Goal: Task Accomplishment & Management: Use online tool/utility

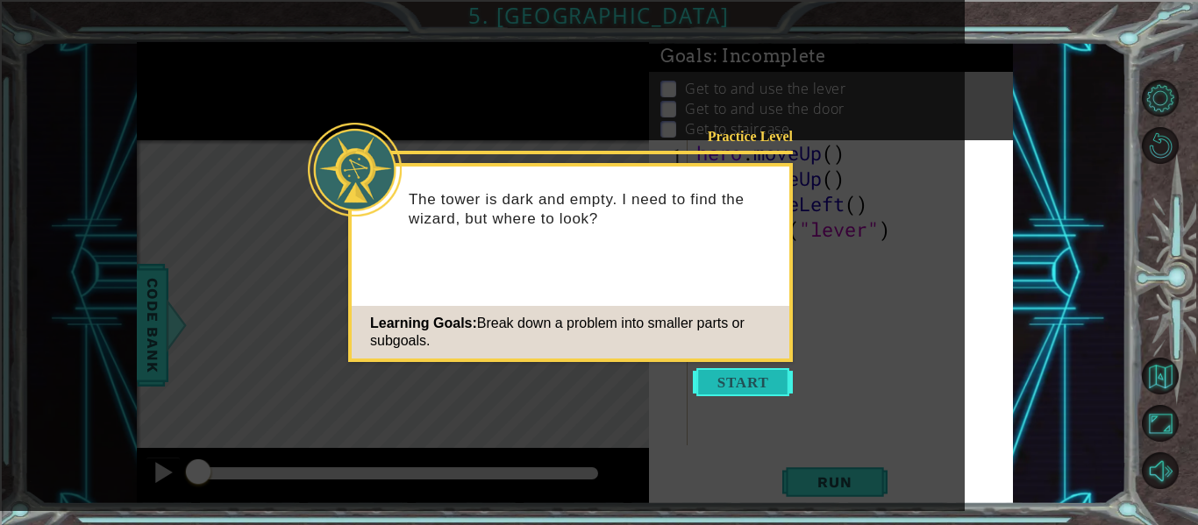
click at [761, 381] on button "Start" at bounding box center [743, 382] width 100 height 28
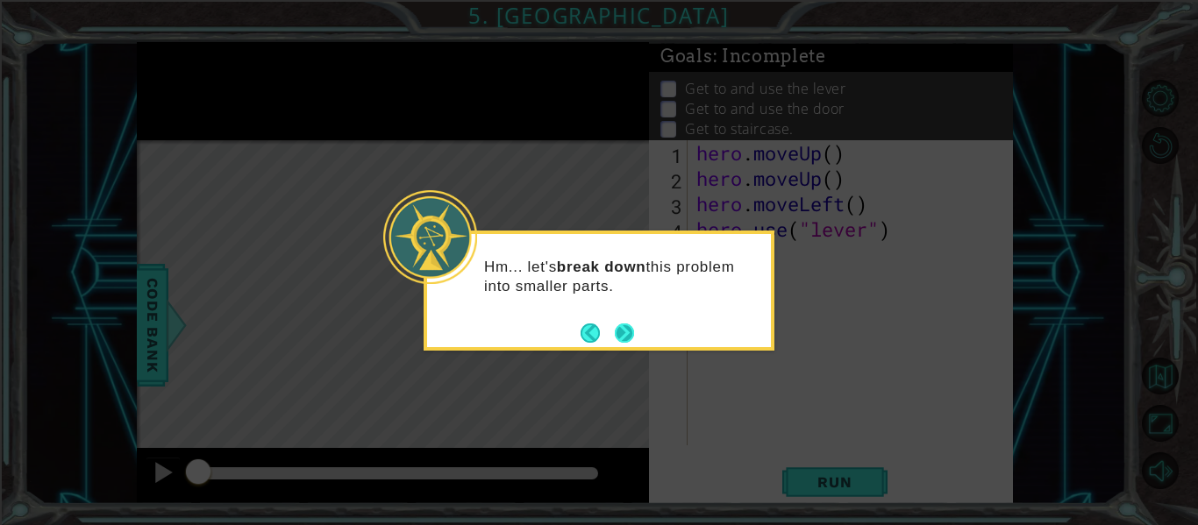
click at [623, 324] on button "Next" at bounding box center [624, 333] width 19 height 19
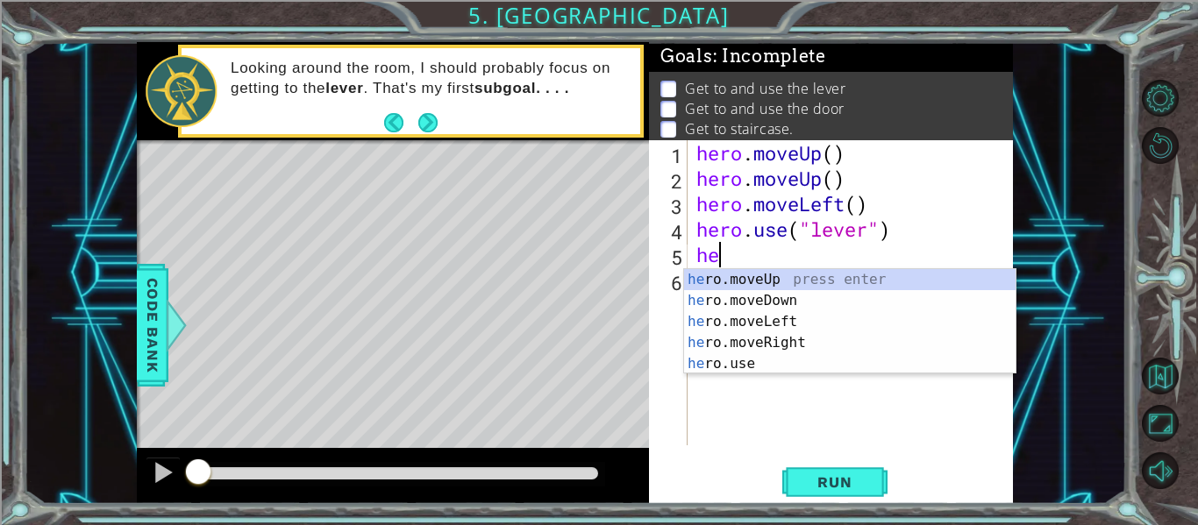
scroll to position [0, 1]
type textarea "hero."
click at [798, 296] on div "hero. moveUp press enter hero. moveDown press enter hero. moveLeft press enter …" at bounding box center [850, 342] width 332 height 147
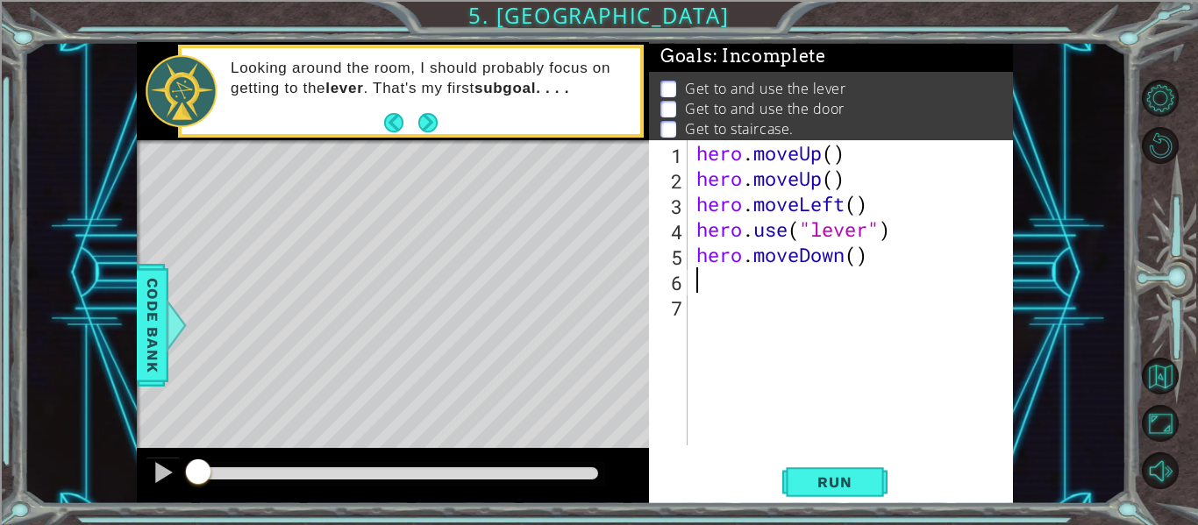
click at [856, 259] on div "hero . moveUp ( ) hero . moveUp ( ) hero . moveLeft ( ) hero . use ( "lever" ) …" at bounding box center [855, 318] width 325 height 356
click at [857, 490] on span "Run" at bounding box center [834, 483] width 69 height 18
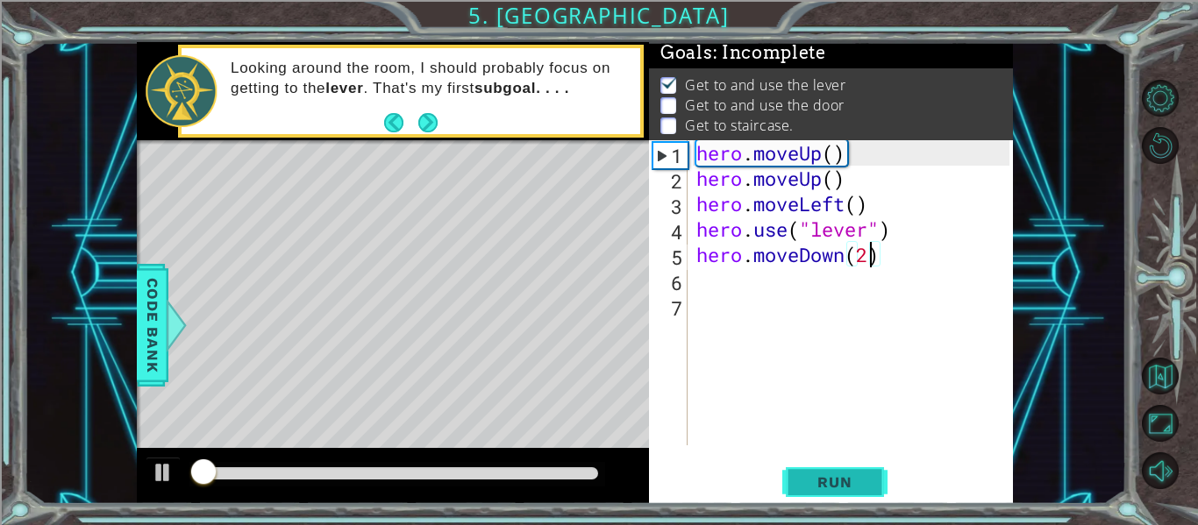
scroll to position [4, 0]
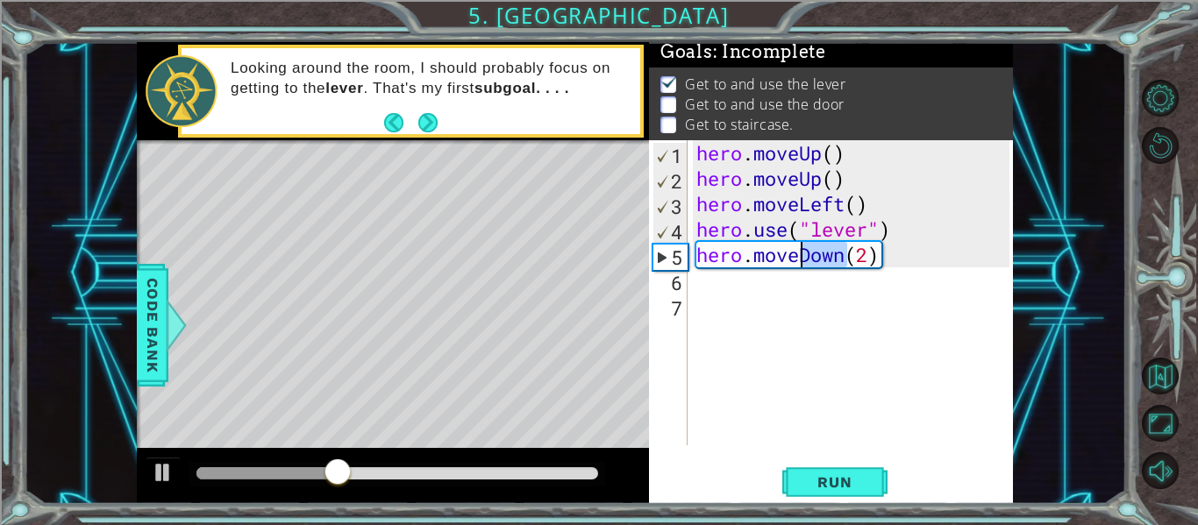
drag, startPoint x: 843, startPoint y: 254, endPoint x: 802, endPoint y: 255, distance: 41.3
click at [802, 255] on div "hero . moveUp ( ) hero . moveUp ( ) hero . moveLeft ( ) hero . use ( "lever" ) …" at bounding box center [855, 318] width 325 height 356
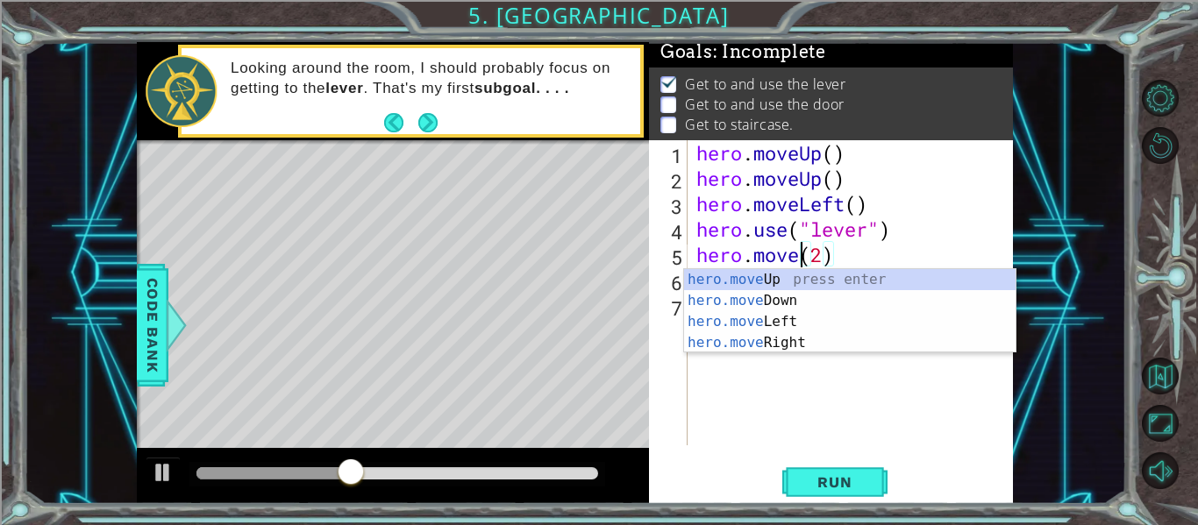
scroll to position [0, 5]
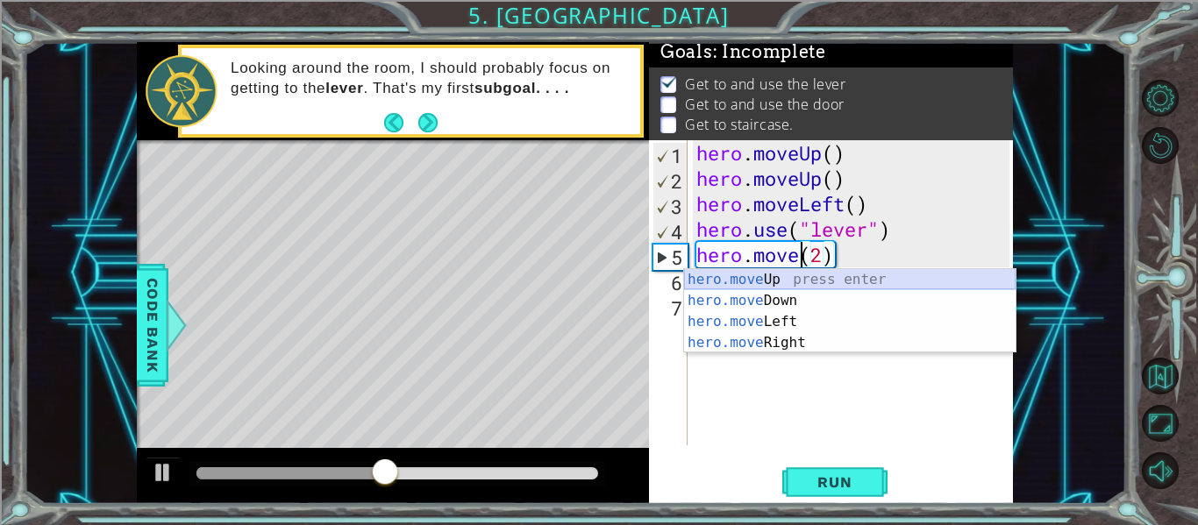
click at [818, 279] on div "hero.move Up press enter hero.move Down press enter hero.move Left press enter …" at bounding box center [850, 332] width 332 height 126
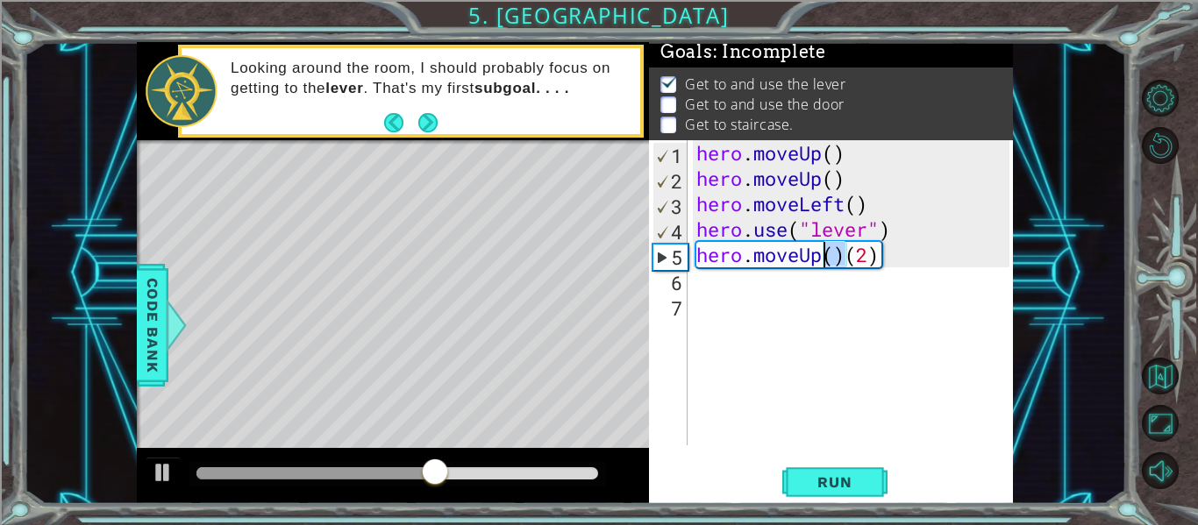
drag, startPoint x: 846, startPoint y: 259, endPoint x: 819, endPoint y: 257, distance: 26.4
click at [819, 257] on div "hero . moveUp ( ) hero . moveUp ( ) hero . moveLeft ( ) hero . use ( "lever" ) …" at bounding box center [855, 318] width 325 height 356
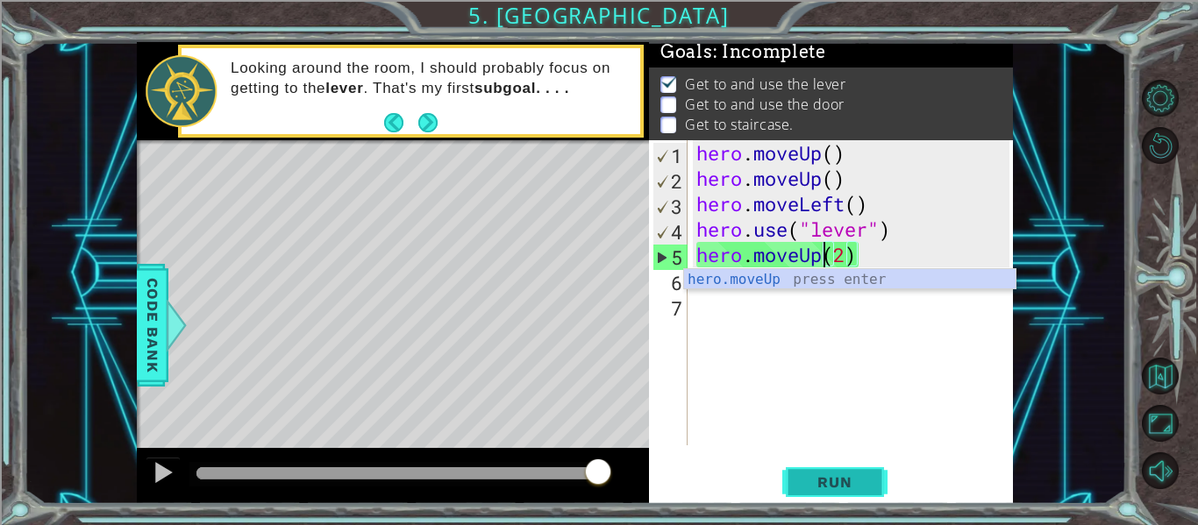
click at [840, 481] on span "Run" at bounding box center [834, 483] width 69 height 18
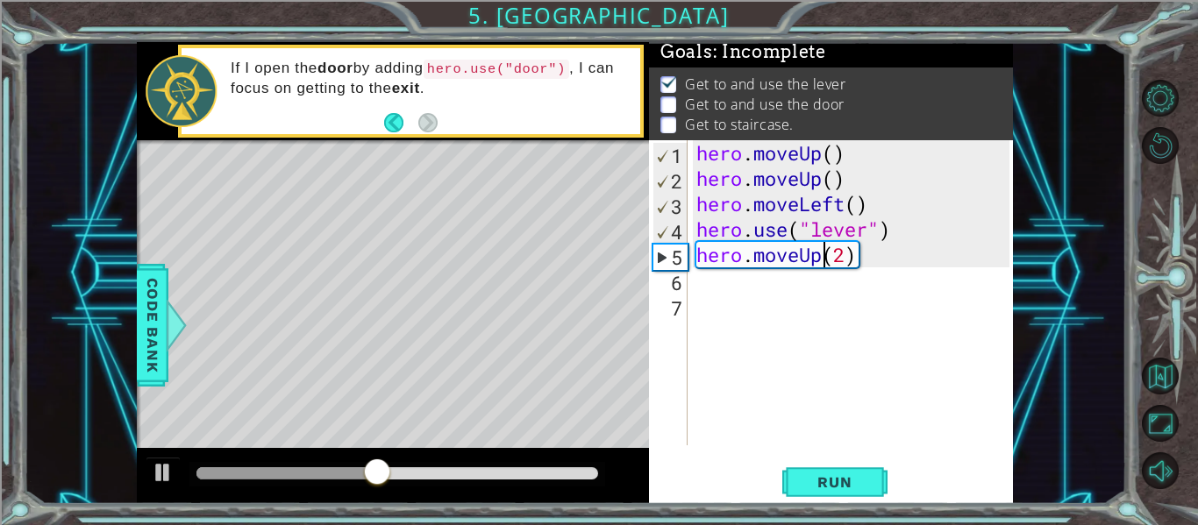
click at [847, 248] on div "hero . moveUp ( ) hero . moveUp ( ) hero . moveLeft ( ) hero . use ( "lever" ) …" at bounding box center [855, 318] width 325 height 356
click at [864, 482] on span "Run" at bounding box center [834, 483] width 69 height 18
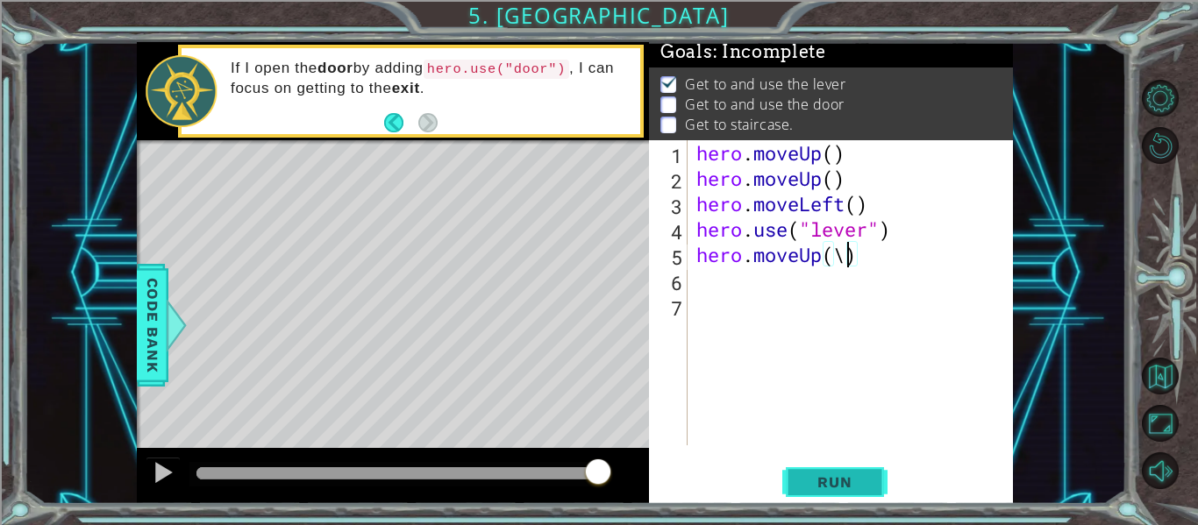
click at [834, 498] on button "Run" at bounding box center [834, 483] width 105 height 36
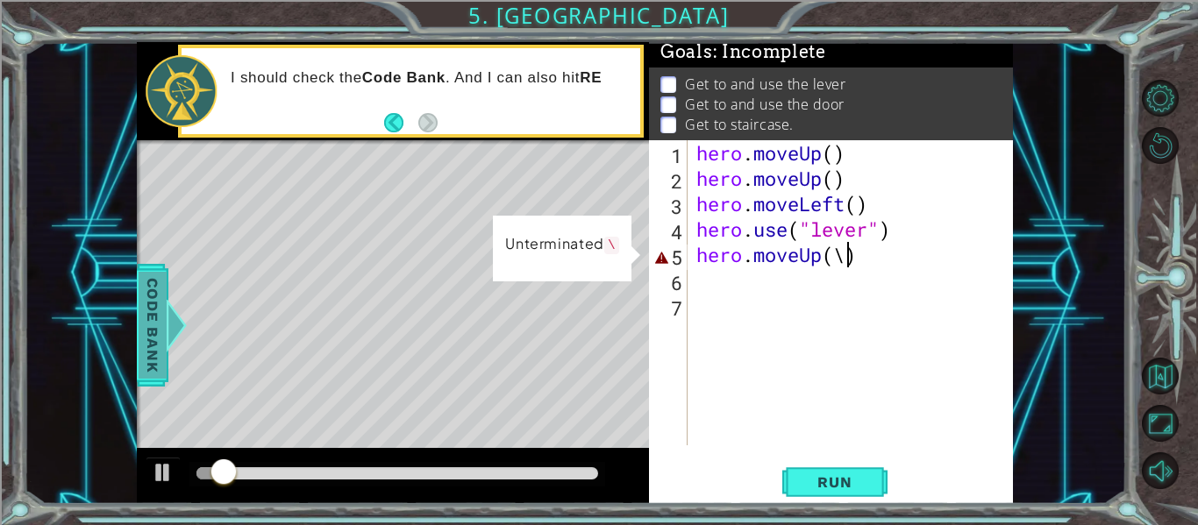
click at [146, 346] on span "Code Bank" at bounding box center [153, 325] width 28 height 107
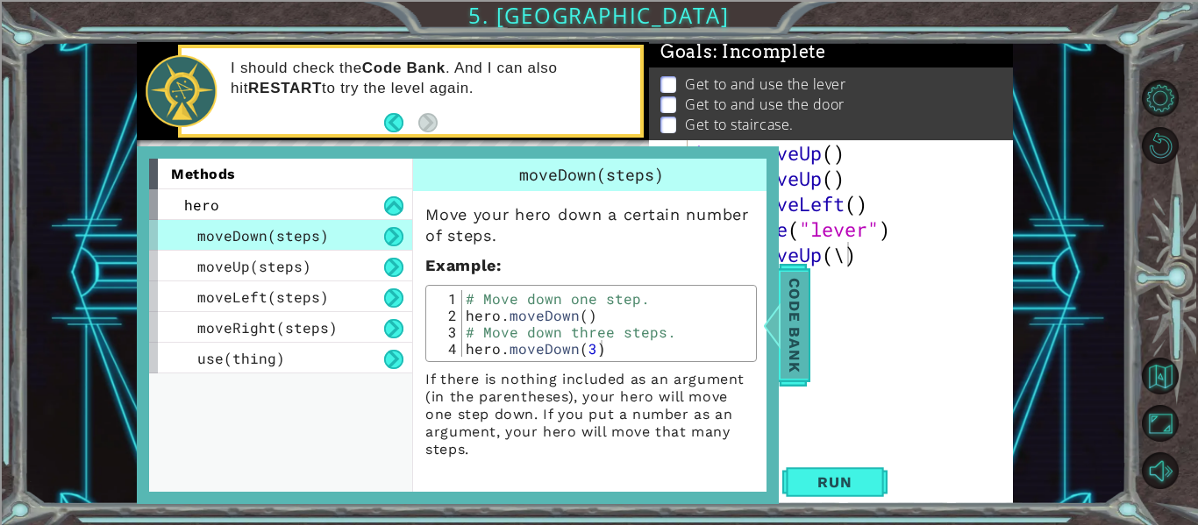
click at [782, 347] on div at bounding box center [772, 325] width 22 height 53
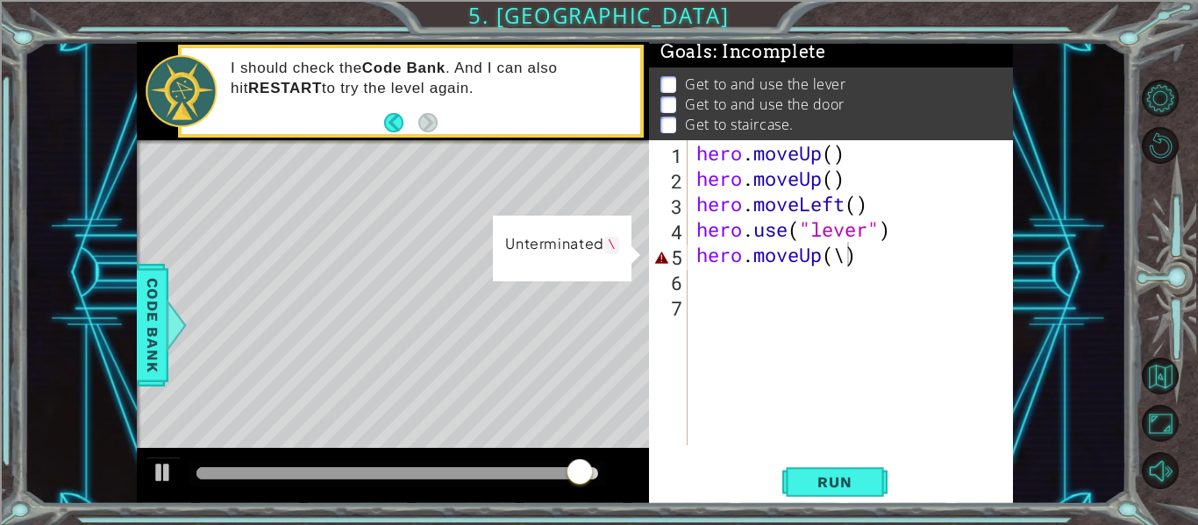
click at [846, 254] on div "hero . moveUp ( ) hero . moveUp ( ) hero . moveLeft ( ) hero . use ( "lever" ) …" at bounding box center [855, 318] width 325 height 356
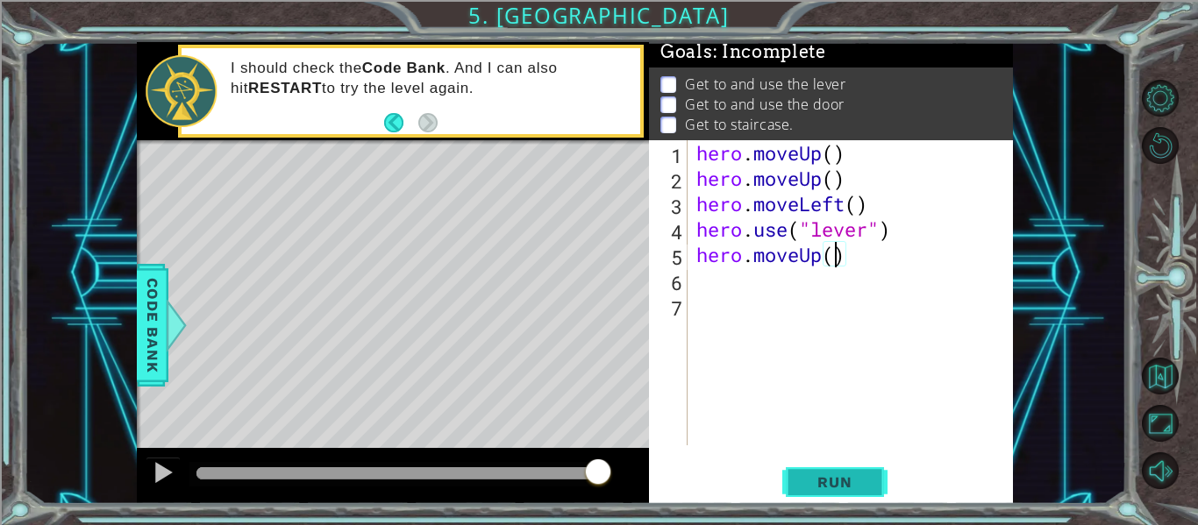
click at [839, 468] on button "Run" at bounding box center [834, 483] width 105 height 36
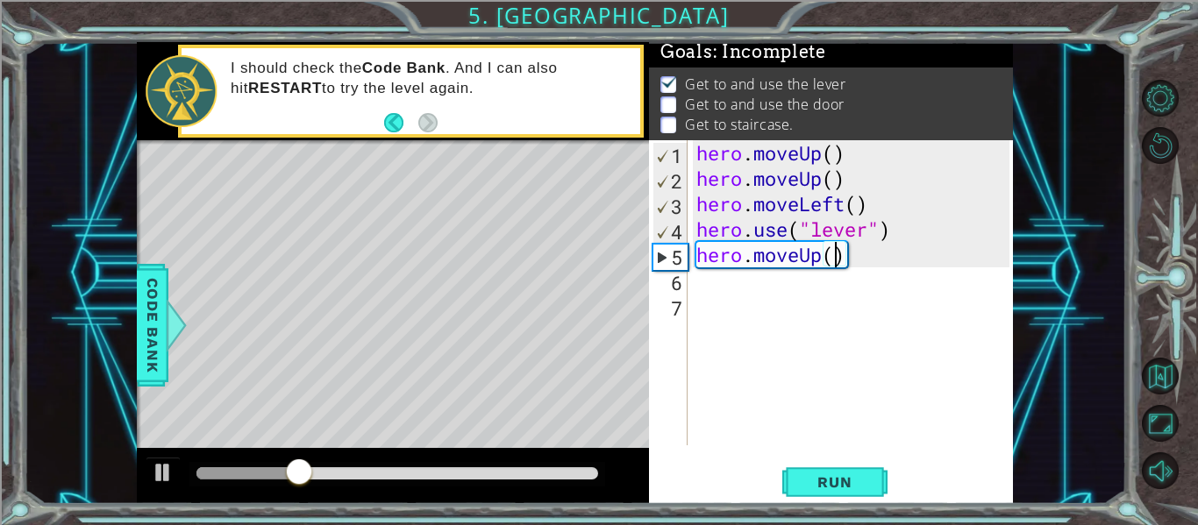
click at [820, 257] on div "hero . moveUp ( ) hero . moveUp ( ) hero . moveLeft ( ) hero . use ( "lever" ) …" at bounding box center [855, 318] width 325 height 356
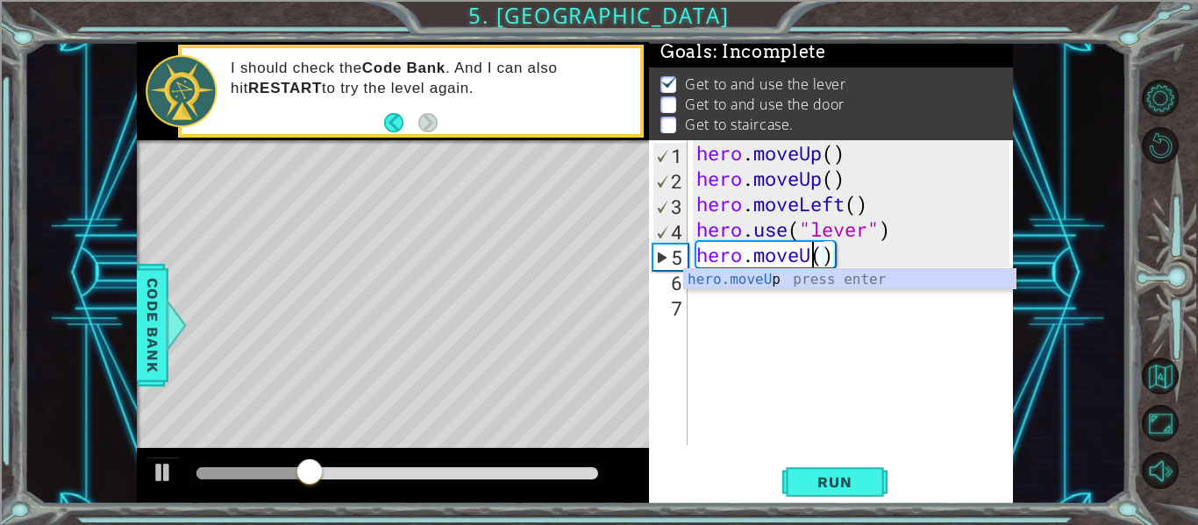
scroll to position [0, 5]
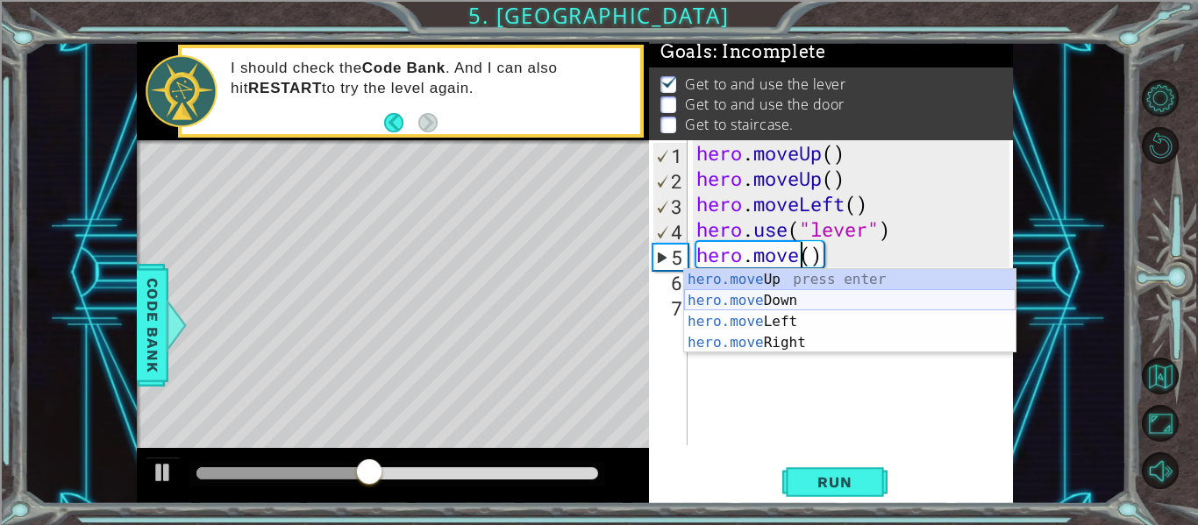
click at [779, 296] on div "hero.move Up press enter hero.move Down press enter hero.move Left press enter …" at bounding box center [850, 332] width 332 height 126
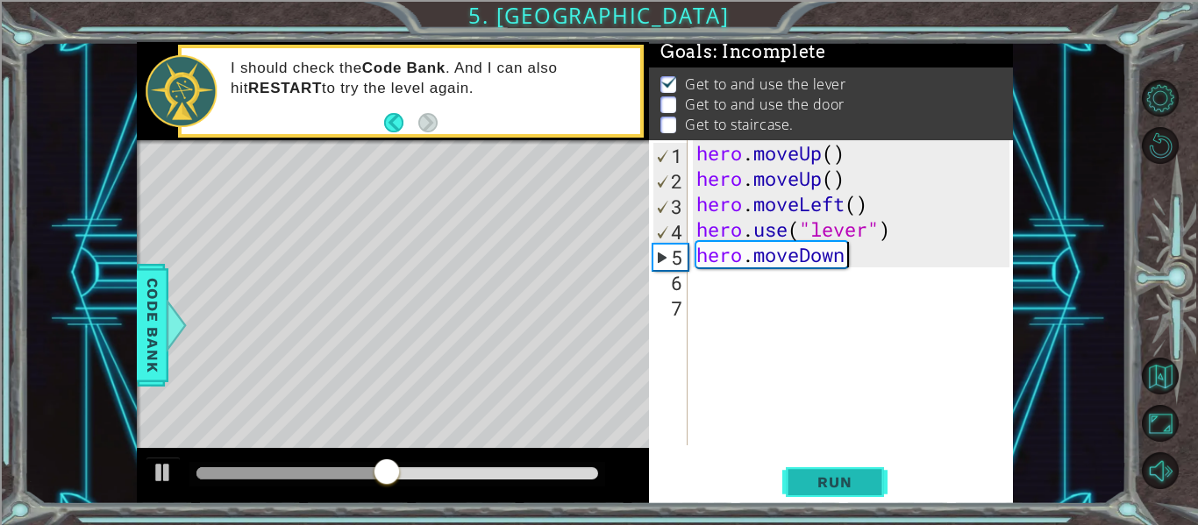
click at [807, 489] on span "Run" at bounding box center [834, 483] width 69 height 18
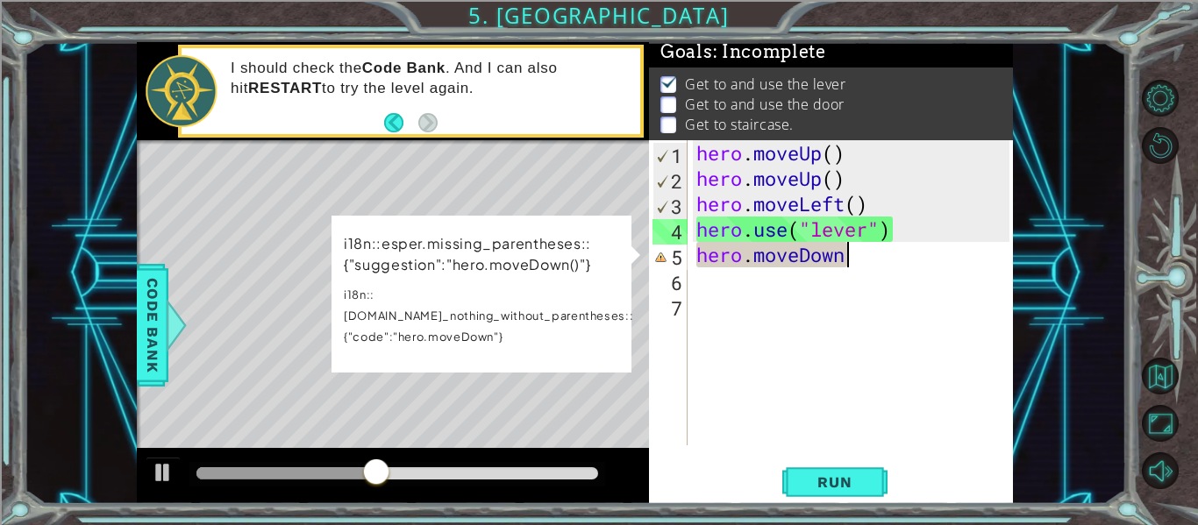
click at [819, 254] on div "hero . moveUp ( ) hero . moveUp ( ) hero . moveLeft ( ) hero . use ( "lever" ) …" at bounding box center [855, 318] width 325 height 356
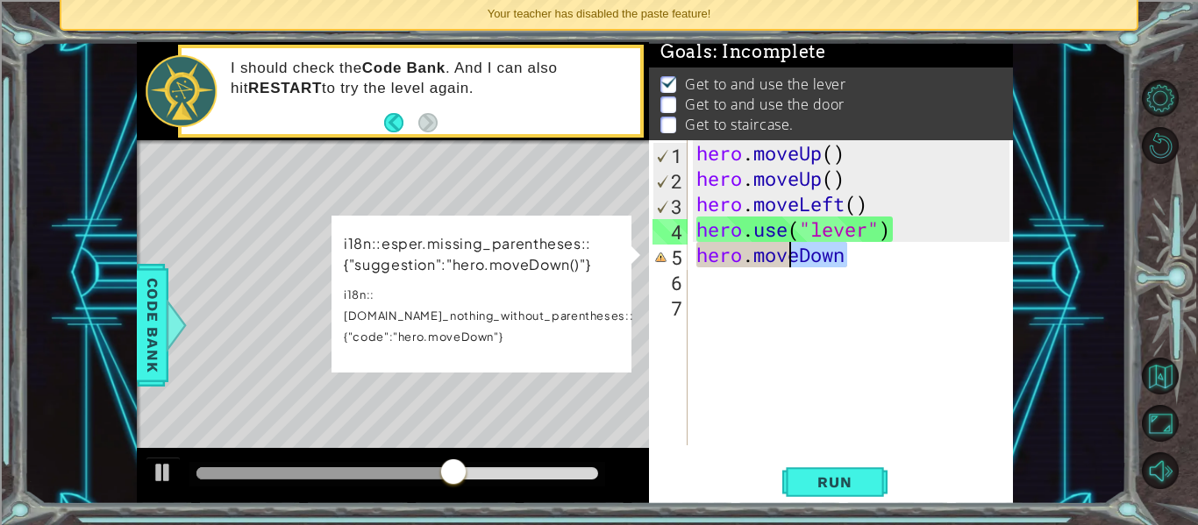
drag, startPoint x: 907, startPoint y: 265, endPoint x: 793, endPoint y: 250, distance: 115.0
click at [793, 250] on div "hero . moveUp ( ) hero . moveUp ( ) hero . moveLeft ( ) hero . use ( "lever" ) …" at bounding box center [855, 318] width 325 height 356
type textarea "hero.mov"
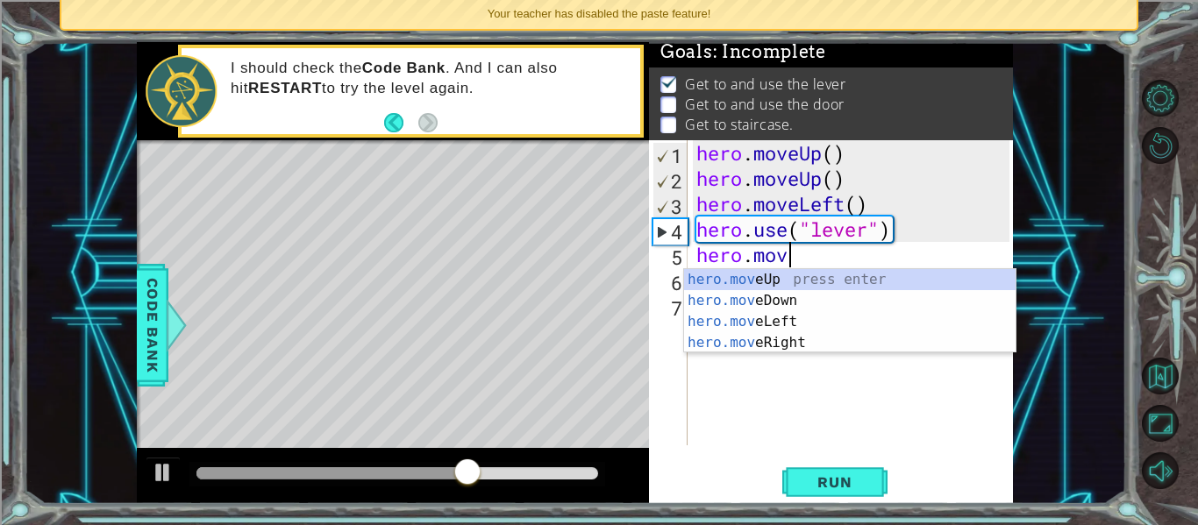
scroll to position [0, 4]
click at [803, 290] on div "hero.mov eUp press enter hero.mov eDown press enter hero.mov eLeft press enter …" at bounding box center [850, 332] width 332 height 126
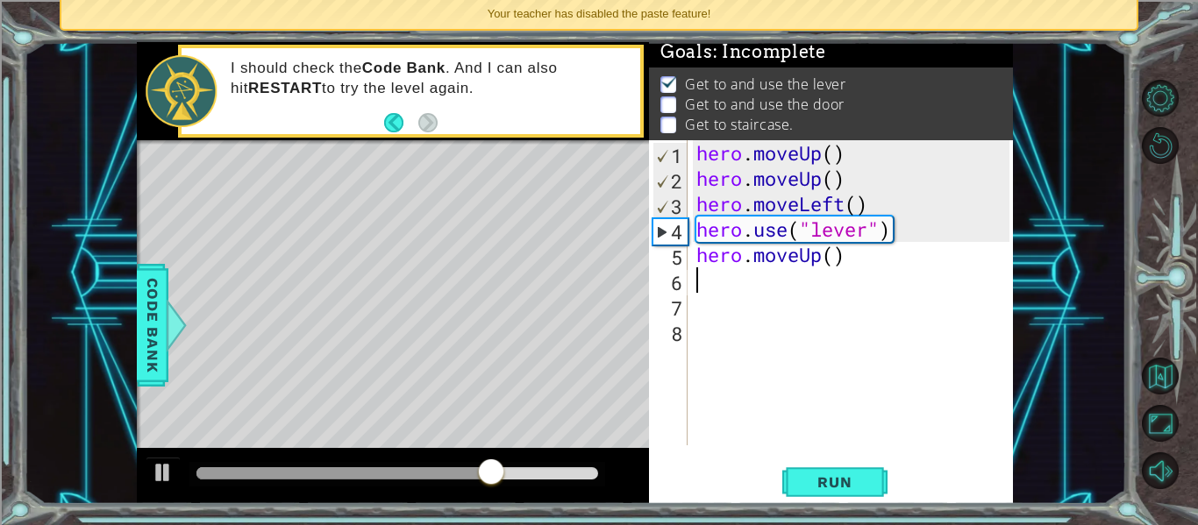
scroll to position [0, 0]
click at [846, 261] on div "hero . moveUp ( ) hero . moveUp ( ) hero . moveLeft ( ) hero . use ( "lever" ) …" at bounding box center [855, 318] width 325 height 356
drag, startPoint x: 818, startPoint y: 254, endPoint x: 804, endPoint y: 250, distance: 14.7
click at [804, 250] on div "hero . moveUp ( ) hero . moveUp ( ) hero . moveLeft ( ) hero . use ( "lever" ) …" at bounding box center [855, 318] width 325 height 356
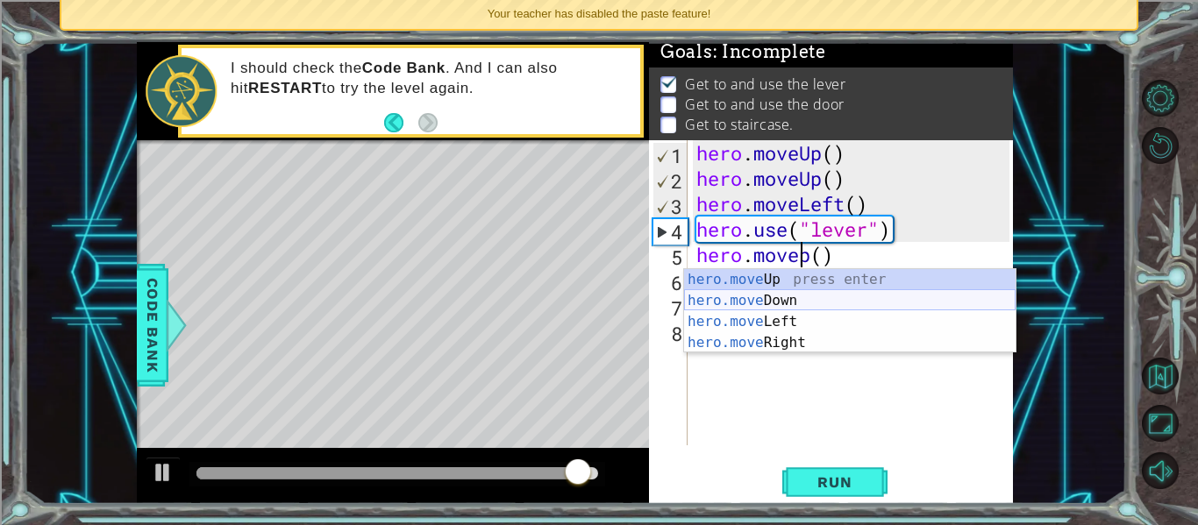
click at [801, 295] on div "hero.move Up press enter hero.move Down press enter hero.move Left press enter …" at bounding box center [850, 332] width 332 height 126
type textarea "hero.moveDown()"
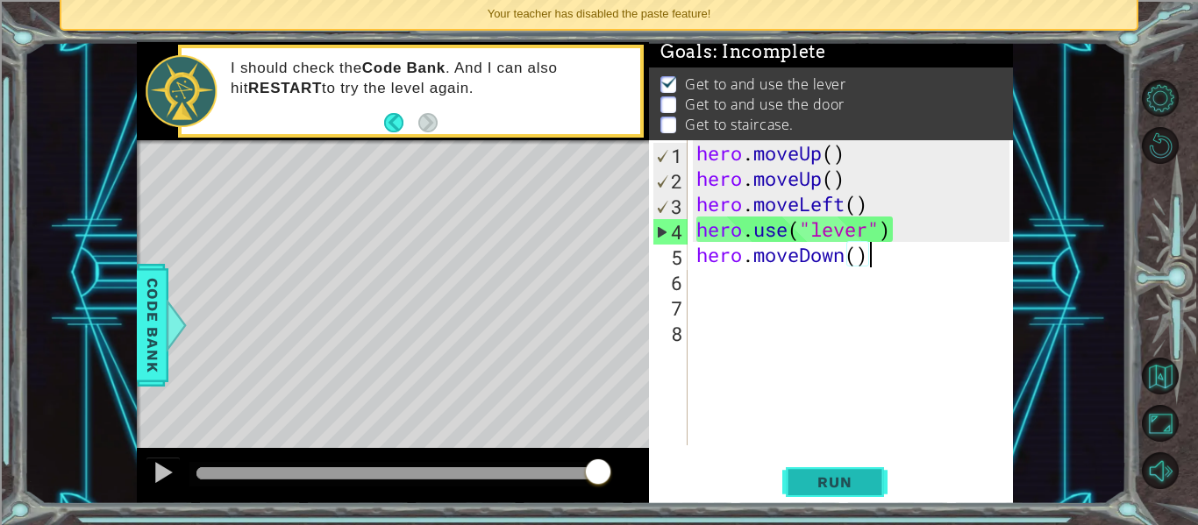
click at [804, 494] on button "Run" at bounding box center [834, 483] width 105 height 36
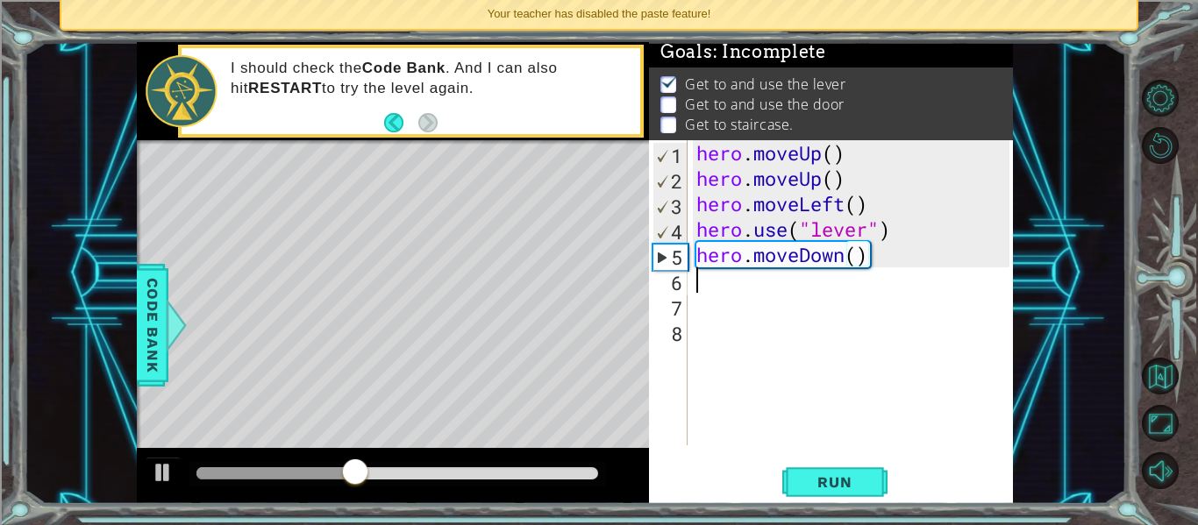
click at [743, 289] on div "hero . moveUp ( ) hero . moveUp ( ) hero . moveLeft ( ) hero . use ( "lever" ) …" at bounding box center [855, 318] width 325 height 356
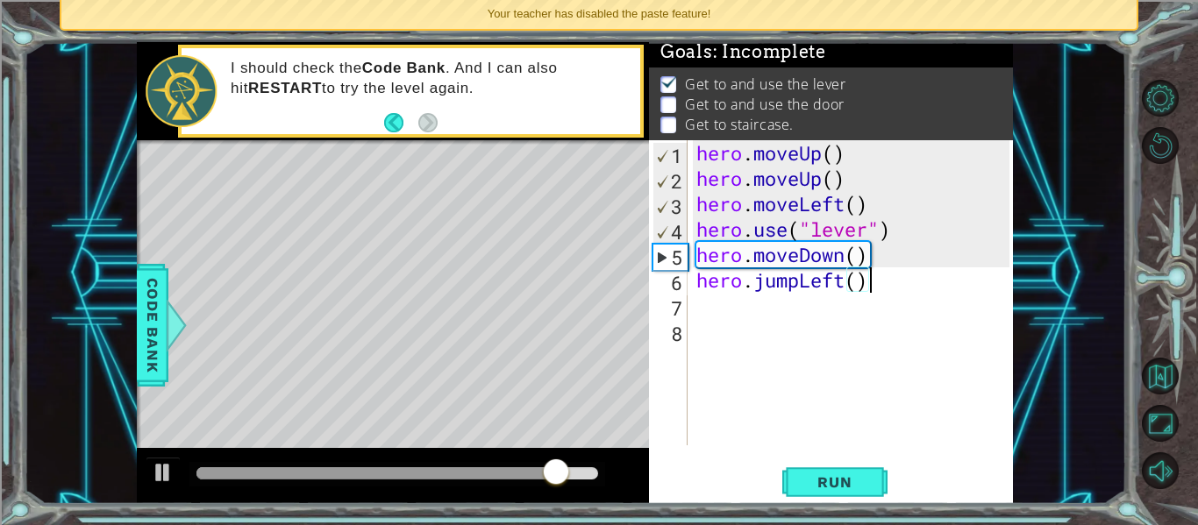
scroll to position [0, 7]
type textarea "hero.jumpLeft()"
click at [826, 486] on span "Run" at bounding box center [834, 483] width 69 height 18
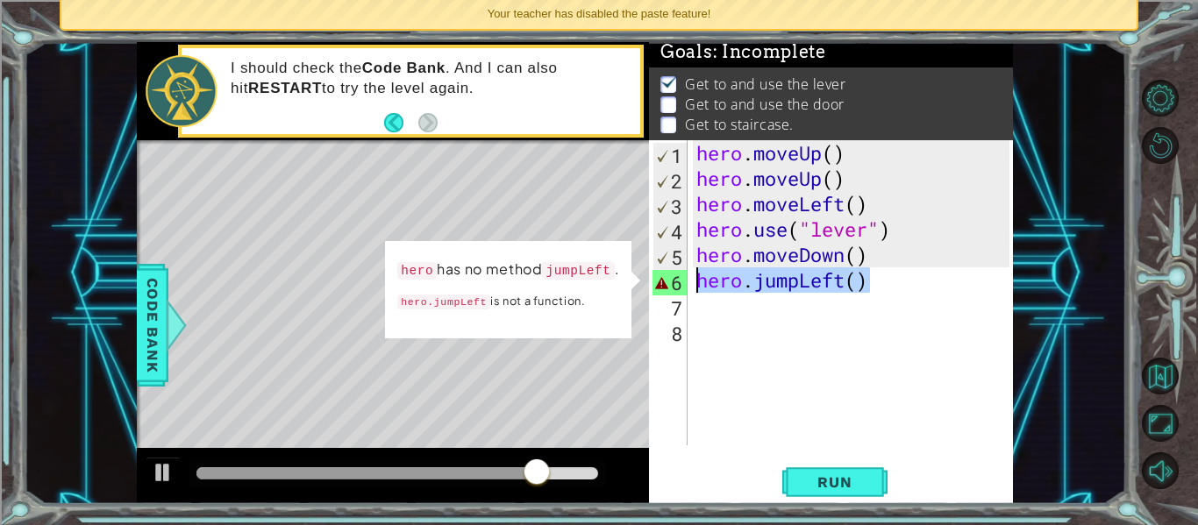
drag, startPoint x: 894, startPoint y: 279, endPoint x: 679, endPoint y: 289, distance: 215.2
click at [679, 289] on div "hero.jumpLeft() 1 2 3 4 5 6 7 8 hero . moveUp ( ) hero . moveUp ( ) hero . move…" at bounding box center [829, 292] width 361 height 305
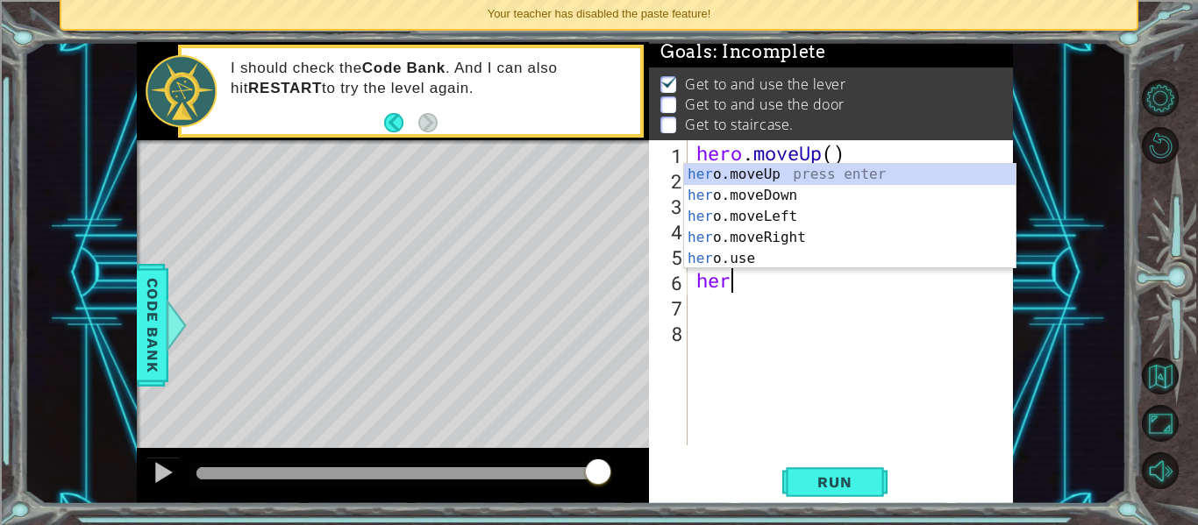
scroll to position [0, 1]
type textarea "hero"
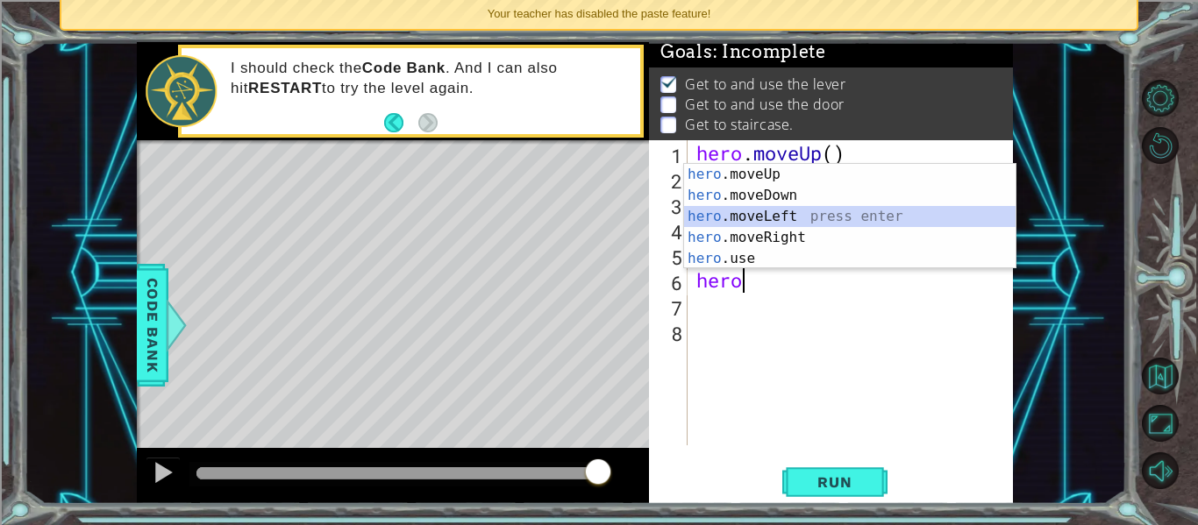
click at [796, 212] on div "hero .moveUp press enter hero .moveDown press enter hero .moveLeft press enter …" at bounding box center [850, 237] width 332 height 147
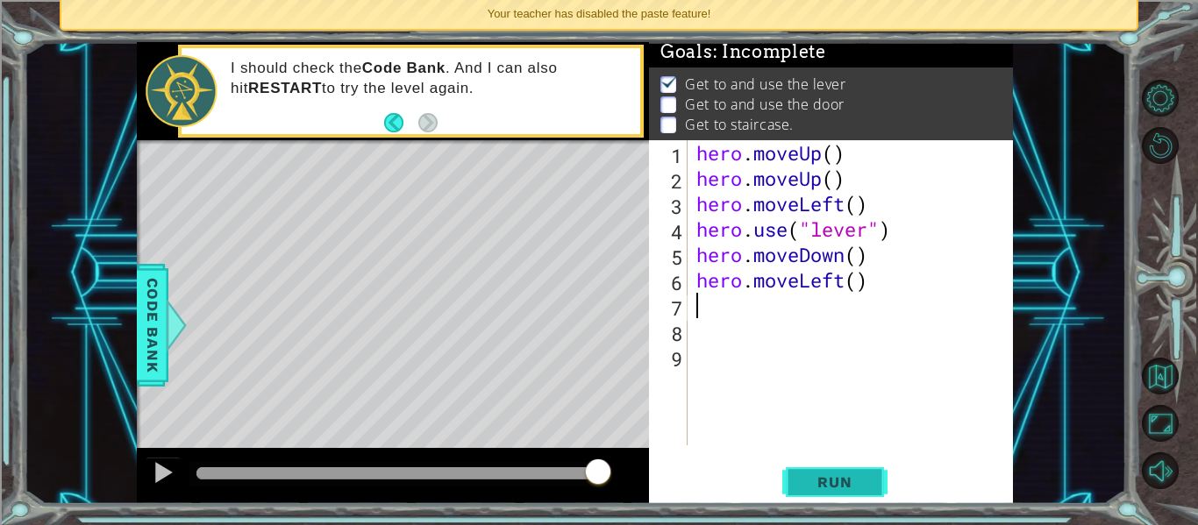
click at [797, 480] on button "Run" at bounding box center [834, 483] width 105 height 36
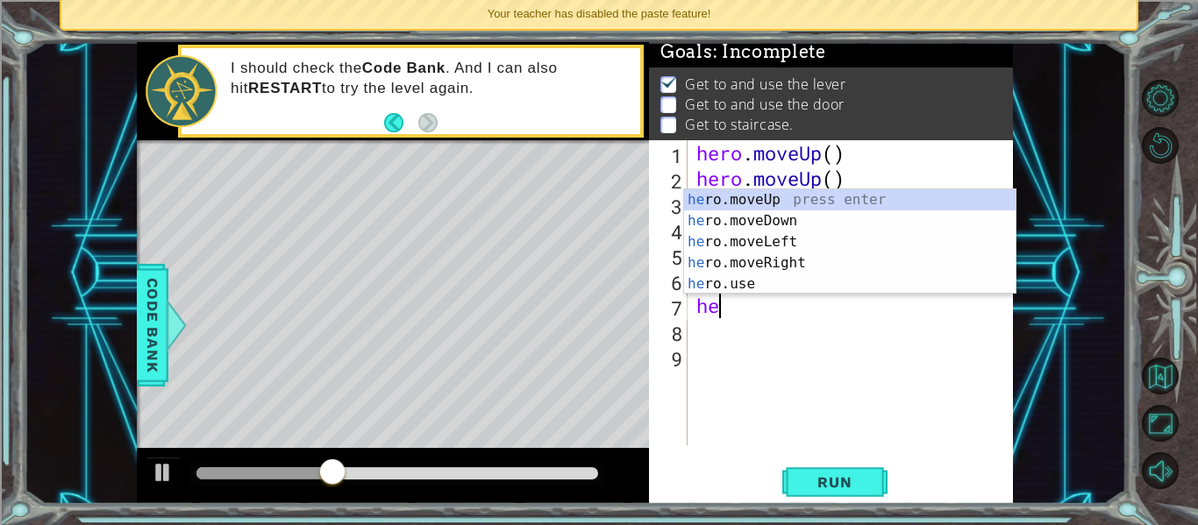
scroll to position [0, 1]
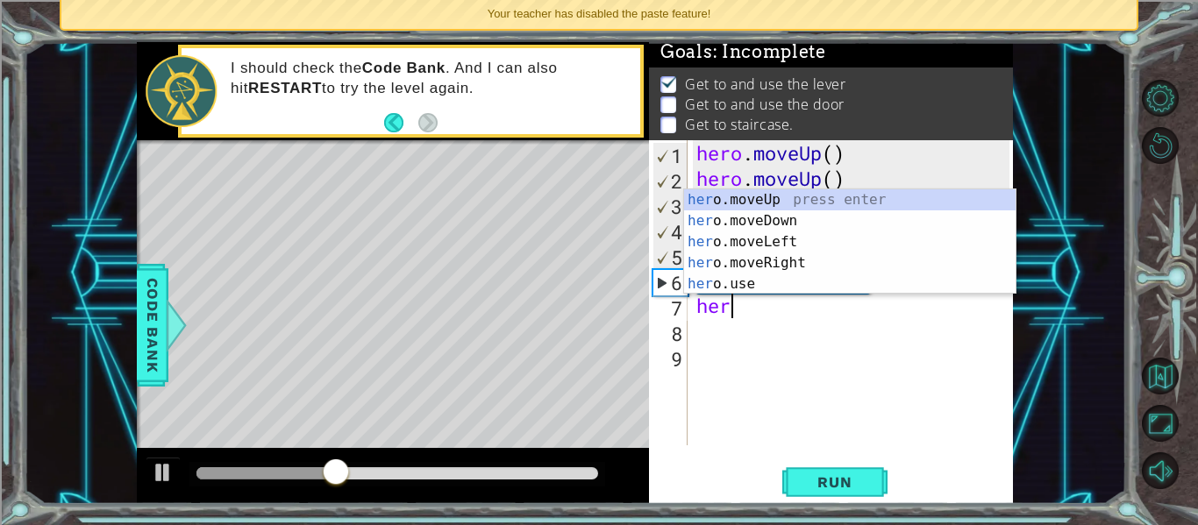
type textarea "hero"
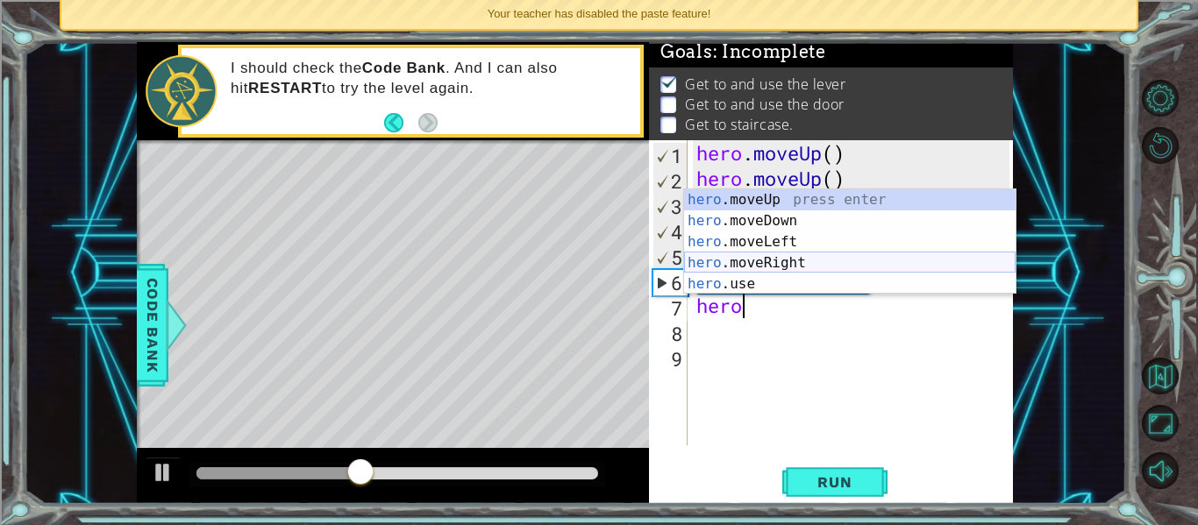
click at [791, 259] on div "hero .moveUp press enter hero .moveDown press enter hero .moveLeft press enter …" at bounding box center [850, 262] width 332 height 147
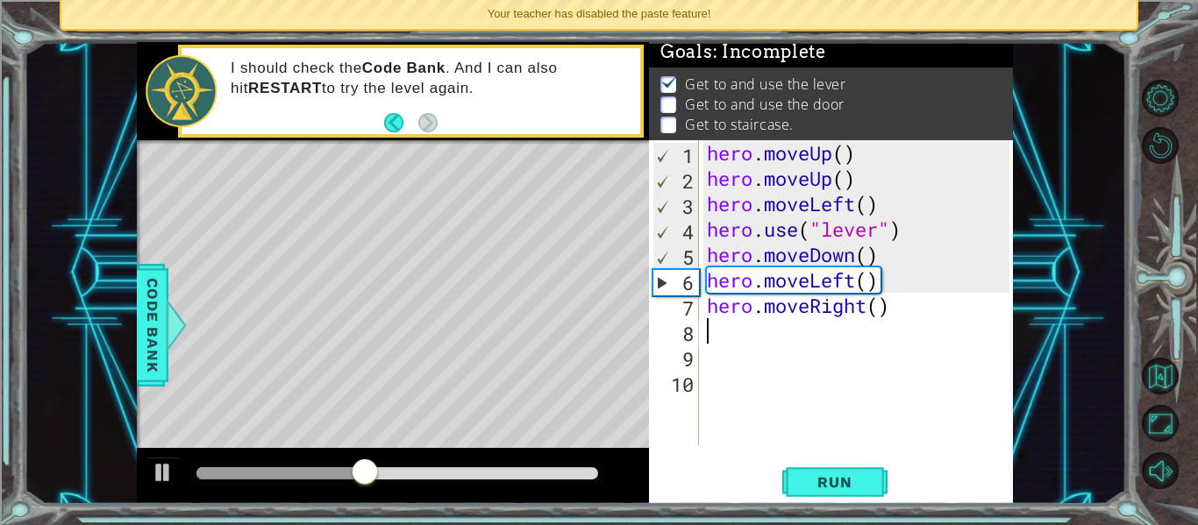
scroll to position [0, 0]
click at [796, 480] on button "Run" at bounding box center [834, 483] width 105 height 36
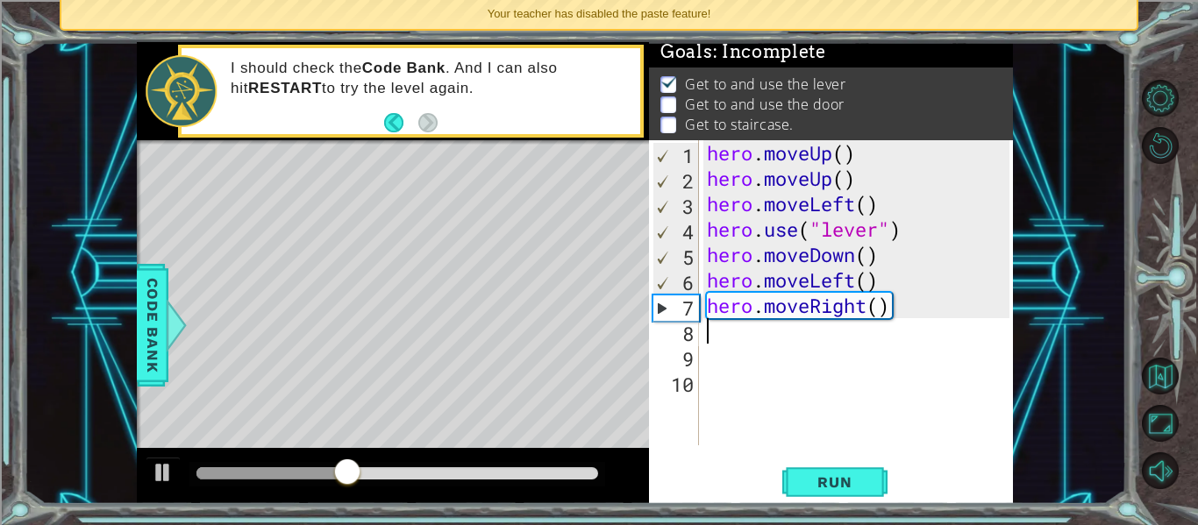
click at [880, 310] on div "hero . moveUp ( ) hero . moveUp ( ) hero . moveLeft ( ) hero . use ( "lever" ) …" at bounding box center [861, 318] width 315 height 356
type textarea "hero.moveRight(3)"
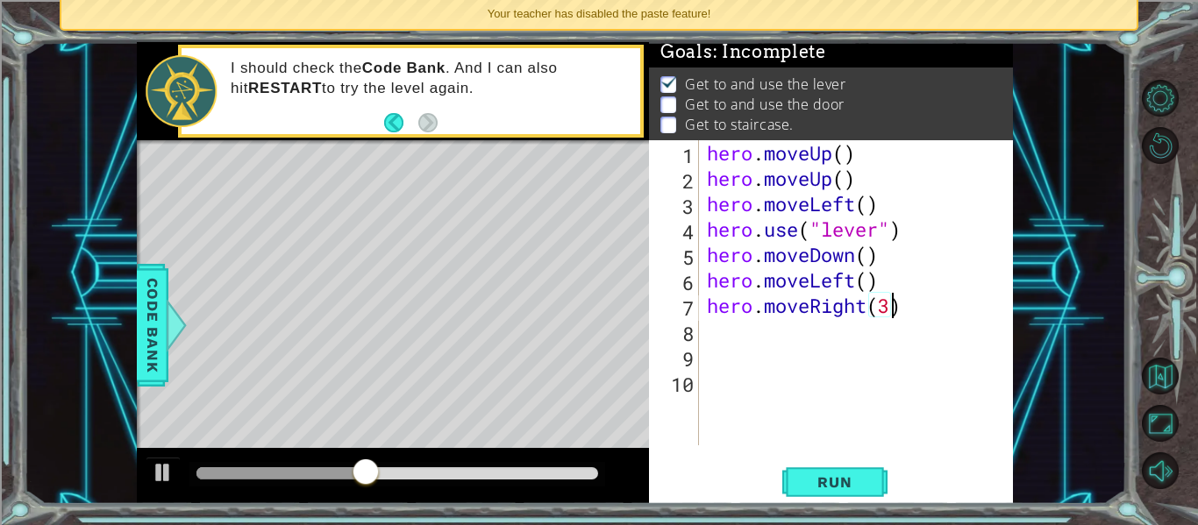
scroll to position [0, 8]
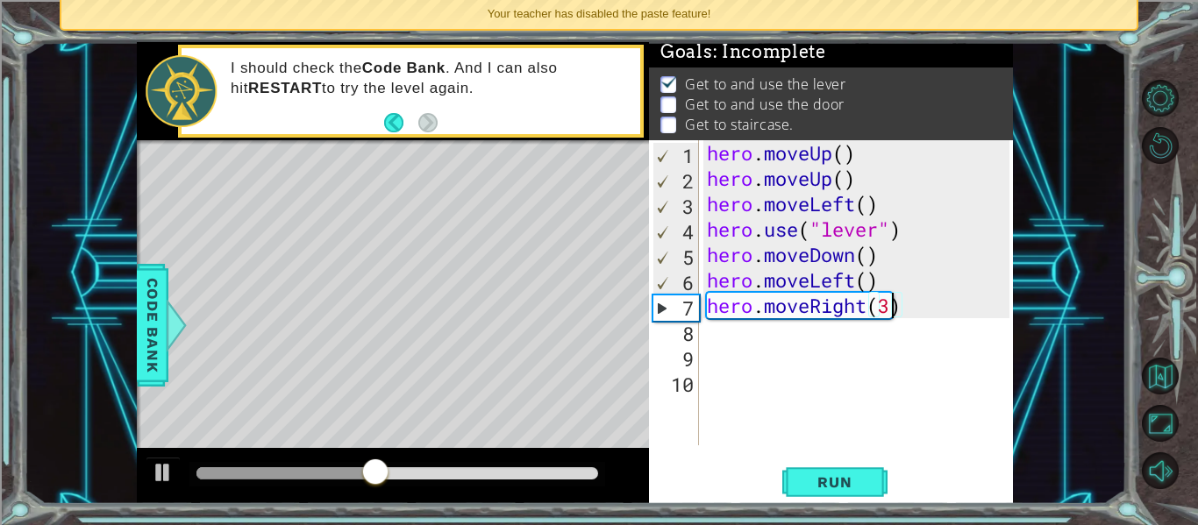
click at [839, 358] on div "hero . moveUp ( ) hero . moveUp ( ) hero . moveLeft ( ) hero . use ( "lever" ) …" at bounding box center [861, 318] width 315 height 356
click at [803, 337] on div "hero . moveUp ( ) hero . moveUp ( ) hero . moveLeft ( ) hero . use ( "lever" ) …" at bounding box center [861, 318] width 315 height 356
type textarea "he"
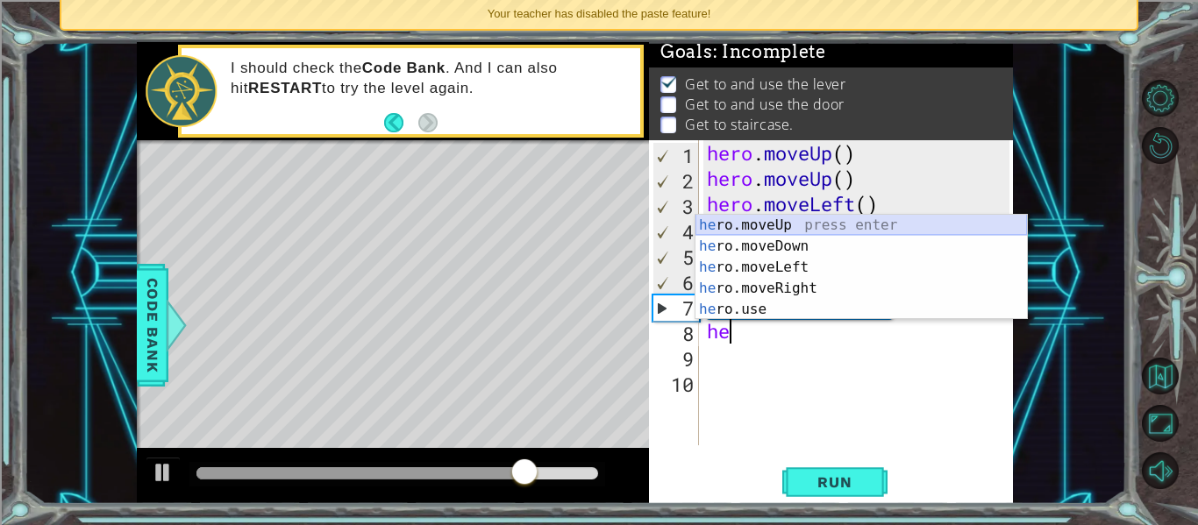
click at [742, 225] on div "he ro.moveUp press enter he ro.moveDown press enter he ro.moveLeft press enter …" at bounding box center [862, 288] width 332 height 147
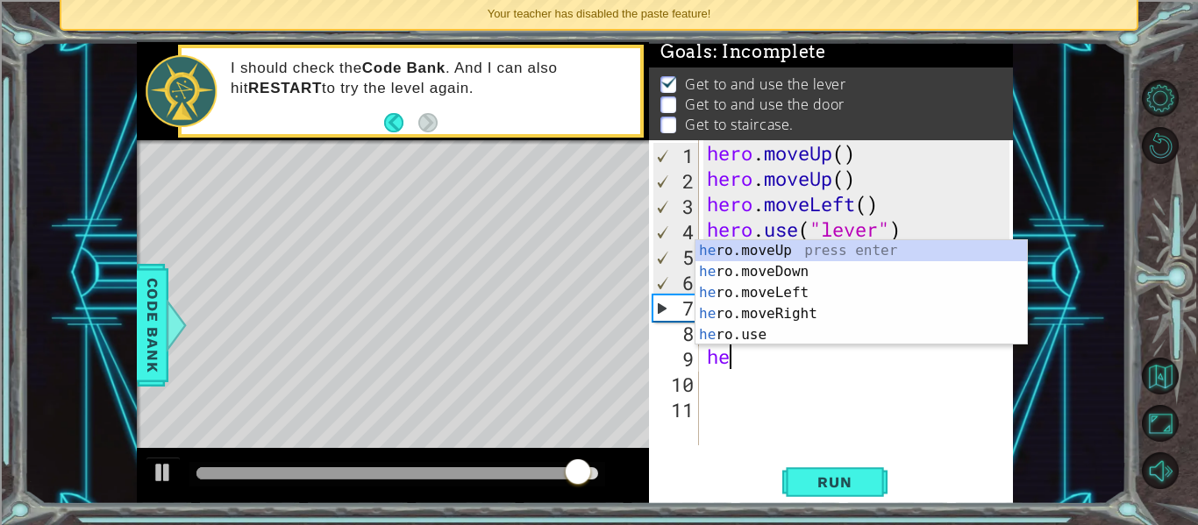
scroll to position [0, 1]
type textarea "hero"
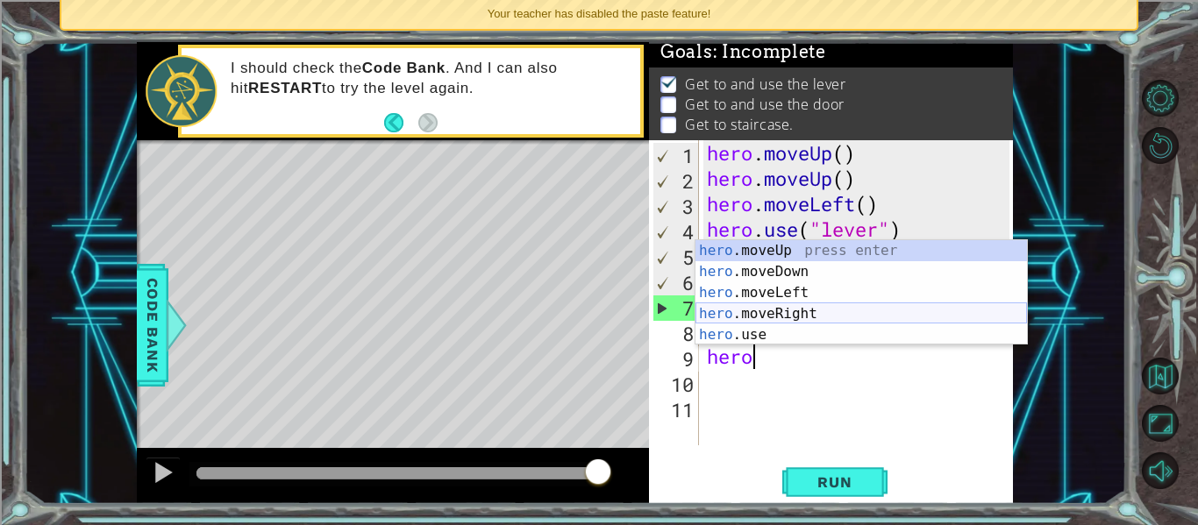
click at [770, 306] on div "hero .moveUp press enter hero .moveDown press enter hero .moveLeft press enter …" at bounding box center [862, 313] width 332 height 147
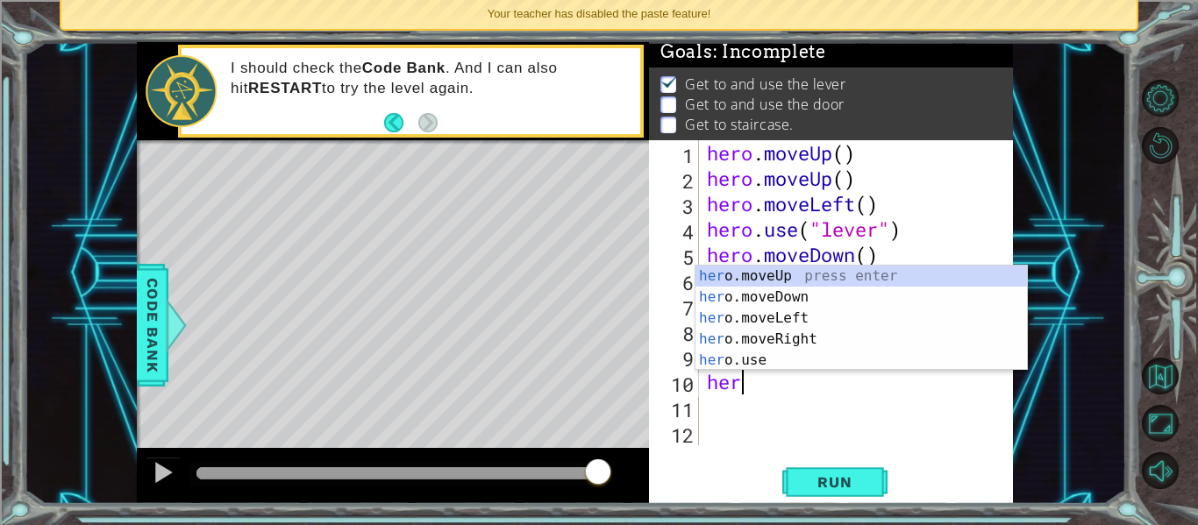
type textarea "hero"
click at [792, 316] on div "hero .moveUp press enter hero .moveDown press enter hero .moveLeft press enter …" at bounding box center [862, 339] width 332 height 147
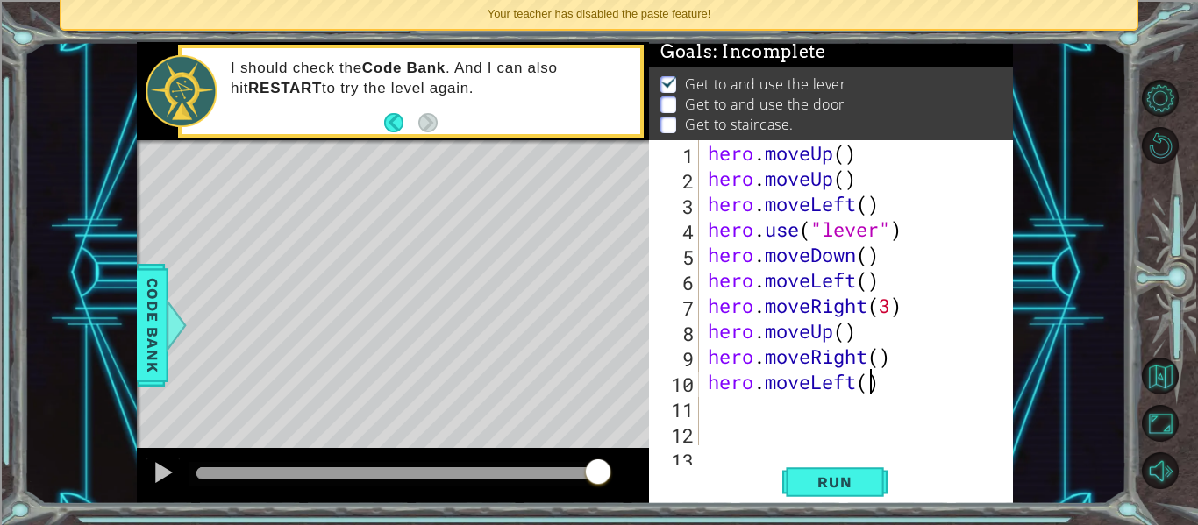
click at [868, 385] on div "hero . moveUp ( ) hero . moveUp ( ) hero . moveLeft ( ) hero . use ( "lever" ) …" at bounding box center [861, 318] width 314 height 356
click at [854, 489] on span "Run" at bounding box center [834, 483] width 69 height 18
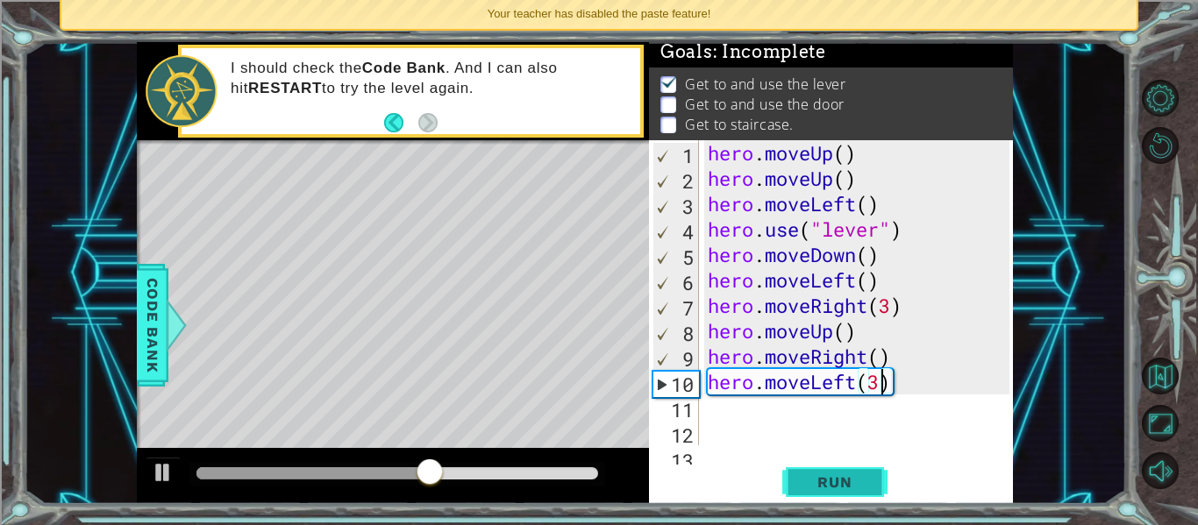
type textarea "hero.moveLeft()"
click at [855, 489] on span "Run" at bounding box center [834, 483] width 69 height 18
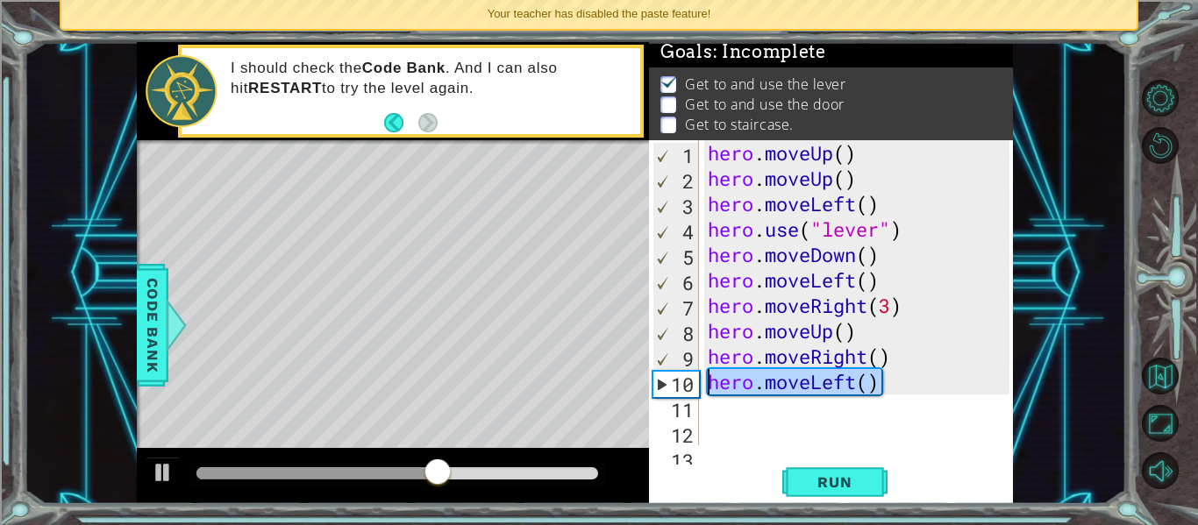
drag, startPoint x: 888, startPoint y: 384, endPoint x: 707, endPoint y: 380, distance: 180.8
click at [707, 380] on div "hero . moveUp ( ) hero . moveUp ( ) hero . moveLeft ( ) hero . use ( "lever" ) …" at bounding box center [861, 318] width 314 height 356
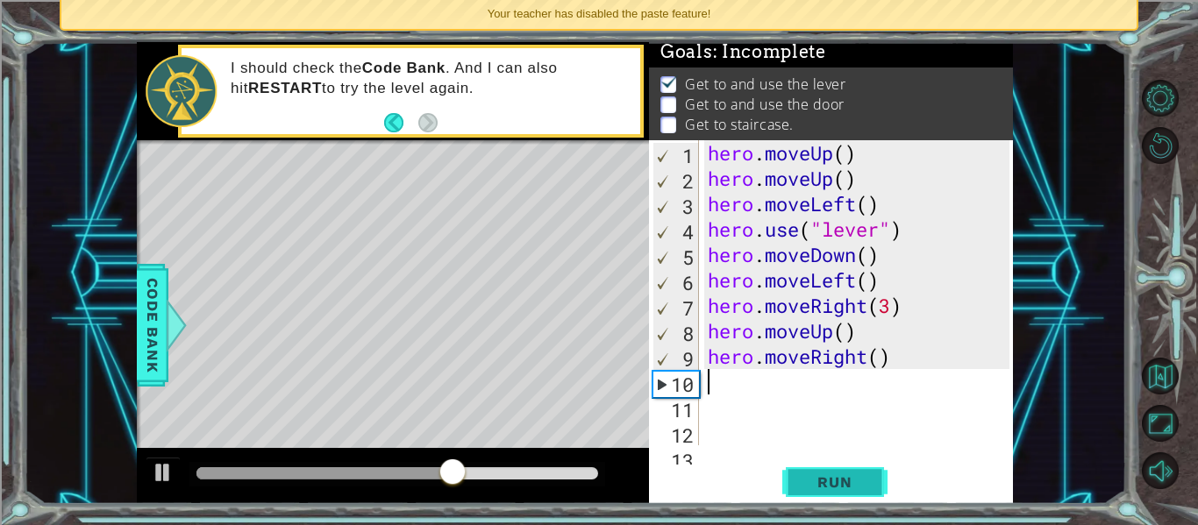
click at [796, 482] on button "Run" at bounding box center [834, 483] width 105 height 36
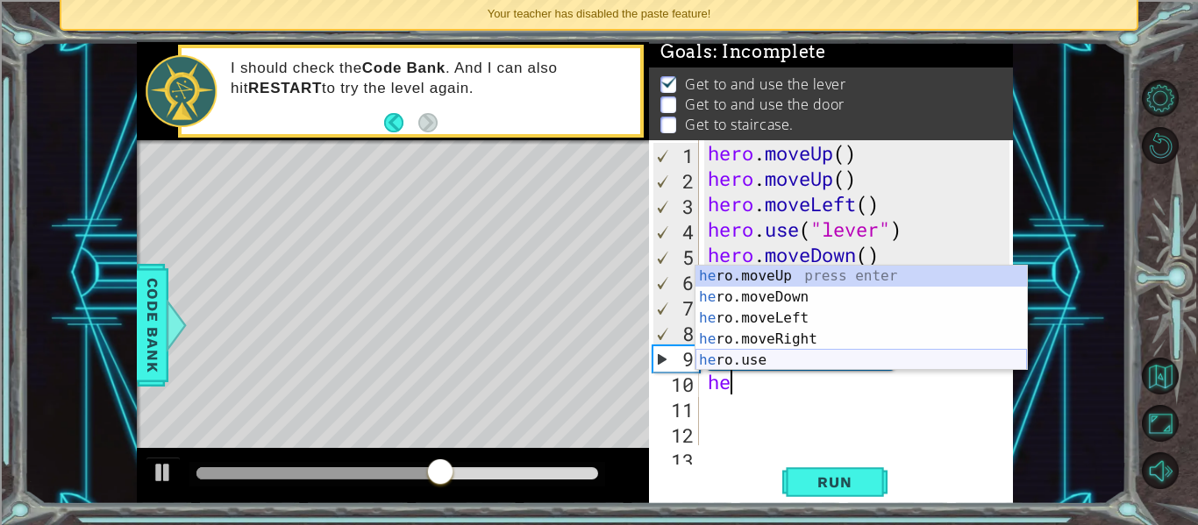
click at [749, 361] on div "he ro.moveUp press enter he ro.moveDown press enter he ro.moveLeft press enter …" at bounding box center [862, 339] width 332 height 147
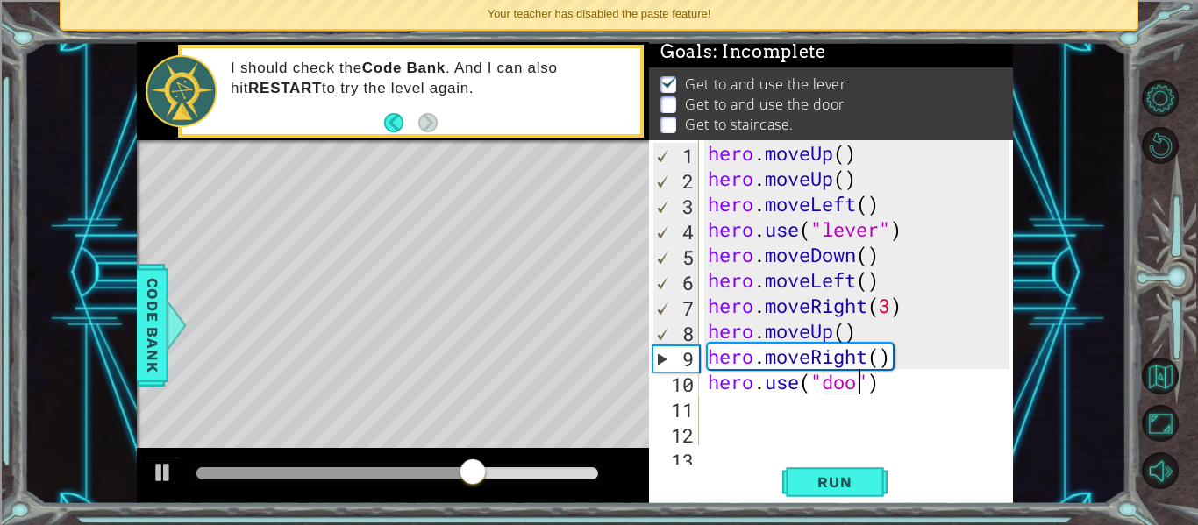
scroll to position [0, 8]
type textarea "hero.use("door")"
click at [843, 483] on span "Run" at bounding box center [834, 483] width 69 height 18
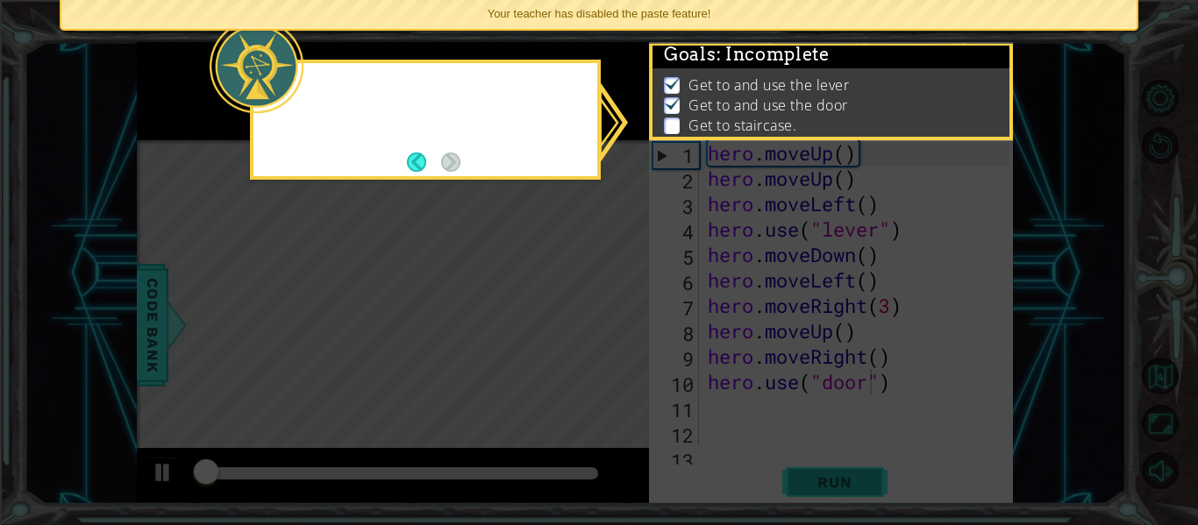
scroll to position [4, 0]
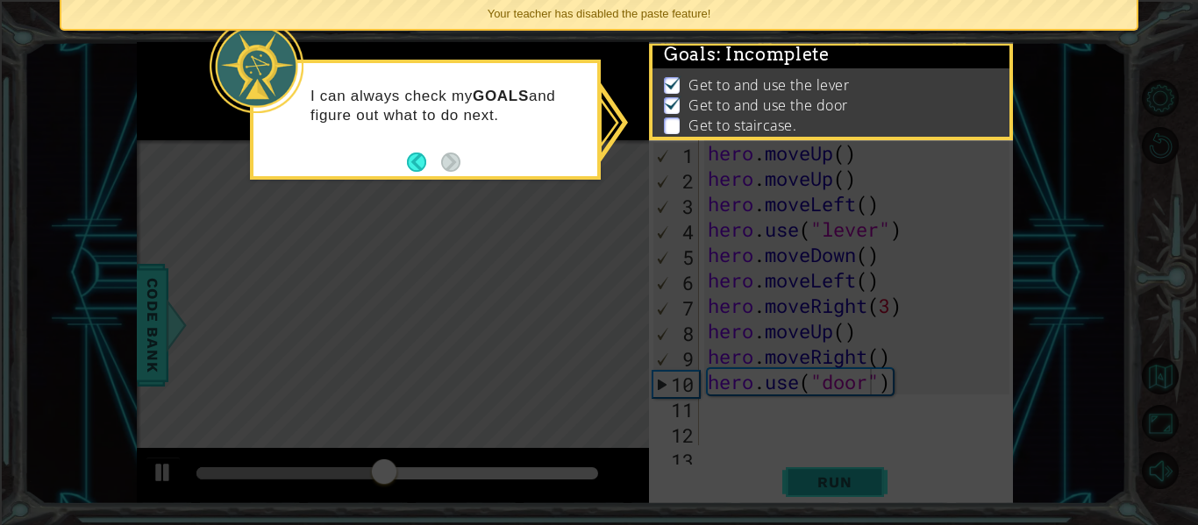
click at [843, 483] on icon at bounding box center [599, 262] width 1198 height 525
click at [516, 292] on icon at bounding box center [599, 262] width 1198 height 525
click at [496, 329] on icon at bounding box center [599, 262] width 1198 height 525
click at [411, 173] on footer at bounding box center [434, 162] width 54 height 26
click at [413, 160] on button "Back" at bounding box center [424, 162] width 34 height 19
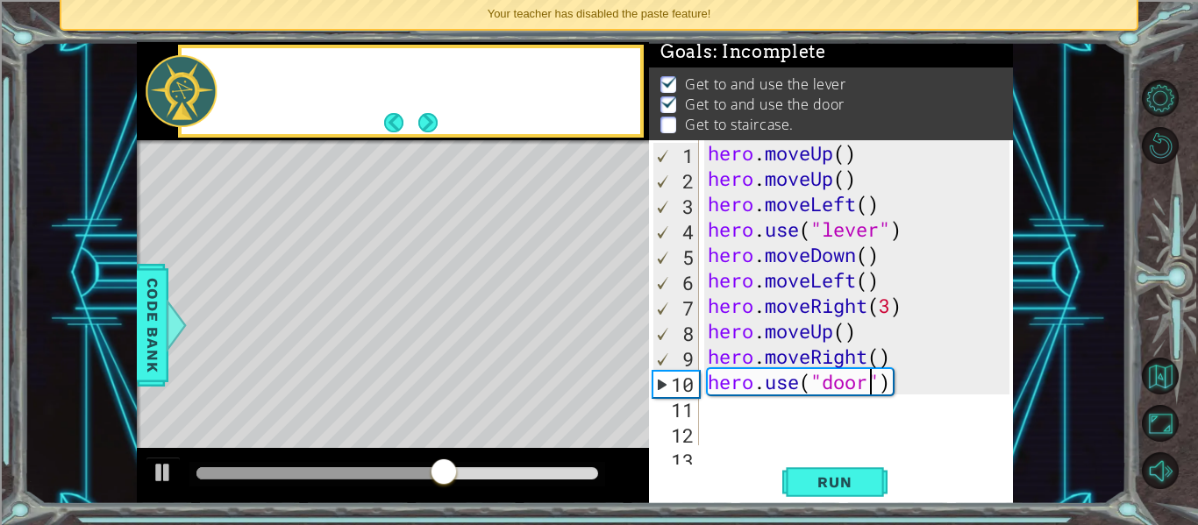
scroll to position [2, 0]
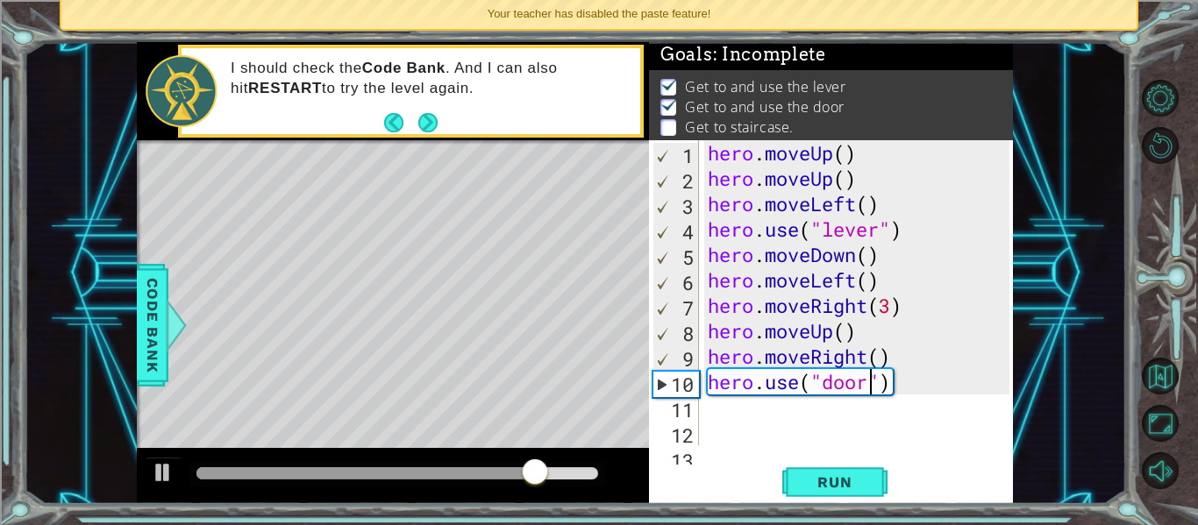
click at [741, 414] on div "hero . moveUp ( ) hero . moveUp ( ) hero . moveLeft ( ) hero . use ( "lever" ) …" at bounding box center [861, 318] width 314 height 356
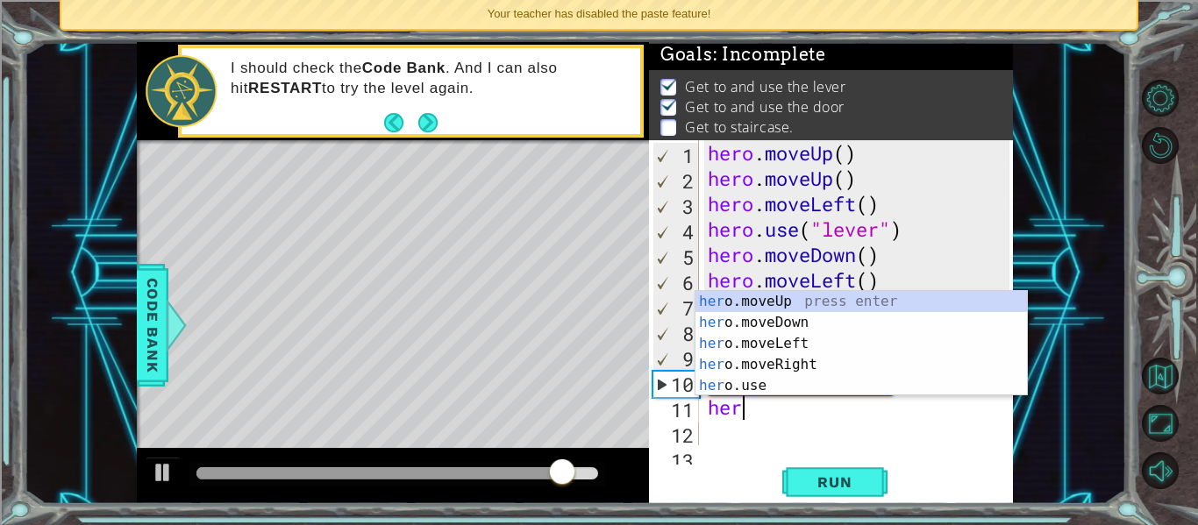
scroll to position [0, 1]
type textarea "hero"
click at [809, 294] on div "hero .moveUp press enter hero .moveDown press enter hero .moveLeft press enter …" at bounding box center [862, 364] width 332 height 147
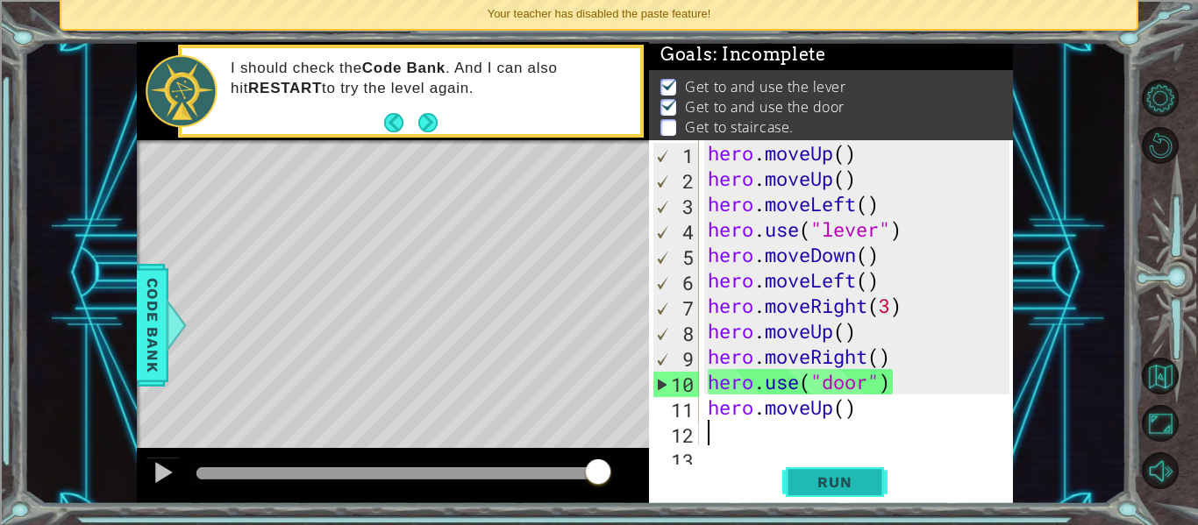
click at [804, 474] on span "Run" at bounding box center [834, 483] width 69 height 18
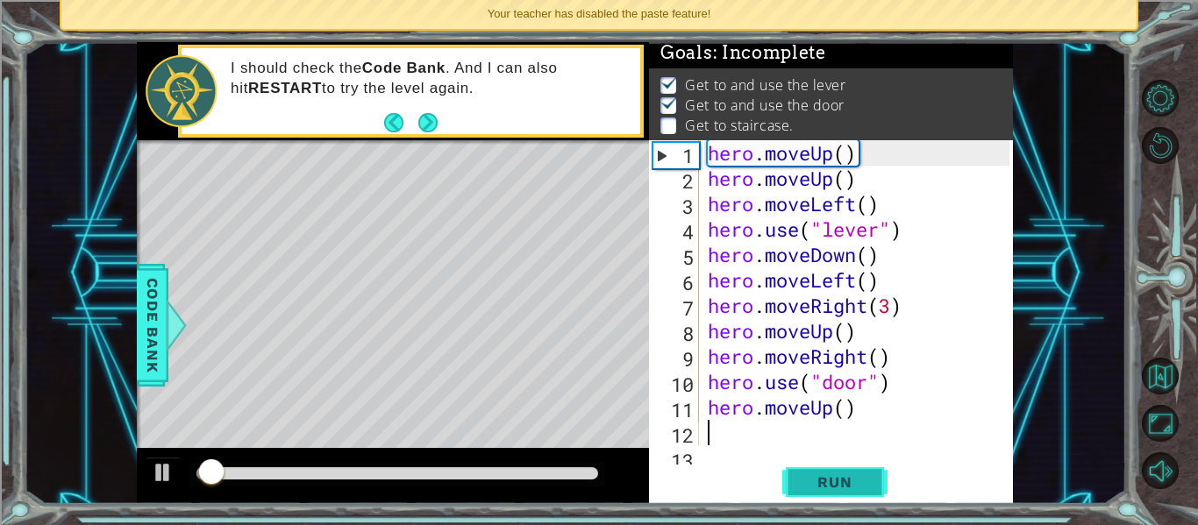
scroll to position [4, 0]
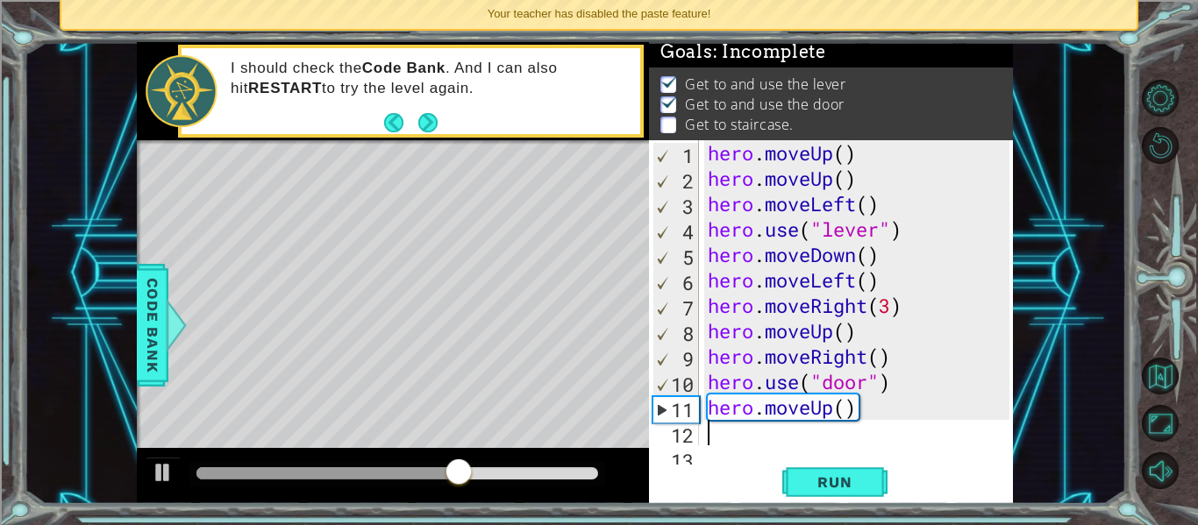
click at [846, 410] on div "hero . moveUp ( ) hero . moveUp ( ) hero . moveLeft ( ) hero . use ( "lever" ) …" at bounding box center [861, 318] width 314 height 356
type textarea "hero.moveUp(2)"
click at [765, 446] on div "hero.moveUp(2) 1 2 3 4 5 6 7 8 9 10 11 12 13 hero . moveUp ( ) hero . moveUp ( …" at bounding box center [831, 322] width 364 height 364
click at [722, 425] on div "hero . moveUp ( ) hero . moveUp ( ) hero . moveLeft ( ) hero . use ( "lever" ) …" at bounding box center [861, 318] width 314 height 356
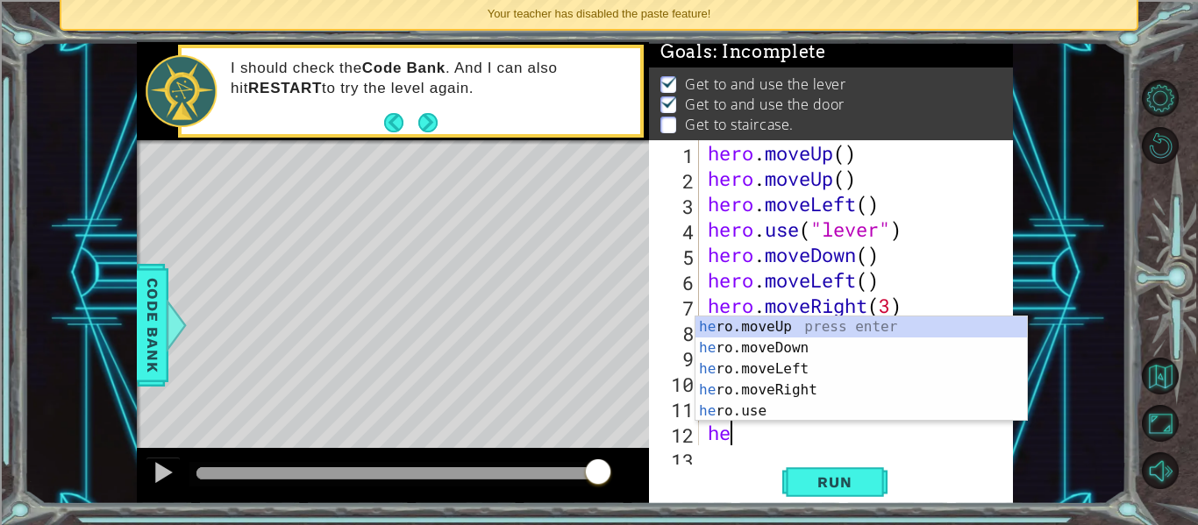
scroll to position [0, 1]
type textarea "hero"
click at [806, 369] on div "hero .moveUp press enter hero .moveDown press enter hero .moveLeft press enter …" at bounding box center [862, 390] width 332 height 147
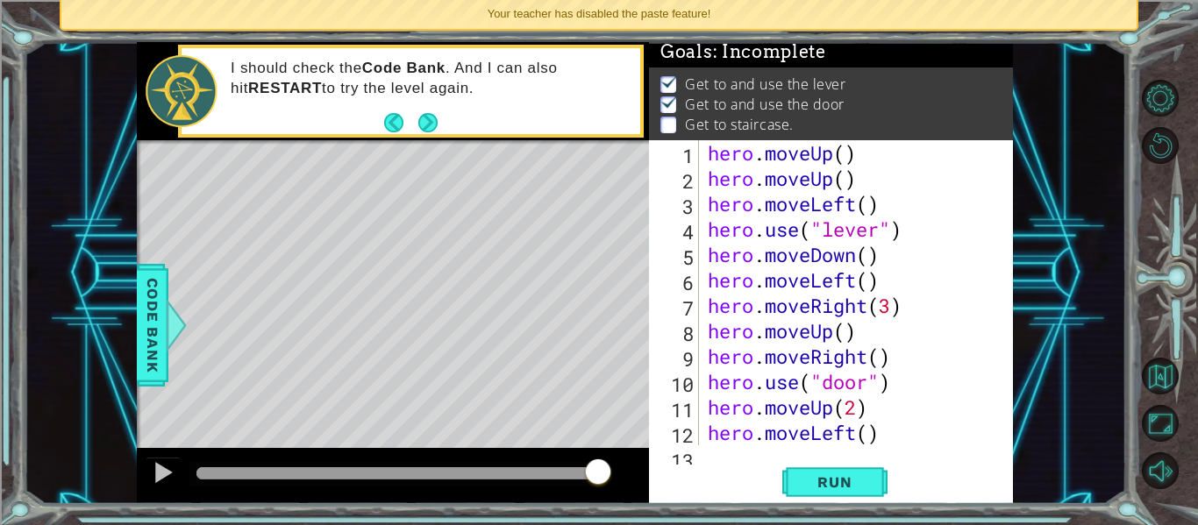
click at [868, 432] on div "hero . moveUp ( ) hero . moveUp ( ) hero . moveLeft ( ) hero . use ( "lever" ) …" at bounding box center [861, 318] width 314 height 356
type textarea "hero.moveLeft(3)"
click at [868, 477] on span "Run" at bounding box center [834, 483] width 69 height 18
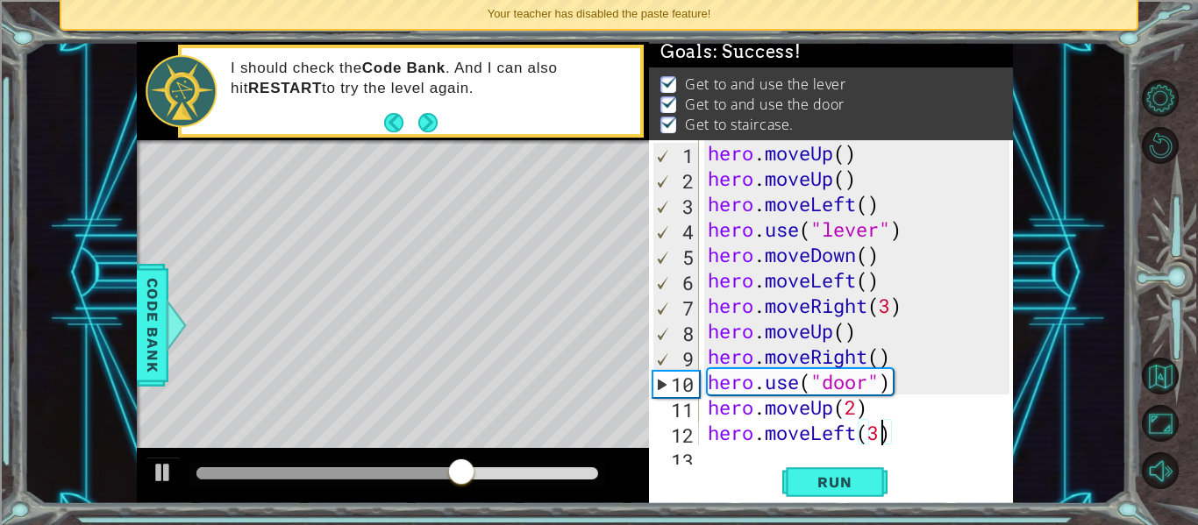
scroll to position [22, 0]
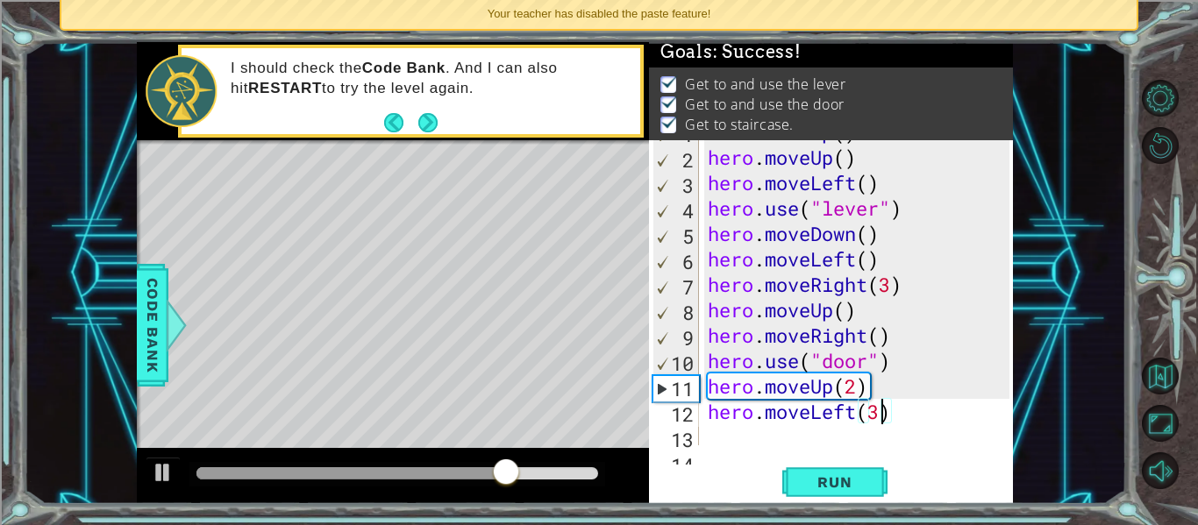
click at [710, 438] on div "hero . moveUp ( ) hero . moveUp ( ) hero . moveLeft ( ) hero . use ( "lever" ) …" at bounding box center [861, 297] width 314 height 356
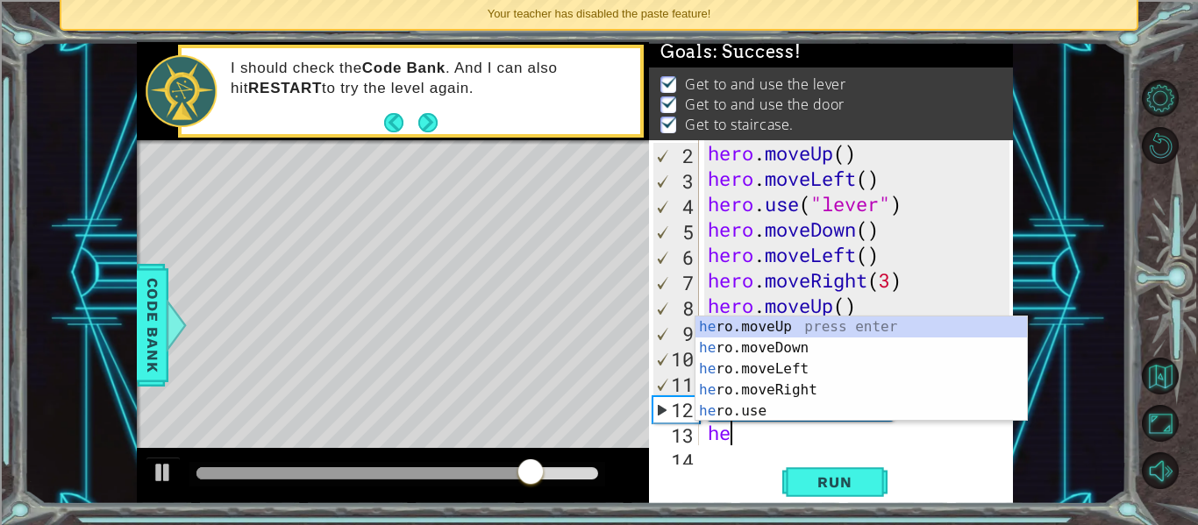
scroll to position [0, 1]
click at [785, 402] on div "hero .moveUp press enter hero .moveDown press enter hero .moveLeft press enter …" at bounding box center [862, 390] width 332 height 147
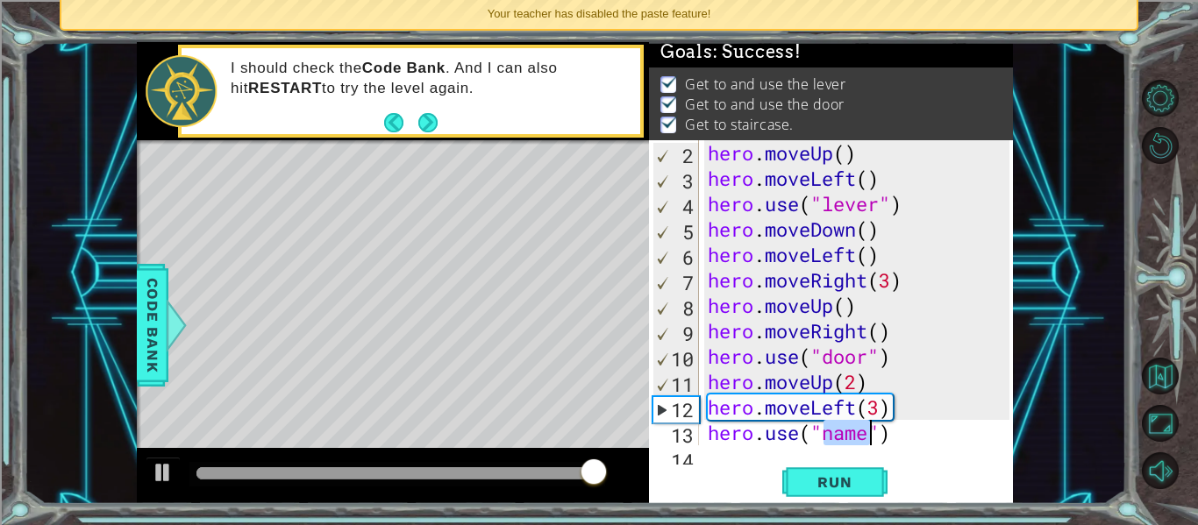
type textarea "hero.use("name")"
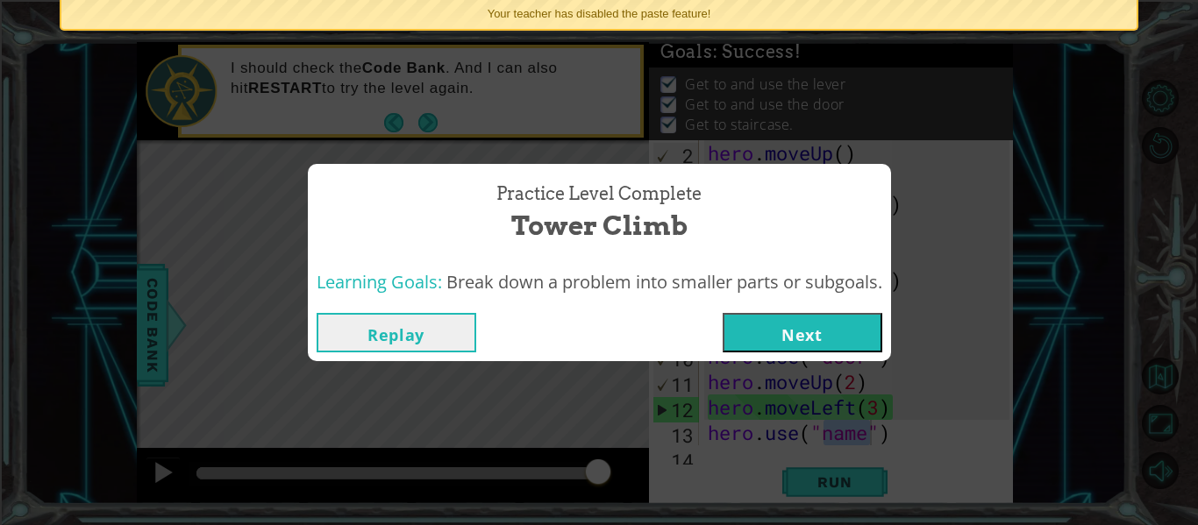
click at [767, 323] on button "Next" at bounding box center [803, 332] width 160 height 39
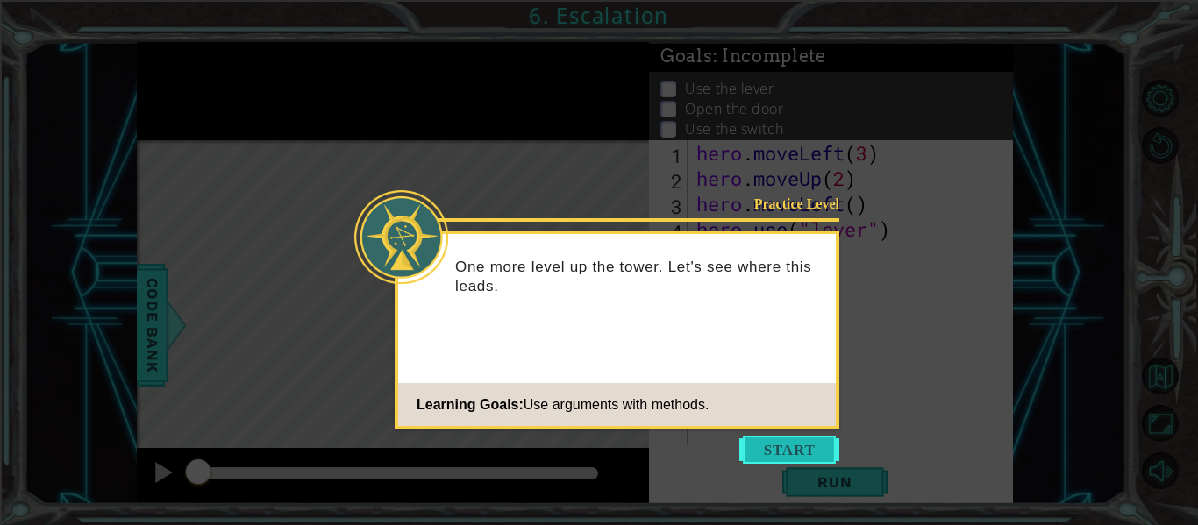
click at [778, 446] on button "Start" at bounding box center [789, 450] width 100 height 28
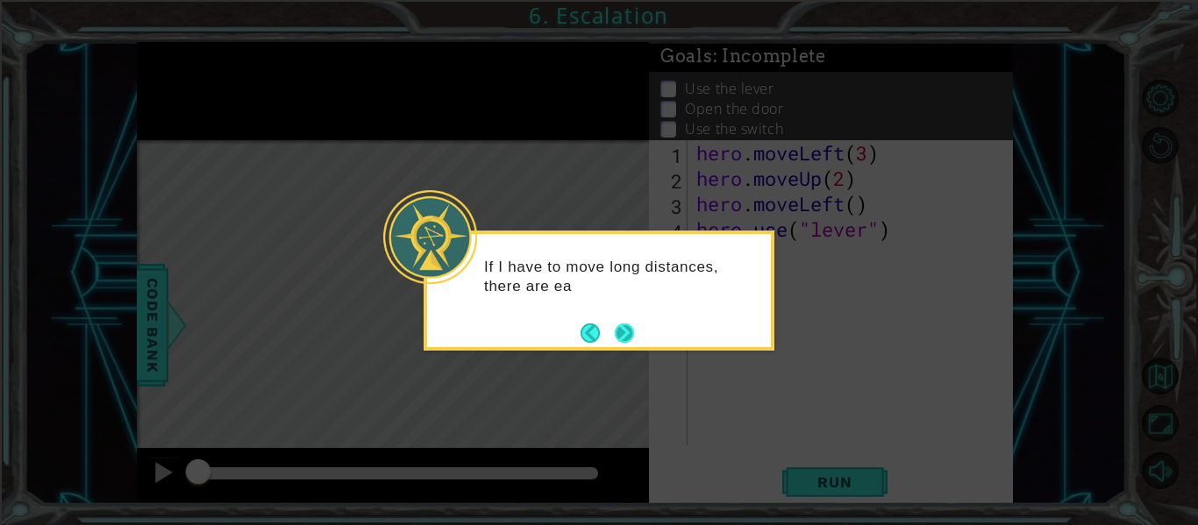
click at [626, 325] on button "Next" at bounding box center [624, 333] width 19 height 19
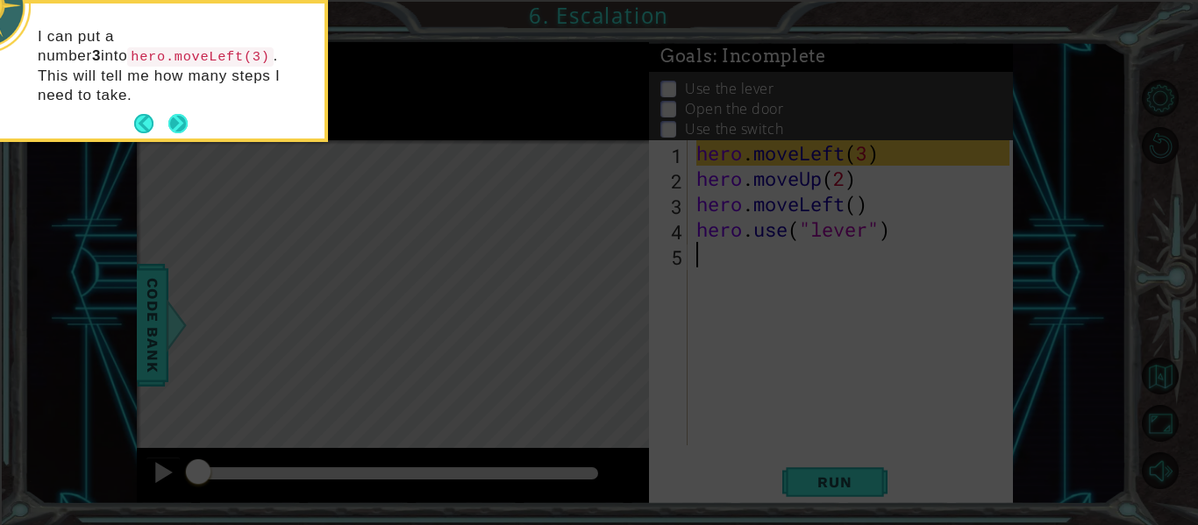
click at [179, 114] on button "Next" at bounding box center [177, 123] width 19 height 19
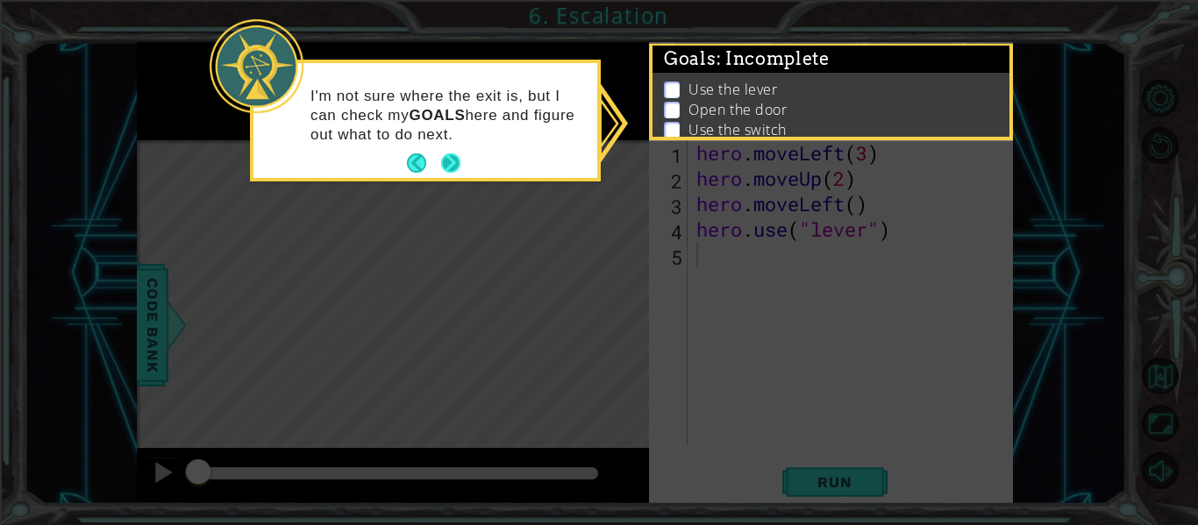
click at [453, 162] on button "Next" at bounding box center [450, 163] width 19 height 19
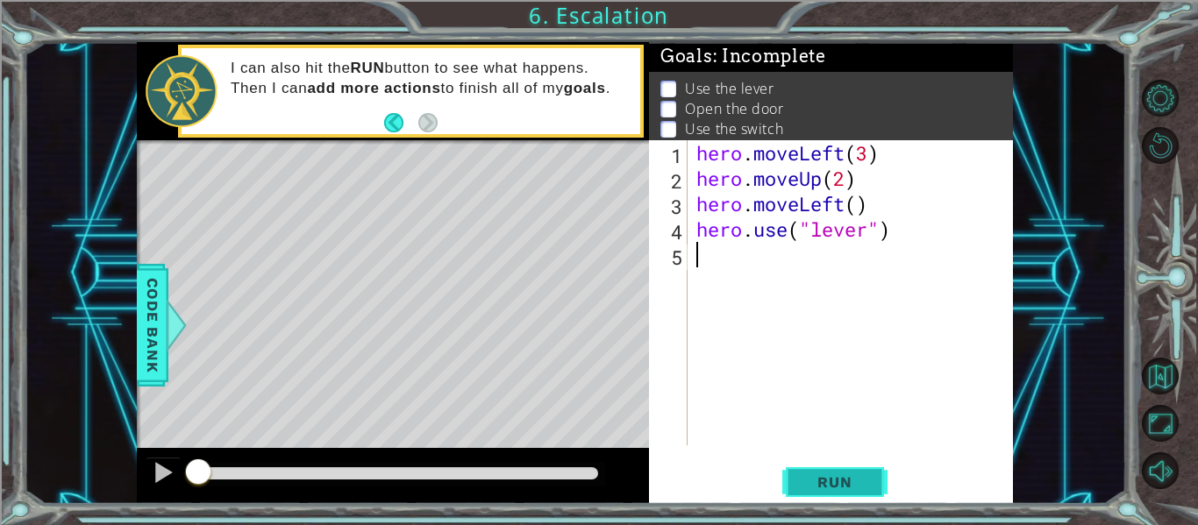
click at [843, 489] on span "Run" at bounding box center [834, 483] width 69 height 18
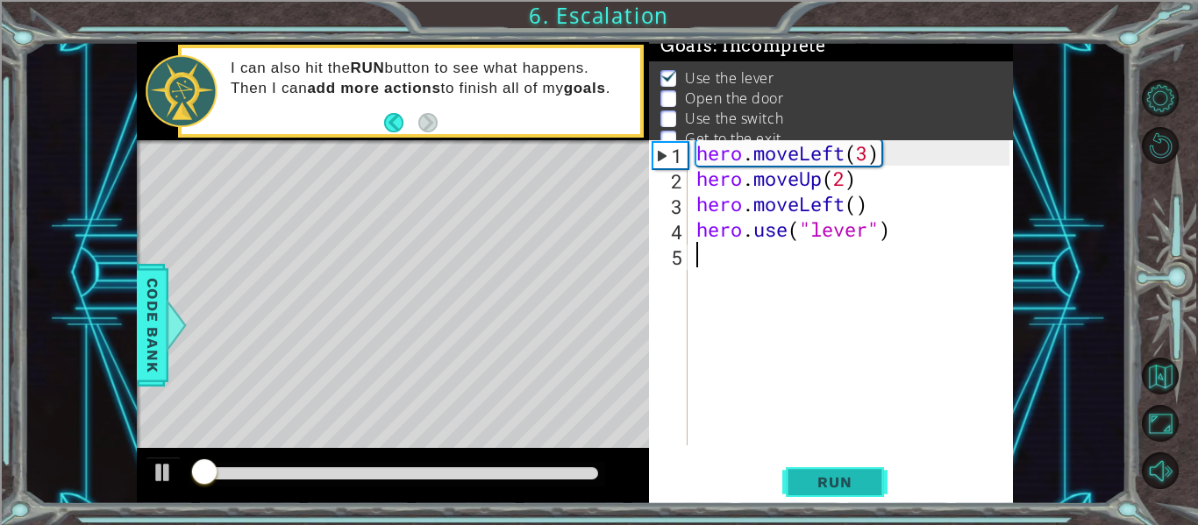
scroll to position [14, 0]
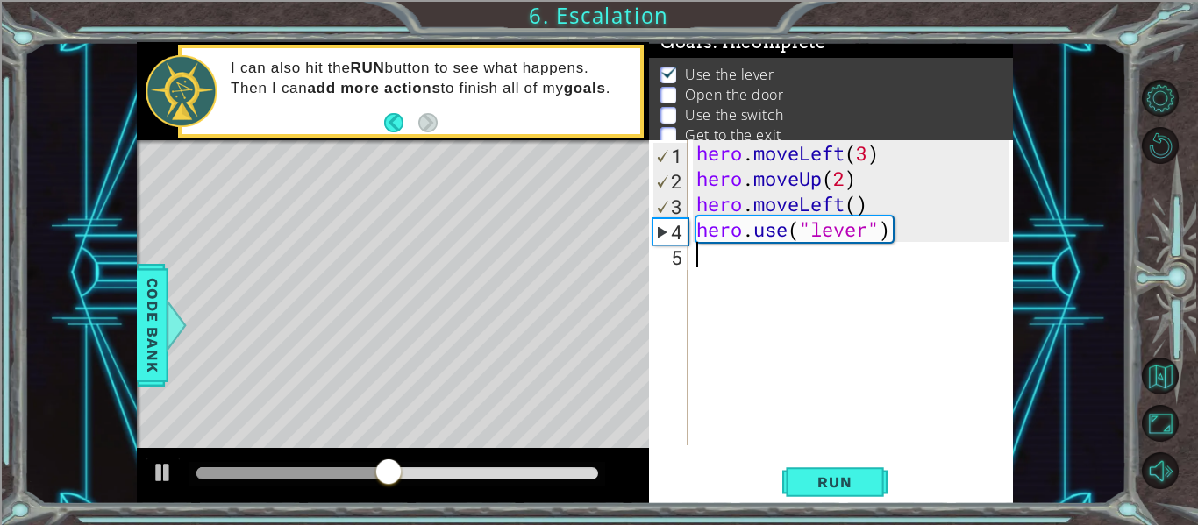
click at [854, 203] on div "hero . moveLeft ( 3 ) hero . moveUp ( 2 ) hero . moveLeft ( ) hero . use ( "lev…" at bounding box center [855, 318] width 325 height 356
type textarea "hero.moveLeft(2)"
click at [871, 488] on button "Run" at bounding box center [834, 483] width 105 height 36
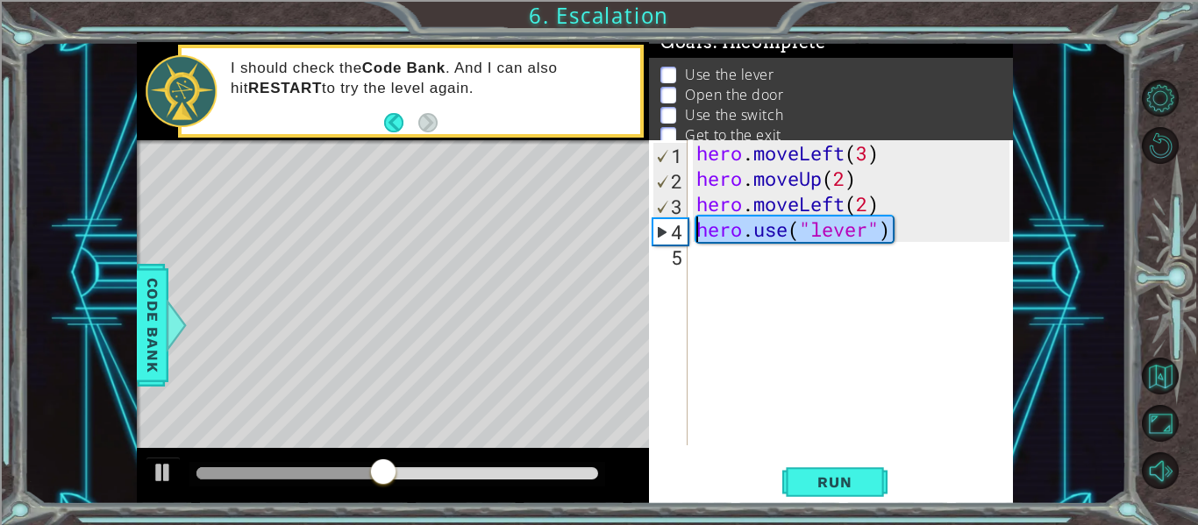
drag, startPoint x: 903, startPoint y: 232, endPoint x: 696, endPoint y: 239, distance: 207.1
click at [696, 239] on div "hero . moveLeft ( 3 ) hero . moveUp ( 2 ) hero . moveLeft ( 2 ) hero . use ( "l…" at bounding box center [855, 318] width 325 height 356
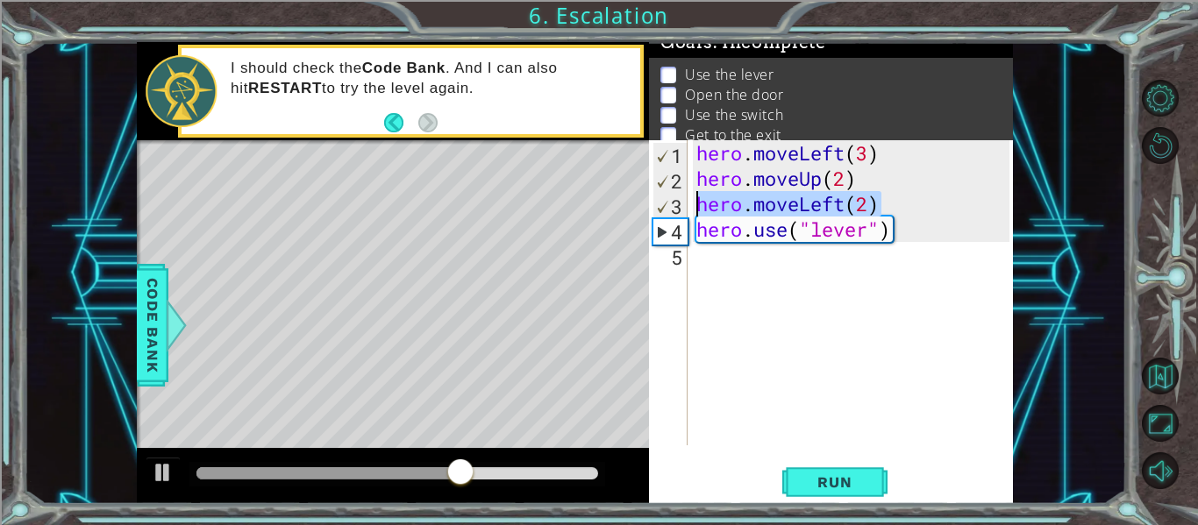
drag, startPoint x: 888, startPoint y: 205, endPoint x: 692, endPoint y: 211, distance: 195.7
click at [693, 211] on div "hero . moveLeft ( 3 ) hero . moveUp ( 2 ) hero . moveLeft ( 2 ) hero . use ( "l…" at bounding box center [855, 318] width 325 height 356
type textarea "hero.moveLeft(2)"
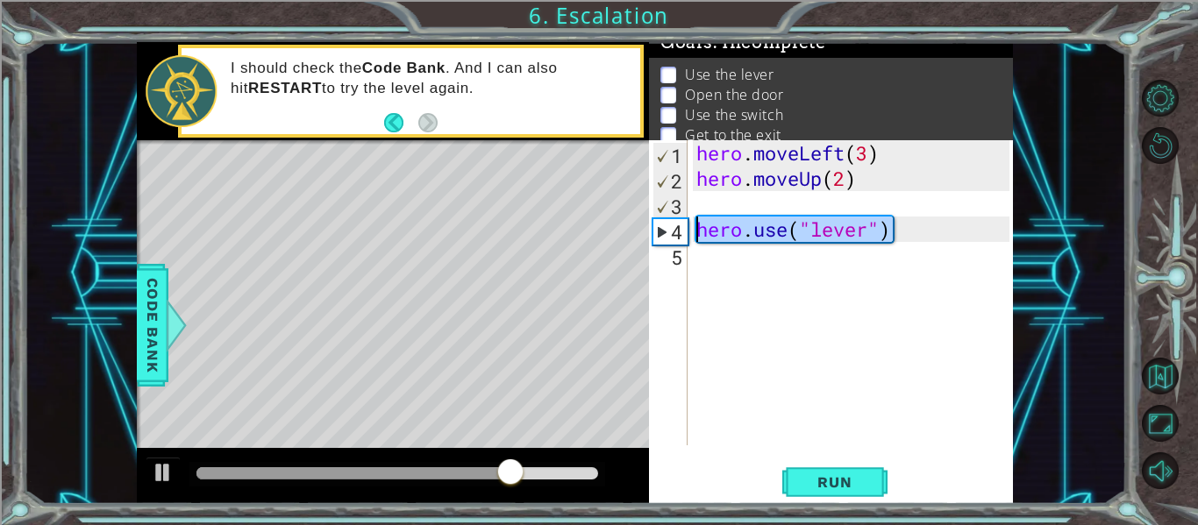
drag, startPoint x: 896, startPoint y: 239, endPoint x: 690, endPoint y: 235, distance: 206.2
click at [690, 235] on div "1 2 3 4 5 hero . moveLeft ( 3 ) hero . moveUp ( 2 ) hero . use ( "lever" ) הההה…" at bounding box center [829, 292] width 361 height 305
type textarea "hero.use("lever")"
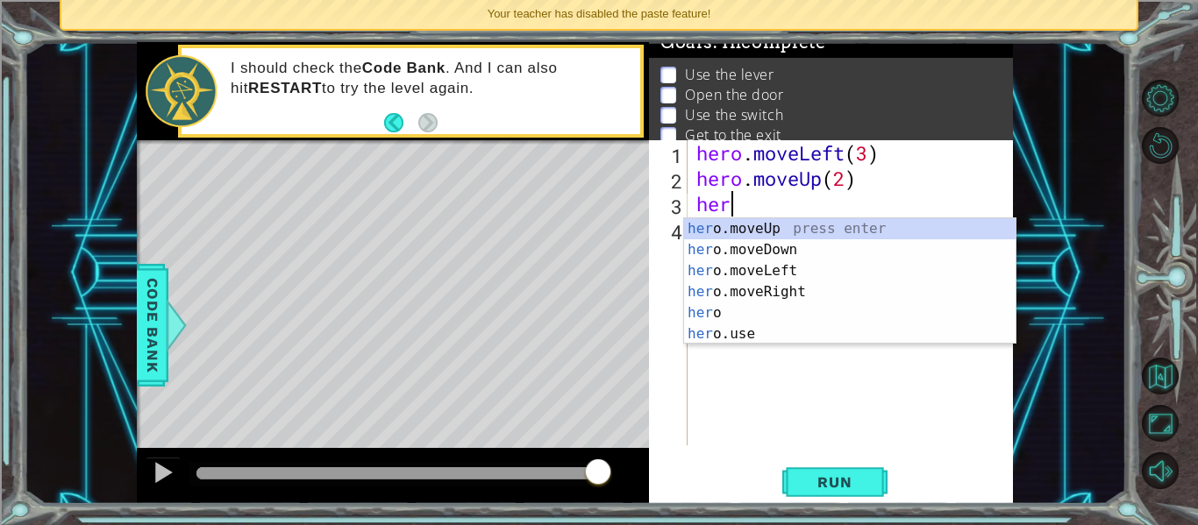
scroll to position [0, 1]
click at [809, 330] on div "hero press enter hero .moveUp press enter hero .moveDown press enter hero .move…" at bounding box center [850, 302] width 332 height 168
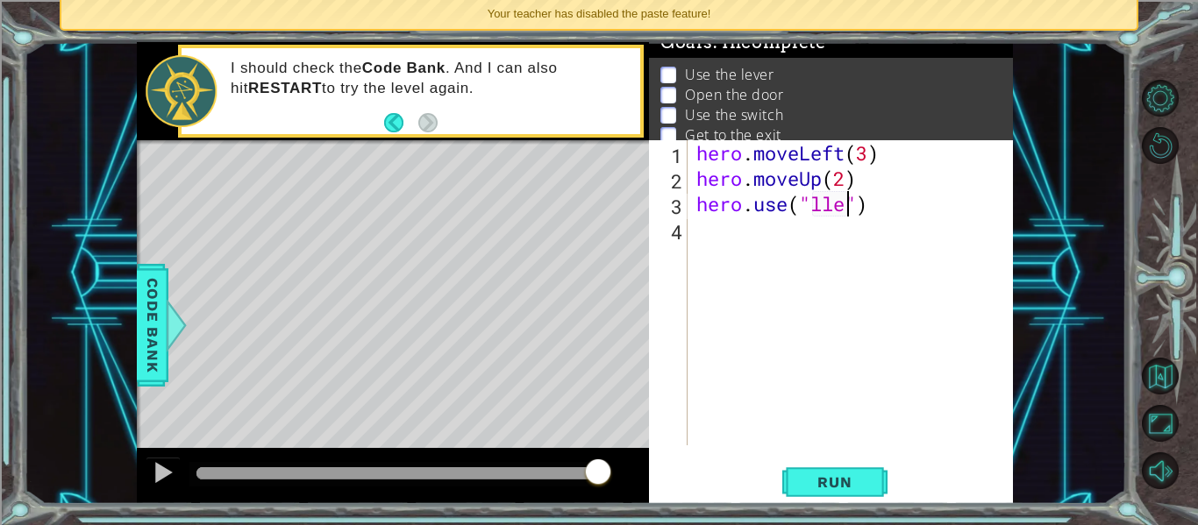
scroll to position [0, 6]
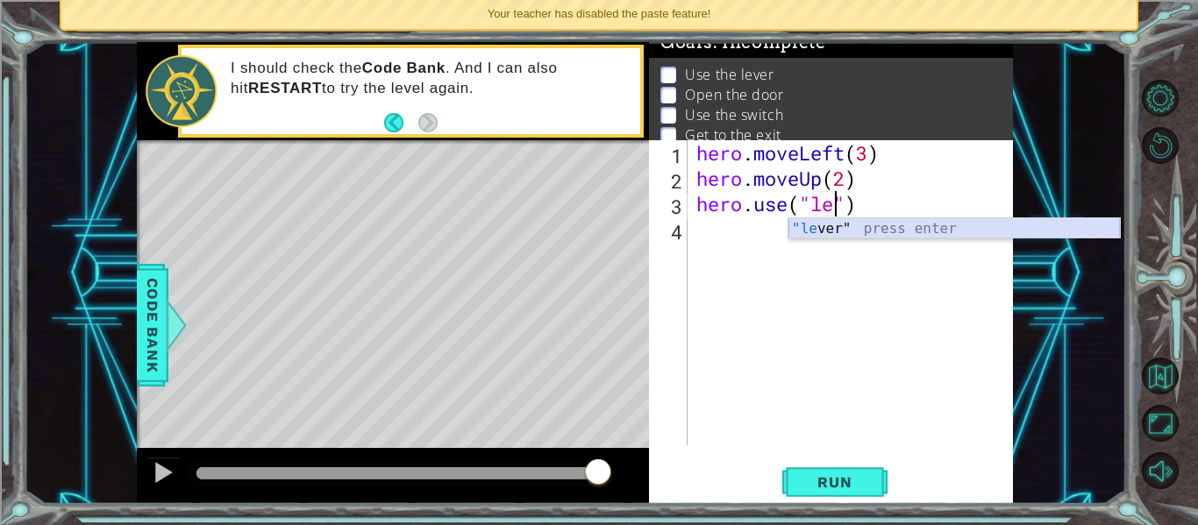
click at [877, 226] on div ""le ver" press enter" at bounding box center [955, 249] width 332 height 63
type textarea "hero.use("lever")"
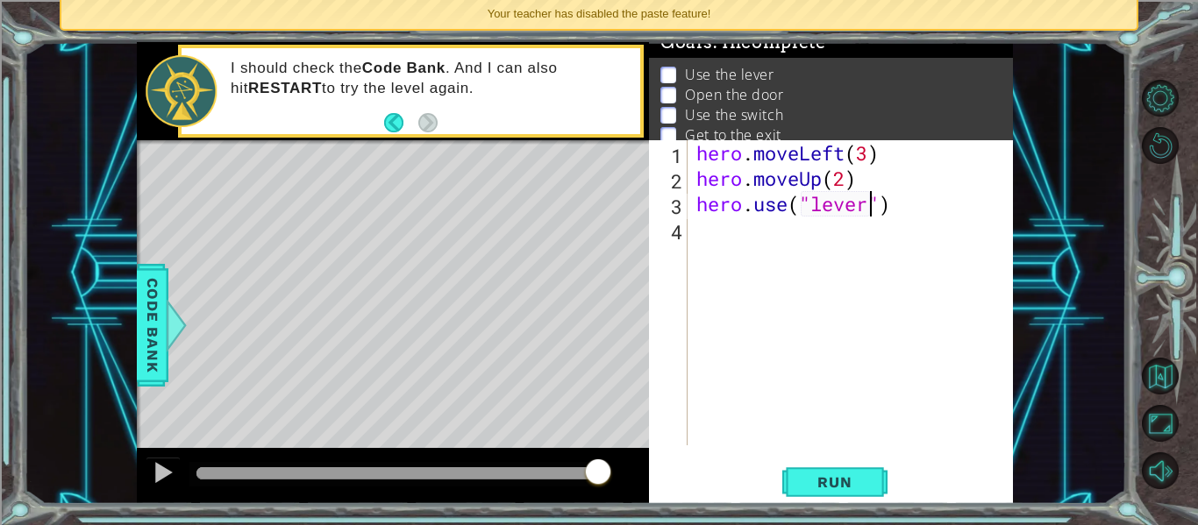
click at [885, 232] on div "hero . moveLeft ( 3 ) hero . moveUp ( 2 ) hero . use ( "lever" )" at bounding box center [855, 318] width 325 height 356
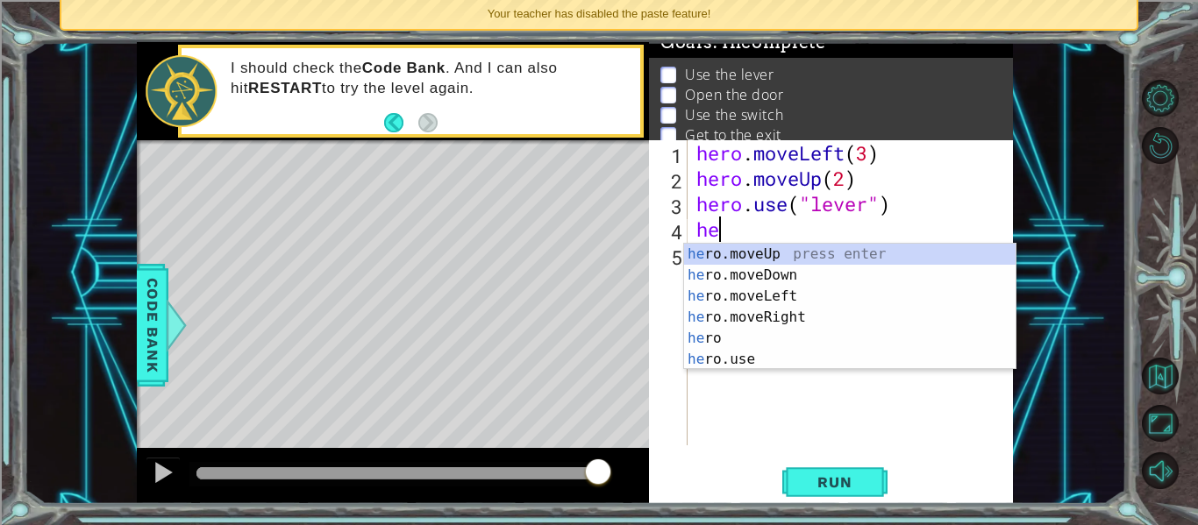
scroll to position [0, 1]
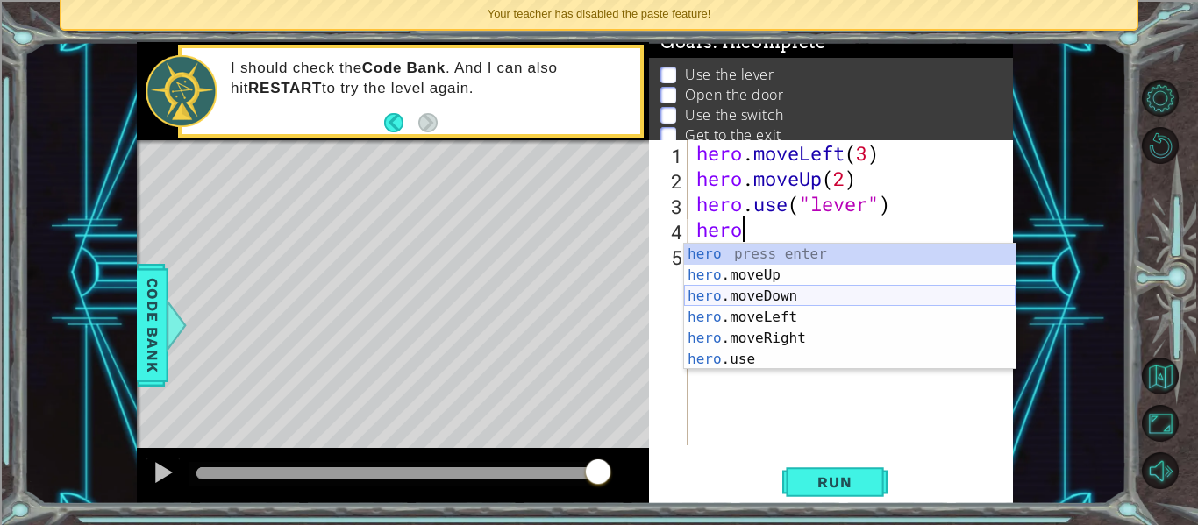
click at [791, 307] on div "hero press enter hero .moveUp press enter hero .moveDown press enter hero .move…" at bounding box center [850, 328] width 332 height 168
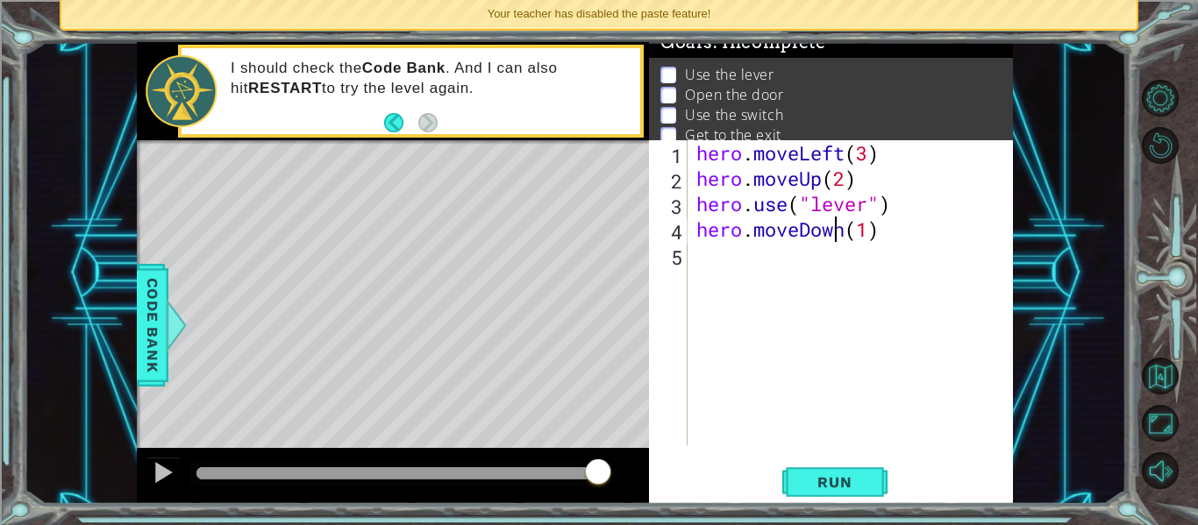
click at [841, 226] on div "hero . moveLeft ( 3 ) hero . moveUp ( 2 ) hero . use ( "lever" ) hero . moveDow…" at bounding box center [855, 318] width 325 height 356
click at [871, 237] on div "hero . moveLeft ( 3 ) hero . moveUp ( 2 ) hero . use ( "lever" ) hero . moveDow…" at bounding box center [855, 318] width 325 height 356
click at [844, 232] on div "hero . moveLeft ( 3 ) hero . moveUp ( 2 ) hero . use ( "lever" ) hero . moveDow…" at bounding box center [855, 318] width 325 height 356
drag, startPoint x: 844, startPoint y: 232, endPoint x: 804, endPoint y: 231, distance: 40.4
click at [804, 231] on div "hero . moveLeft ( 3 ) hero . moveUp ( 2 ) hero . use ( "lever" ) hero . moveDow…" at bounding box center [855, 318] width 325 height 356
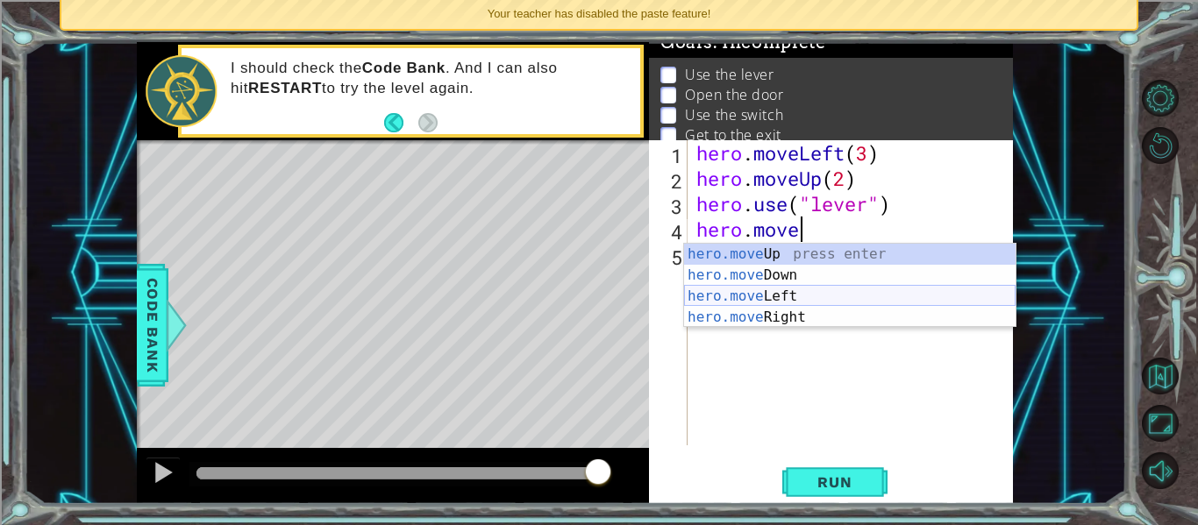
click at [788, 297] on div "hero.move Up press enter hero.move Down press enter hero.move Left press enter …" at bounding box center [850, 307] width 332 height 126
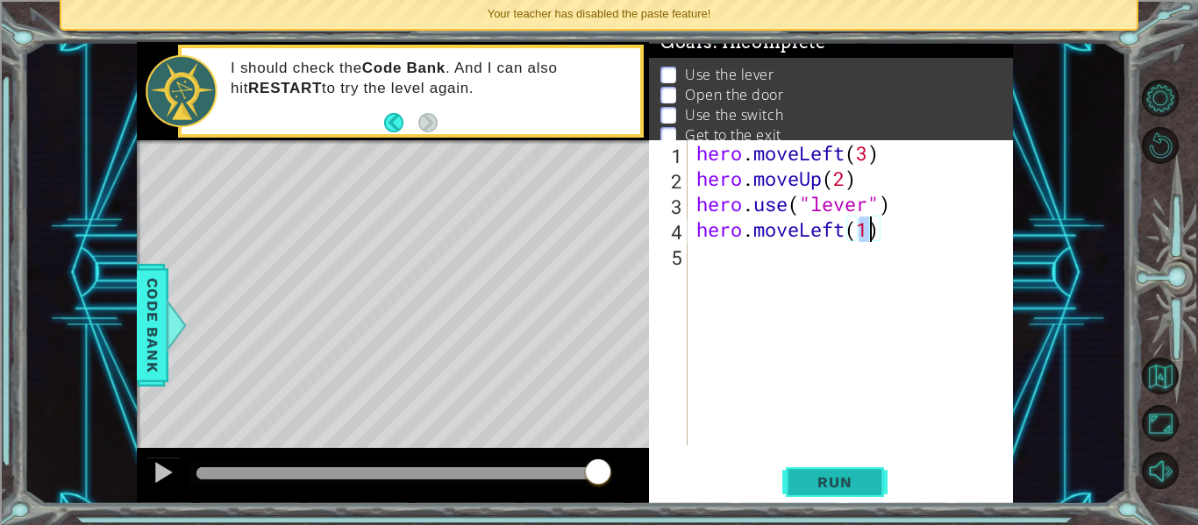
type textarea "hero.moveLeft(1)"
click at [807, 473] on button "Run" at bounding box center [834, 483] width 105 height 36
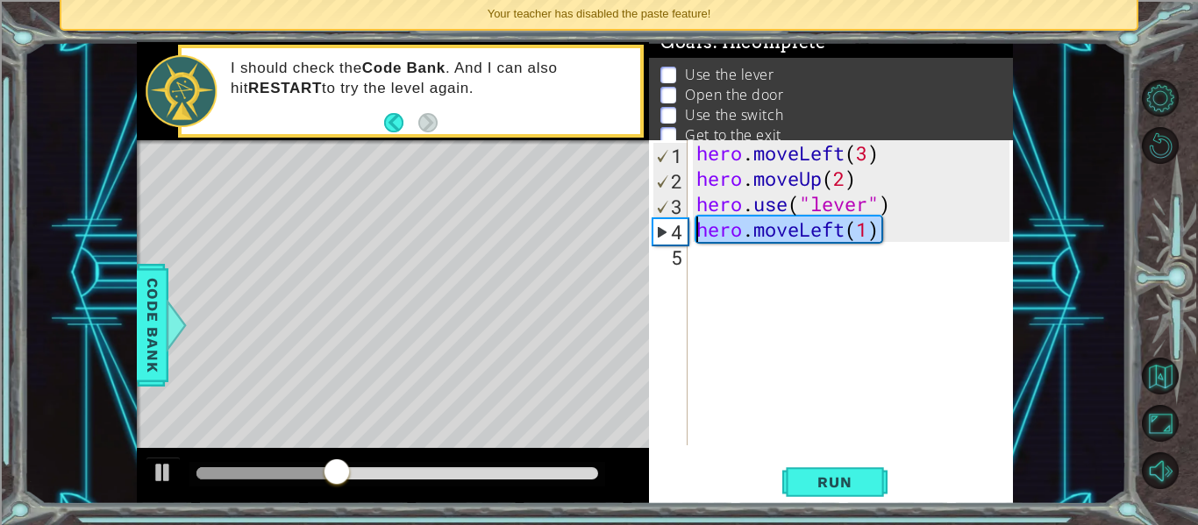
drag, startPoint x: 890, startPoint y: 222, endPoint x: 670, endPoint y: 223, distance: 220.2
click at [670, 223] on div "hero.moveLeft(1) 1 2 3 4 5 hero . moveLeft ( 3 ) hero . moveUp ( 2 ) hero . use…" at bounding box center [829, 292] width 361 height 305
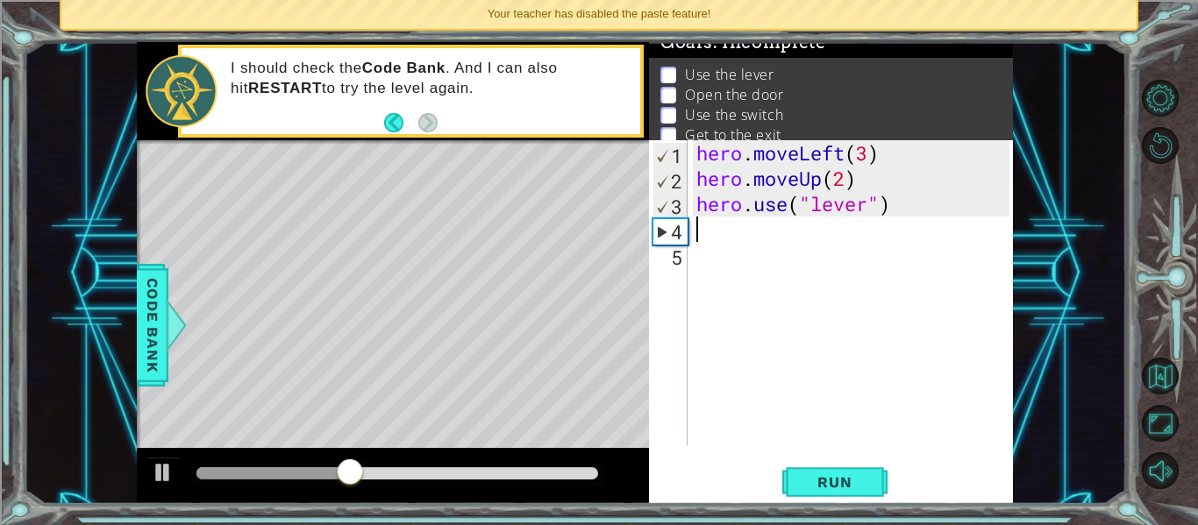
scroll to position [0, 0]
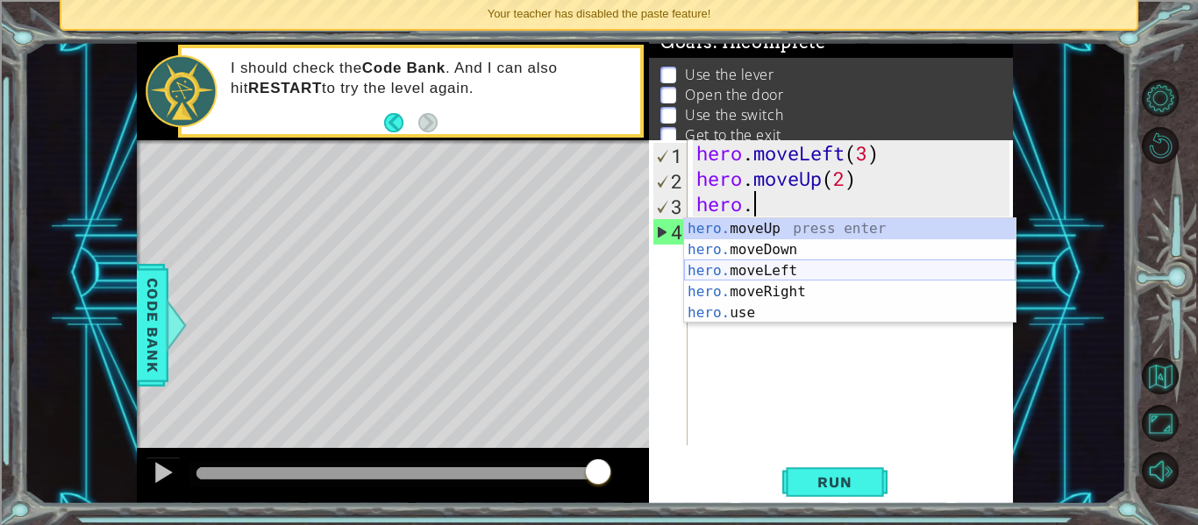
click at [774, 268] on div "hero. moveUp press enter hero. moveDown press enter hero. moveLeft press enter …" at bounding box center [850, 291] width 332 height 147
type textarea "hero.moveLeft(1)"
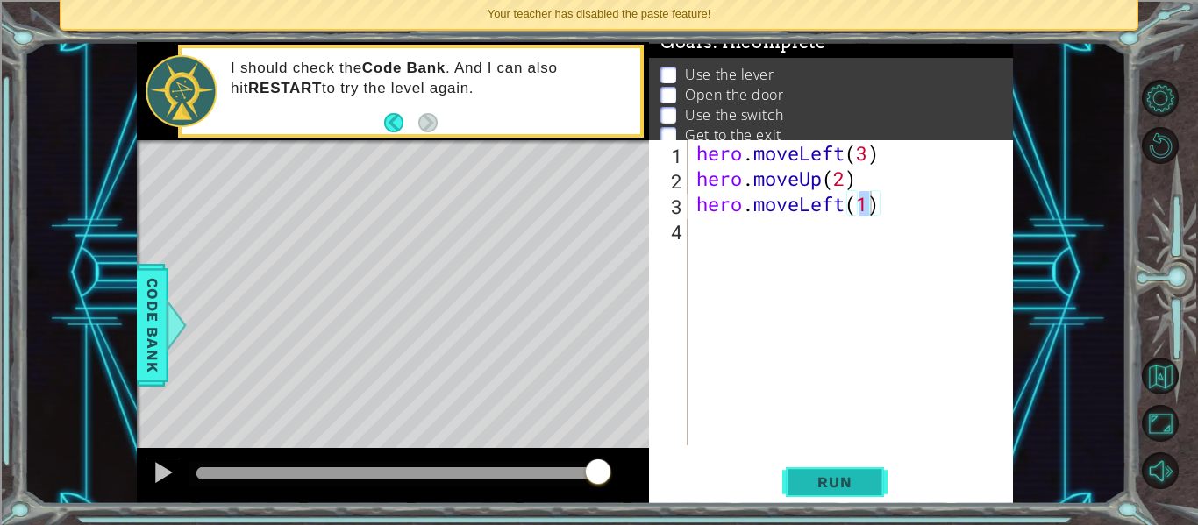
click at [791, 470] on button "Run" at bounding box center [834, 483] width 105 height 36
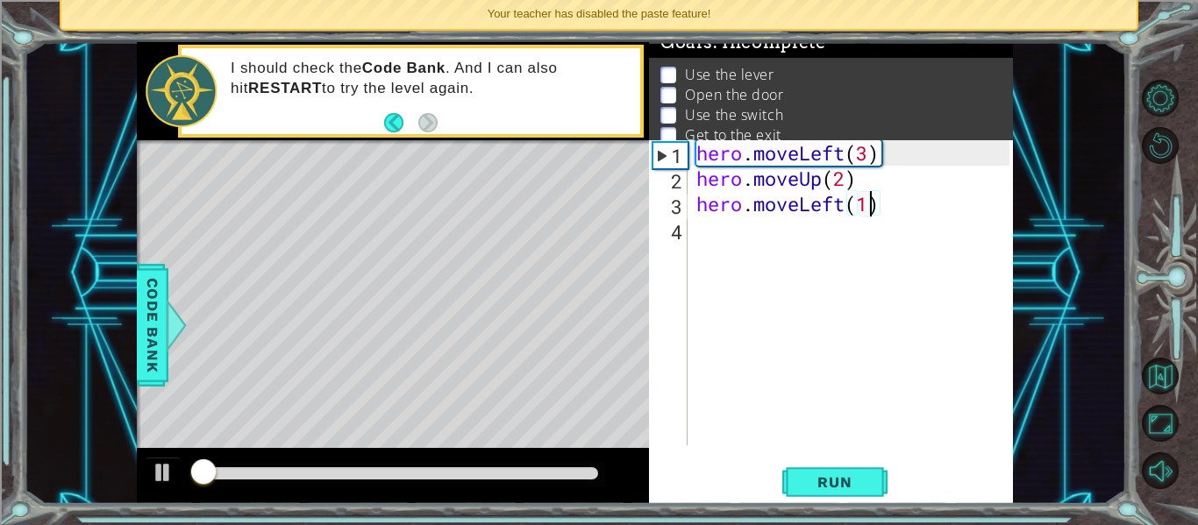
click at [701, 232] on div "hero . moveLeft ( 3 ) hero . moveUp ( 2 ) hero . moveLeft ( 1 )" at bounding box center [855, 318] width 325 height 356
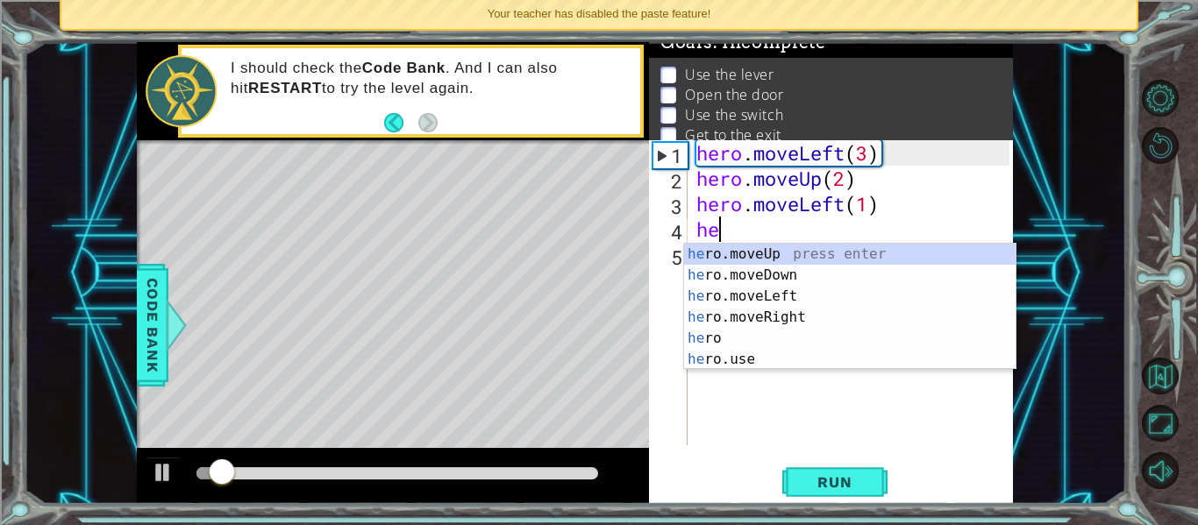
scroll to position [0, 1]
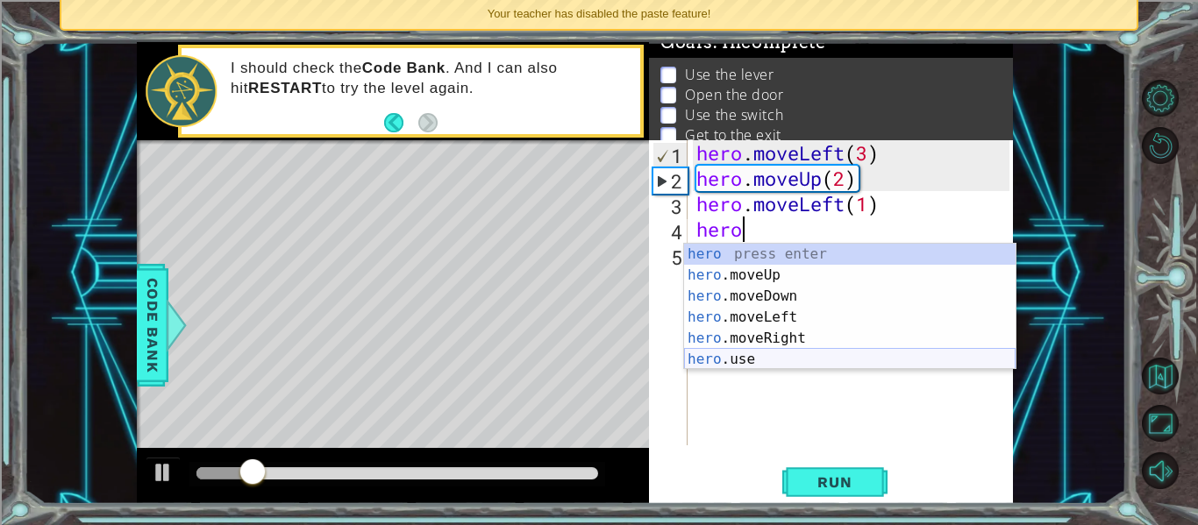
click at [746, 354] on div "hero press enter hero .moveUp press enter hero .moveDown press enter hero .move…" at bounding box center [850, 328] width 332 height 168
type textarea "hero.use("name")"
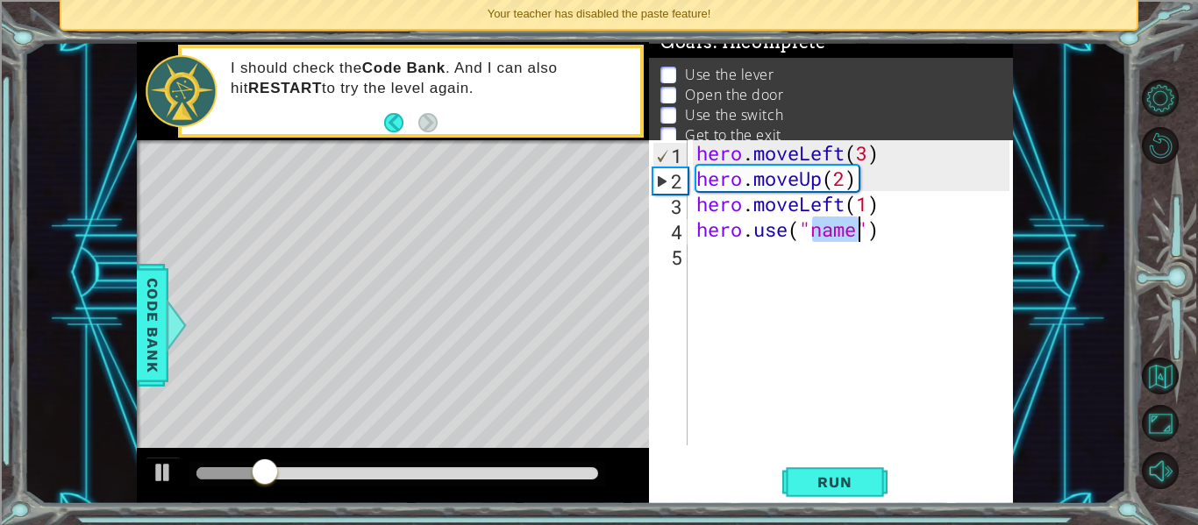
click at [835, 243] on div "hero . moveLeft ( 3 ) hero . moveUp ( 2 ) hero . moveLeft ( 1 ) hero . use ( "n…" at bounding box center [855, 318] width 325 height 356
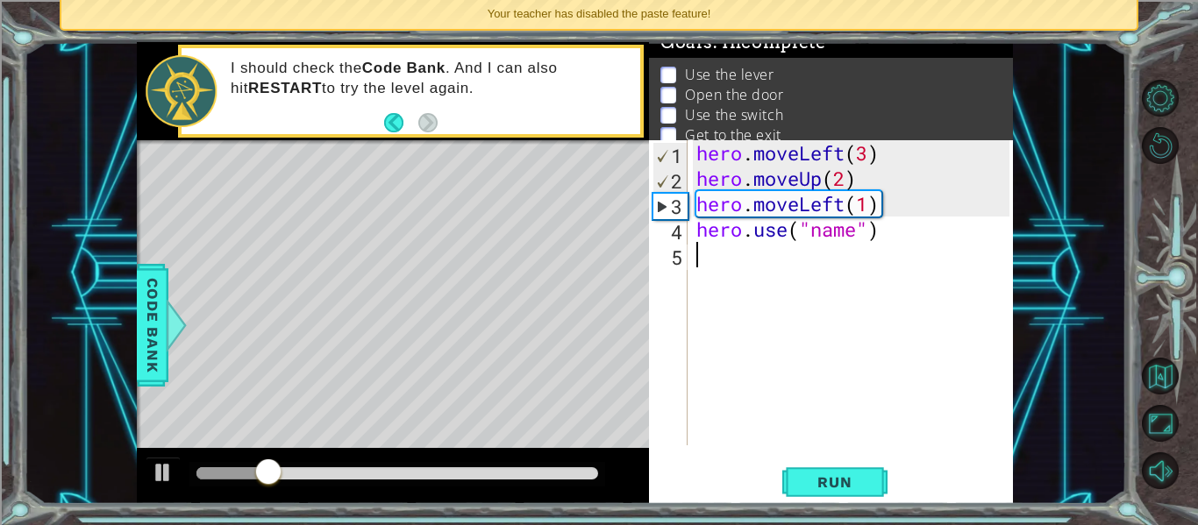
scroll to position [0, 0]
click at [868, 215] on div "hero . moveLeft ( 3 ) hero . moveUp ( 2 ) hero . moveLeft ( 1 ) hero . use ( "n…" at bounding box center [855, 318] width 325 height 356
click at [855, 236] on div "hero . moveLeft ( 3 ) hero . moveUp ( 2 ) hero . moveLeft ( 1 ) hero . use ( "n…" at bounding box center [855, 318] width 325 height 356
drag, startPoint x: 855, startPoint y: 236, endPoint x: 837, endPoint y: 240, distance: 18.9
click at [837, 240] on div "hero . moveLeft ( 3 ) hero . moveUp ( 2 ) hero . moveLeft ( 1 ) hero . use ( "n…" at bounding box center [855, 318] width 325 height 356
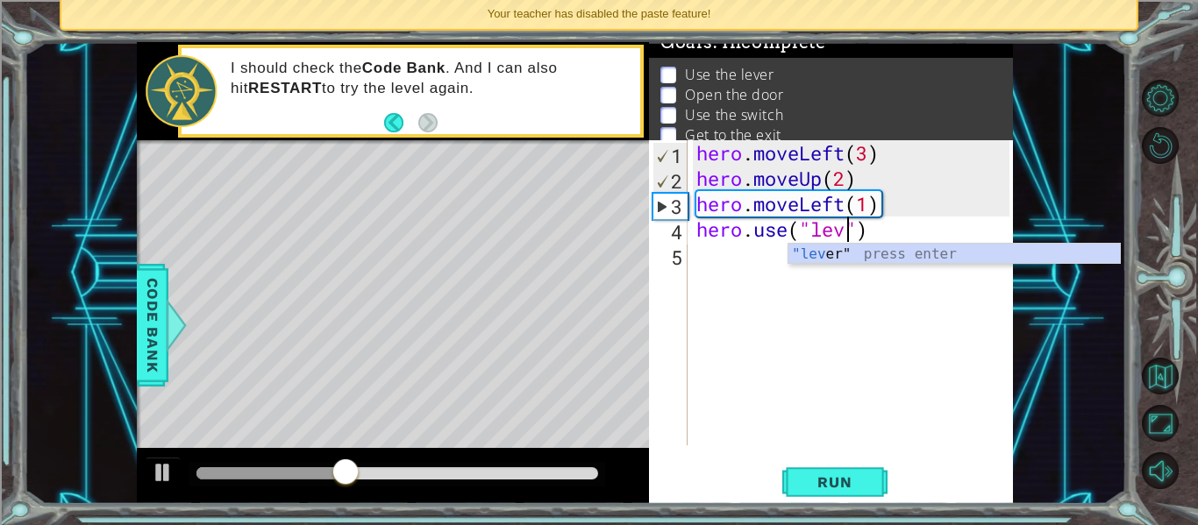
scroll to position [0, 8]
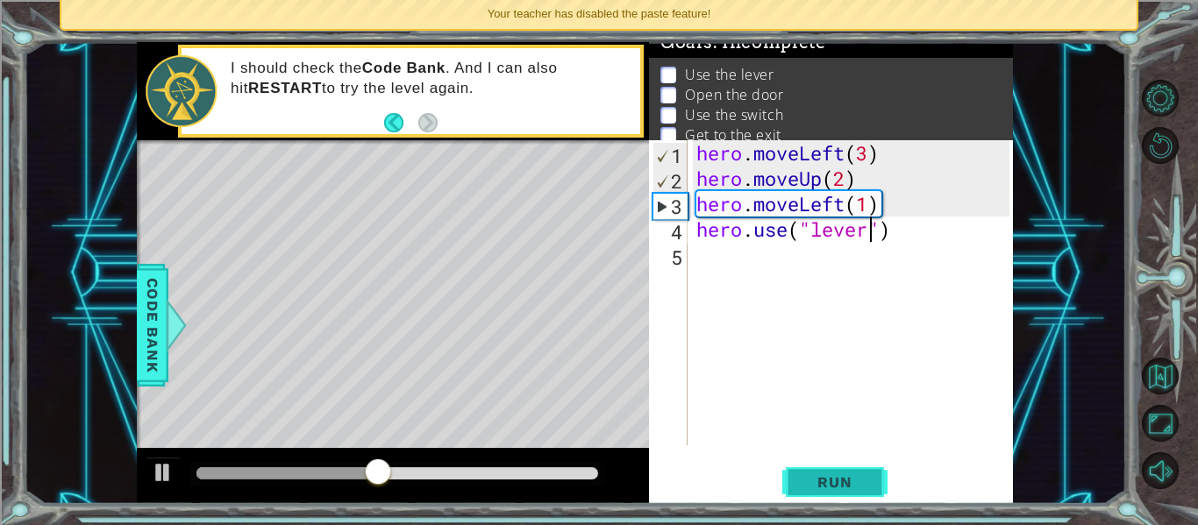
type textarea "hero.use("lever")"
click at [838, 479] on span "Run" at bounding box center [834, 483] width 69 height 18
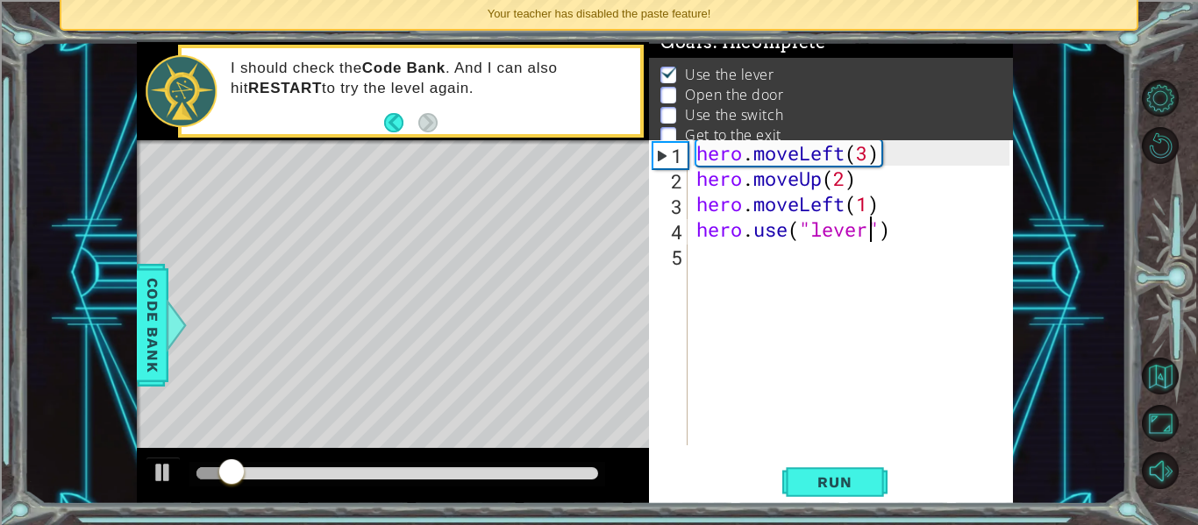
click at [708, 246] on div "hero . moveLeft ( 3 ) hero . moveUp ( 2 ) hero . moveLeft ( 1 ) hero . use ( "l…" at bounding box center [855, 318] width 325 height 356
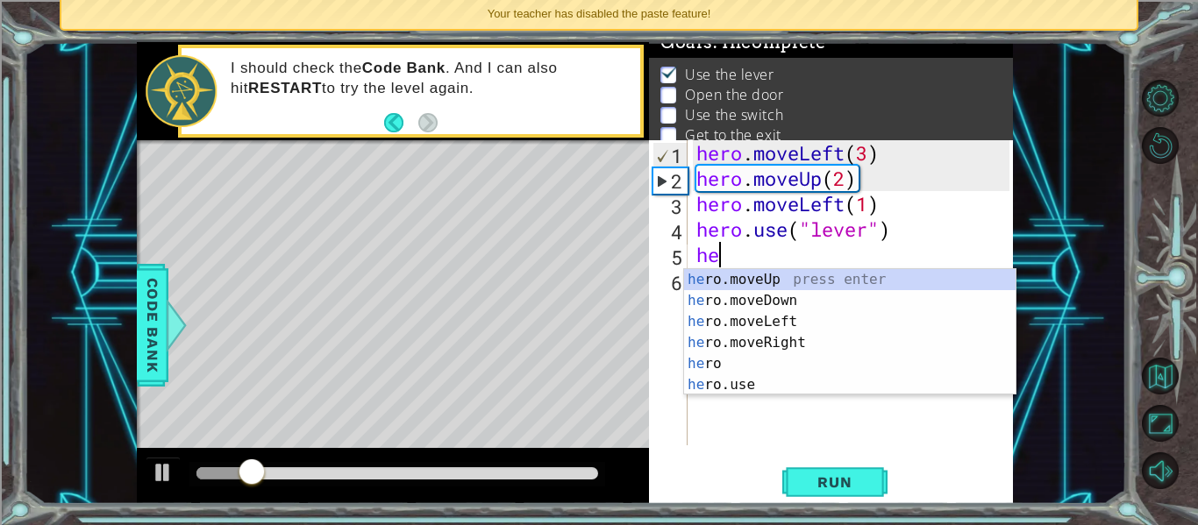
scroll to position [0, 1]
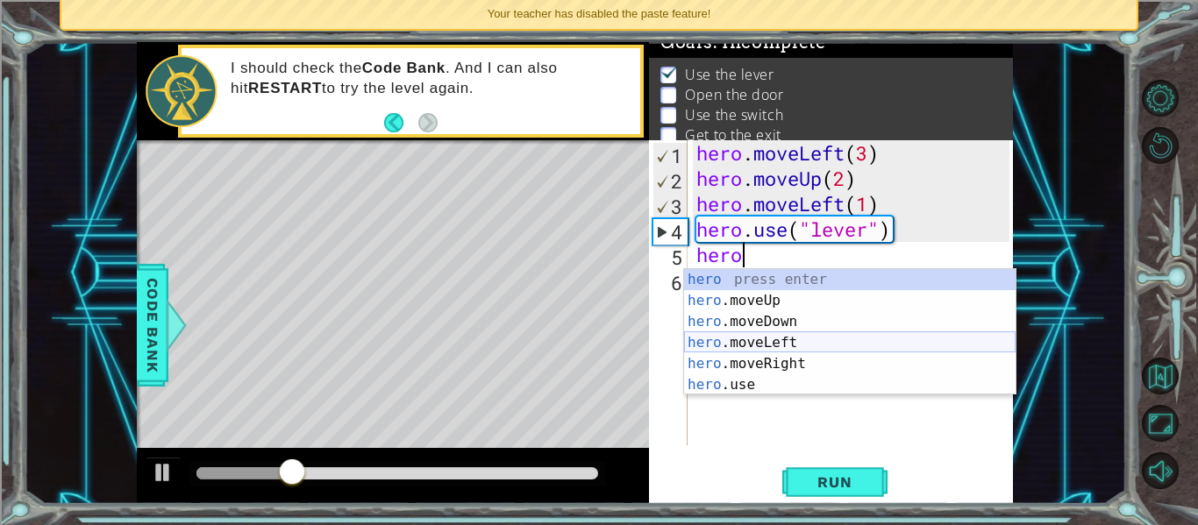
click at [727, 337] on div "hero press enter hero .moveUp press enter hero .moveDown press enter hero .move…" at bounding box center [850, 353] width 332 height 168
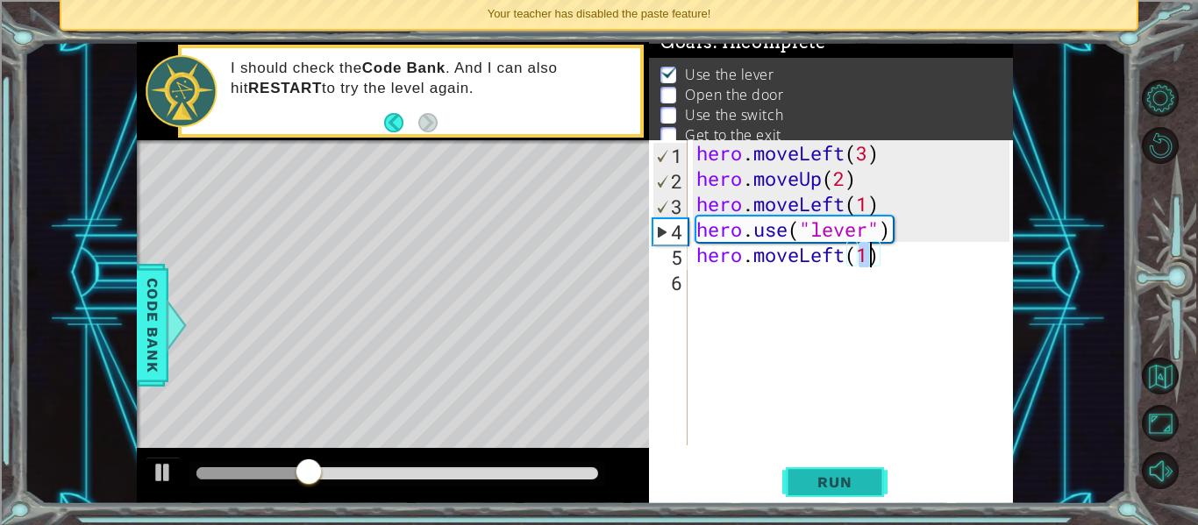
type textarea "hero.moveLeft(1)"
click at [816, 485] on span "Run" at bounding box center [834, 483] width 69 height 18
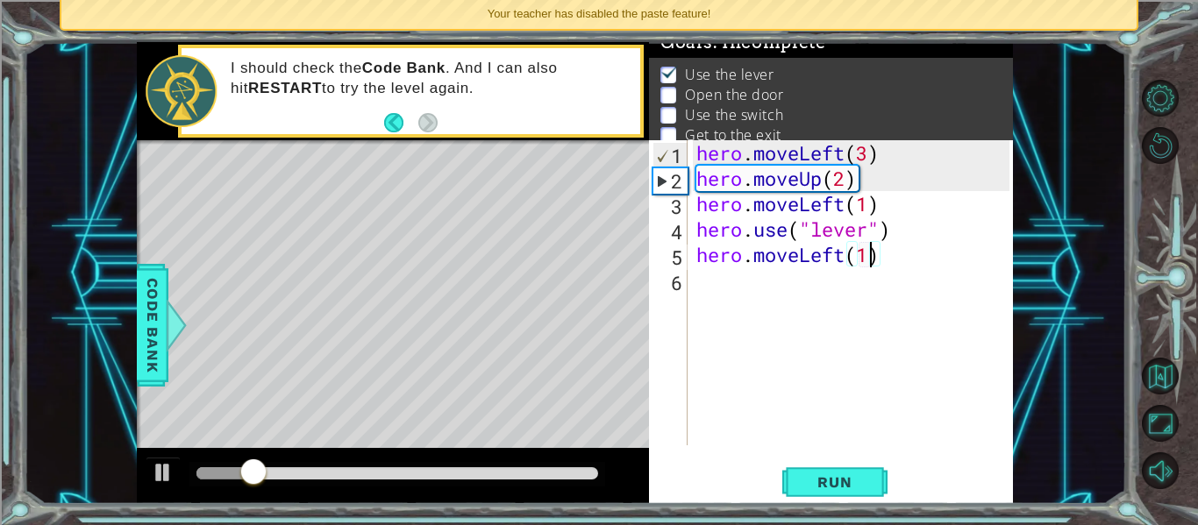
click at [727, 296] on div "hero . moveLeft ( 3 ) hero . moveUp ( 2 ) hero . moveLeft ( 1 ) hero . use ( "l…" at bounding box center [855, 318] width 325 height 356
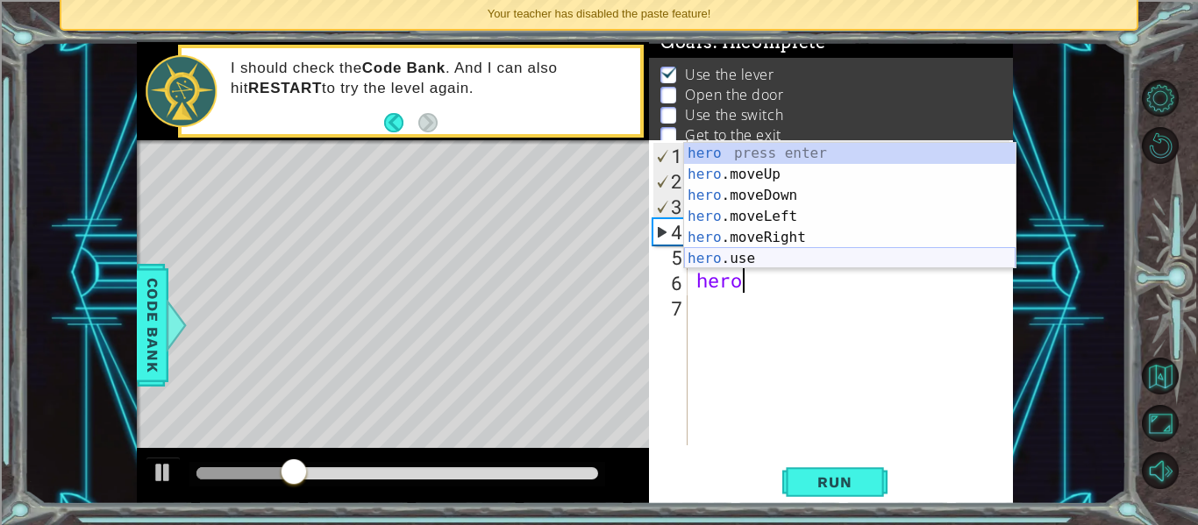
click at [748, 259] on div "hero press enter hero .moveUp press enter hero .moveDown press enter hero .move…" at bounding box center [850, 227] width 332 height 168
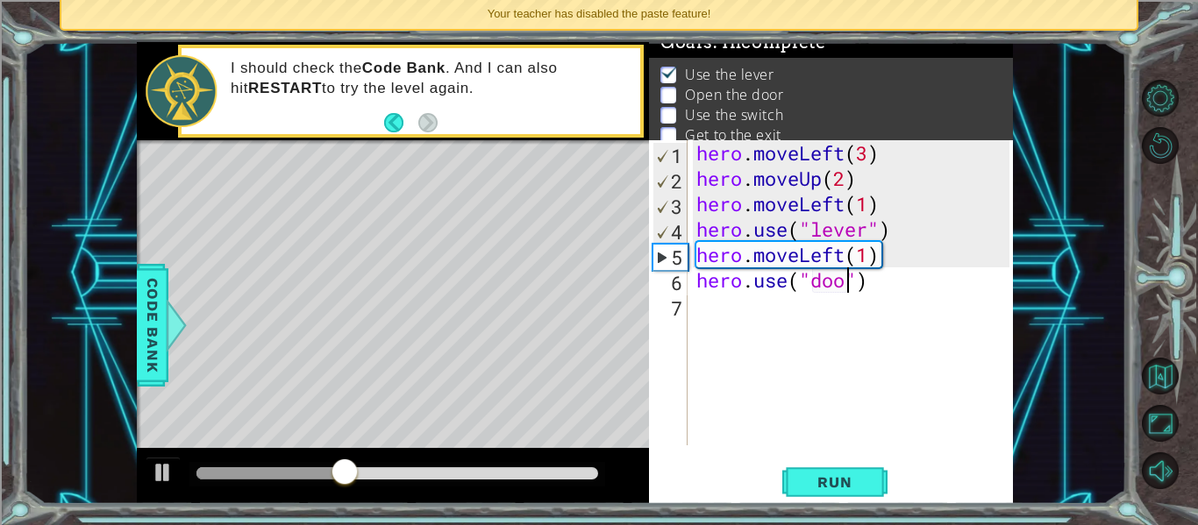
type textarea "hero.use("door")"
click at [800, 318] on div "hero . moveLeft ( 3 ) hero . moveUp ( 2 ) hero . moveLeft ( 1 ) hero . use ( "l…" at bounding box center [855, 318] width 325 height 356
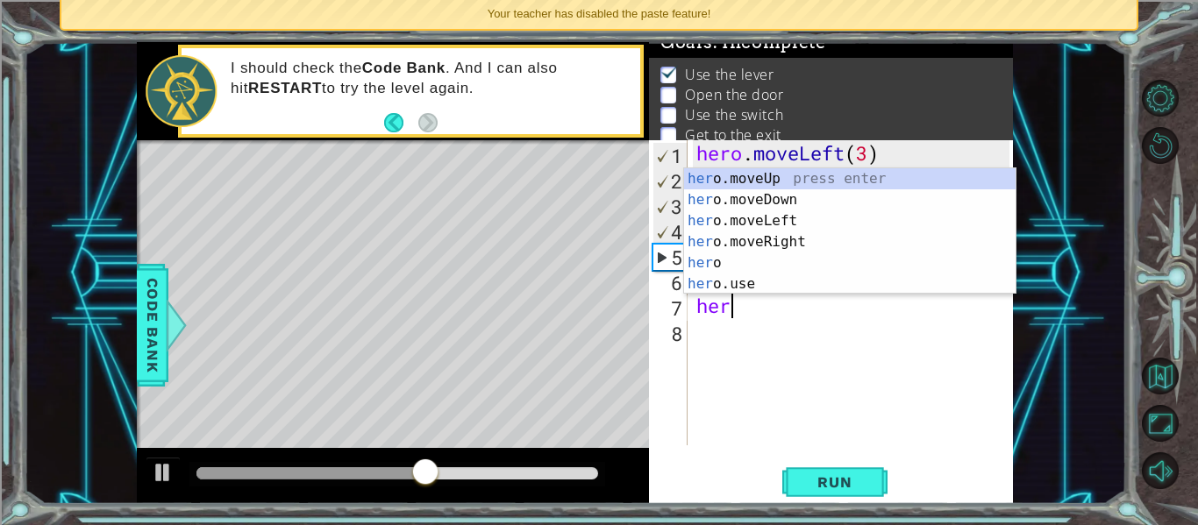
scroll to position [0, 1]
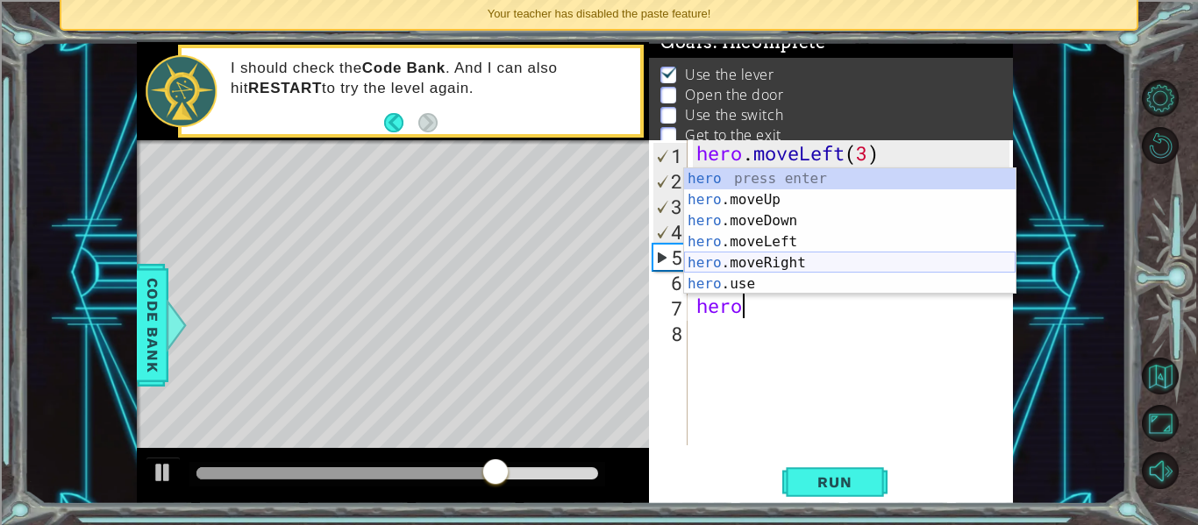
click at [790, 267] on div "hero press enter hero .moveUp press enter hero .moveDown press enter hero .move…" at bounding box center [850, 252] width 332 height 168
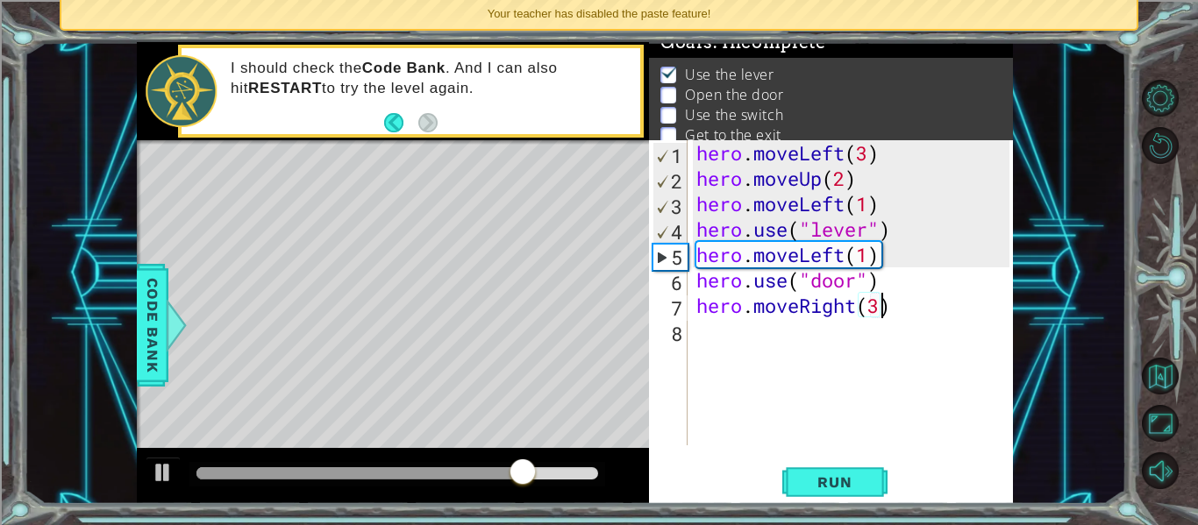
scroll to position [0, 8]
type textarea "hero.moveRight(2)"
click at [835, 332] on div "hero . moveLeft ( 3 ) hero . moveUp ( 2 ) hero . moveLeft ( 1 ) hero . use ( "l…" at bounding box center [855, 318] width 325 height 356
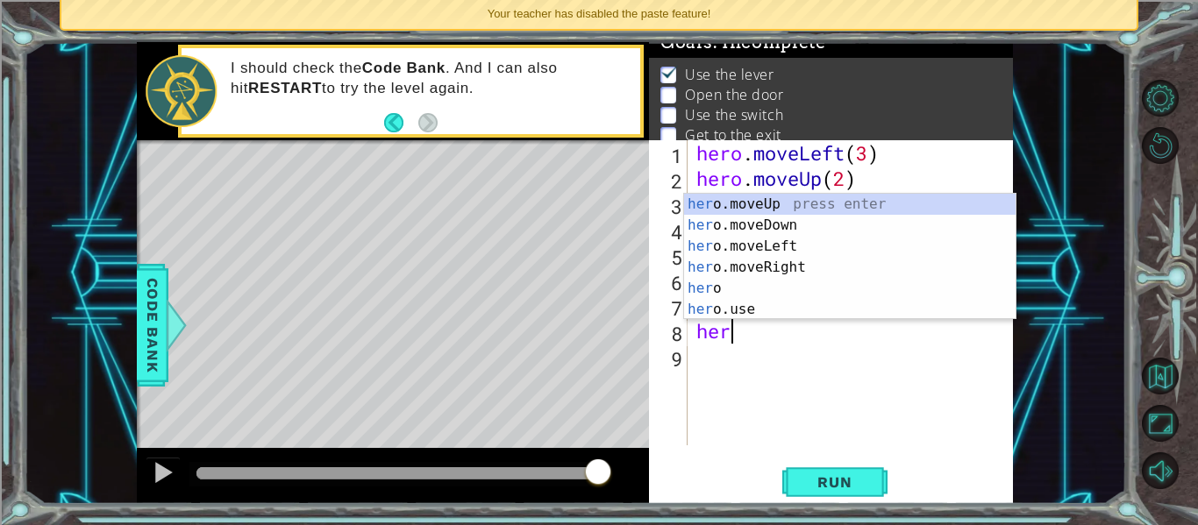
scroll to position [0, 1]
click at [790, 308] on div "hero press enter hero .moveUp press enter hero .moveDown press enter hero .move…" at bounding box center [850, 278] width 332 height 168
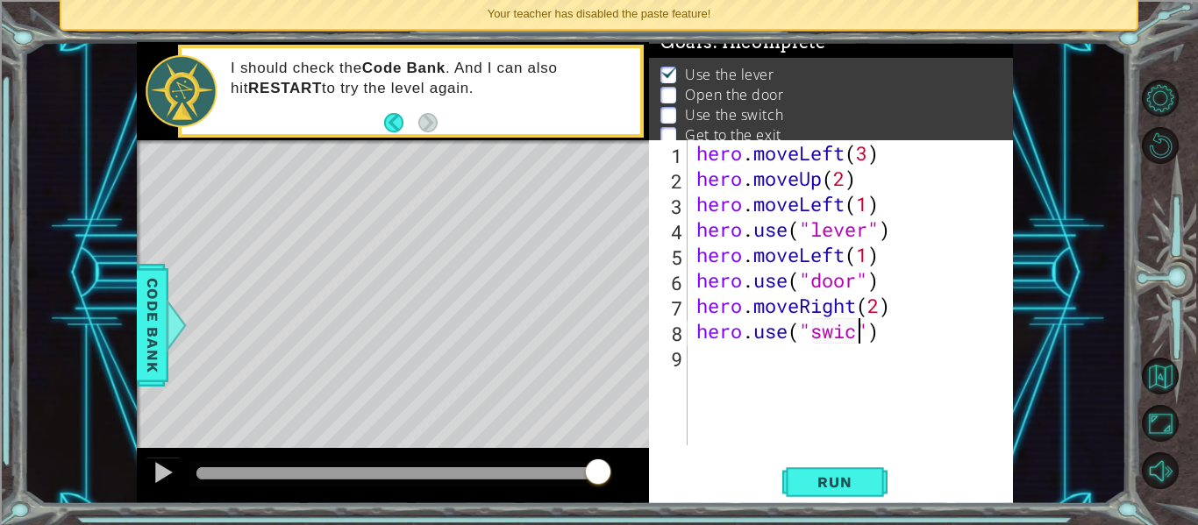
scroll to position [0, 8]
click at [803, 473] on button "Run" at bounding box center [834, 483] width 105 height 36
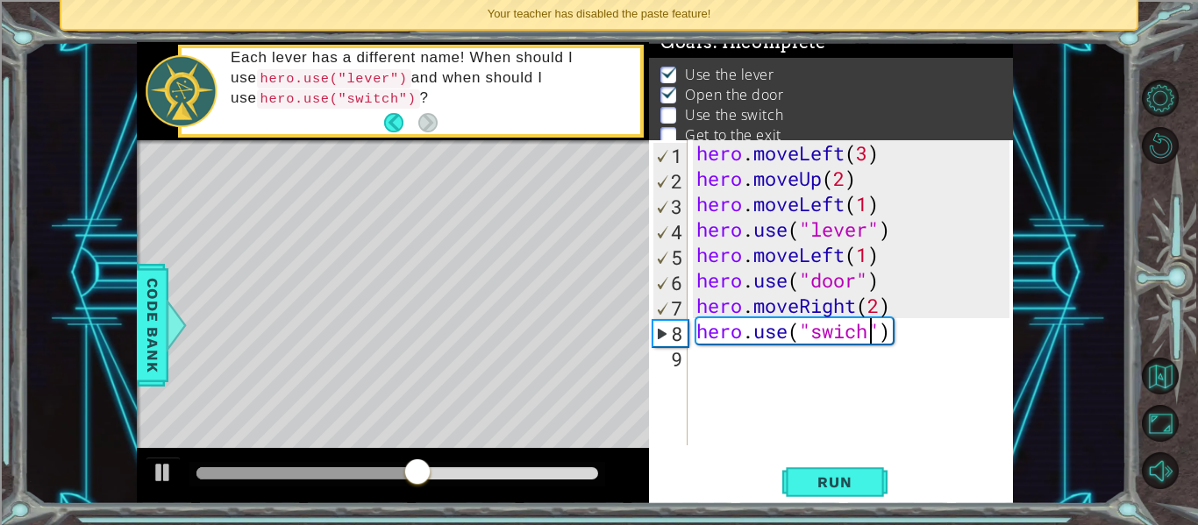
click at [875, 301] on div "hero . moveLeft ( 3 ) hero . moveUp ( 2 ) hero . moveLeft ( 1 ) hero . use ( "l…" at bounding box center [855, 318] width 325 height 356
click at [857, 305] on div "hero . moveLeft ( 3 ) hero . moveUp ( 2 ) hero . moveLeft ( 1 ) hero . use ( "l…" at bounding box center [855, 318] width 325 height 356
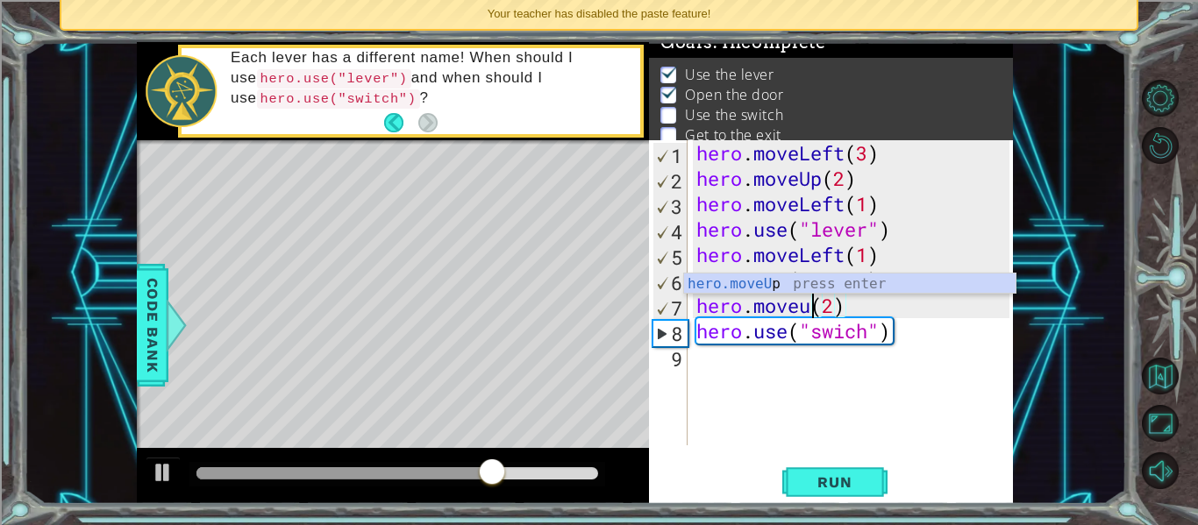
scroll to position [0, 5]
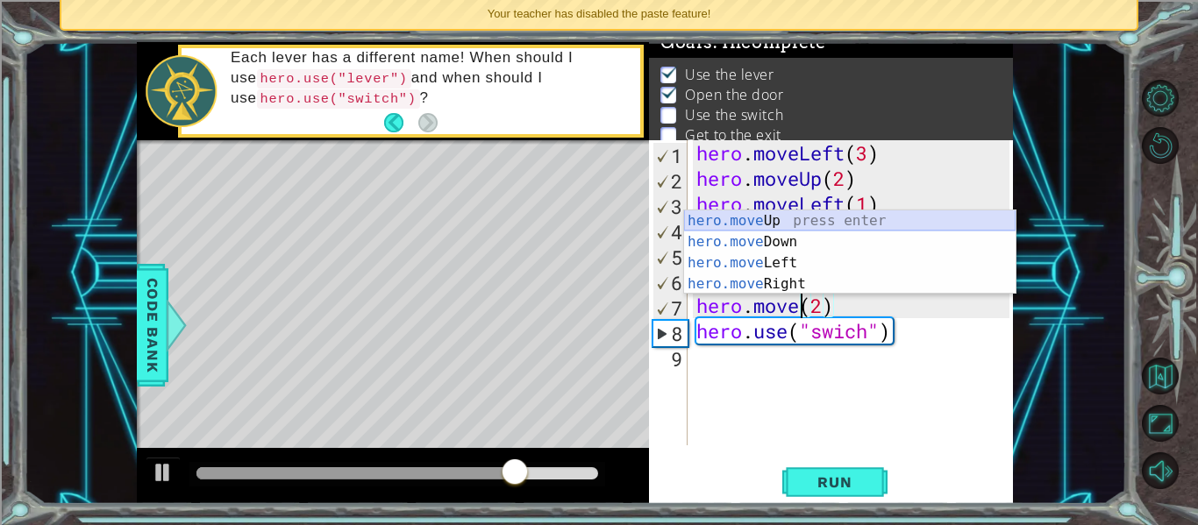
click at [803, 211] on div "hero.move Up press enter hero.move Down press enter hero.move Left press enter …" at bounding box center [850, 274] width 332 height 126
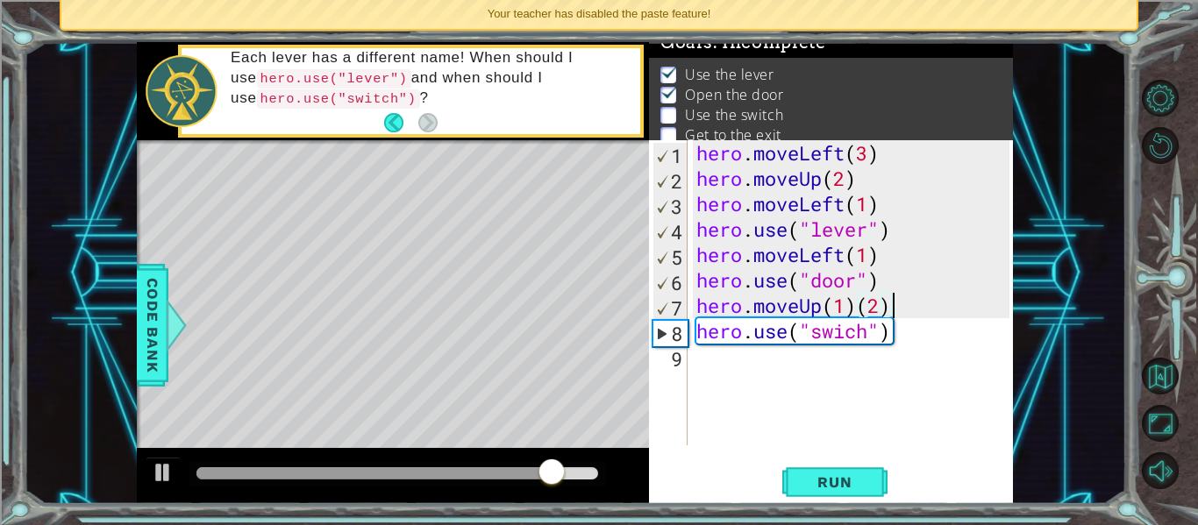
click at [892, 308] on div "hero . moveLeft ( 3 ) hero . moveUp ( 2 ) hero . moveLeft ( 1 ) hero . use ( "l…" at bounding box center [855, 318] width 325 height 356
click at [846, 309] on div "hero . moveLeft ( 3 ) hero . moveUp ( 2 ) hero . moveLeft ( 1 ) hero . use ( "l…" at bounding box center [855, 318] width 325 height 356
drag, startPoint x: 855, startPoint y: 308, endPoint x: 828, endPoint y: 307, distance: 27.2
click at [828, 307] on div "hero . moveLeft ( 3 ) hero . moveUp ( 2 ) hero . moveLeft ( 1 ) hero . use ( "l…" at bounding box center [855, 318] width 325 height 356
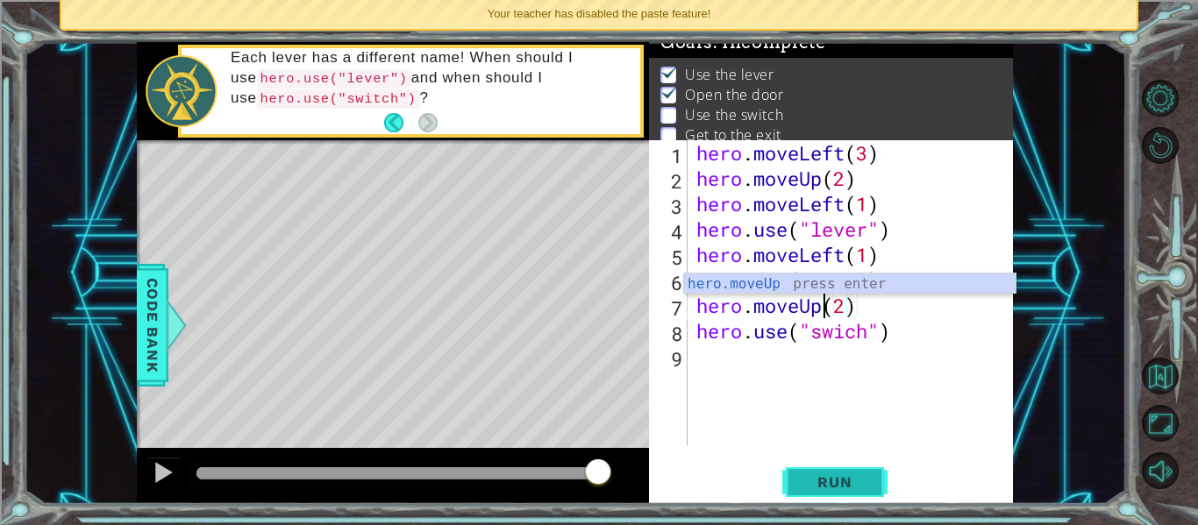
type textarea "hero.moveUp(2)"
click at [806, 476] on span "Run" at bounding box center [834, 483] width 69 height 18
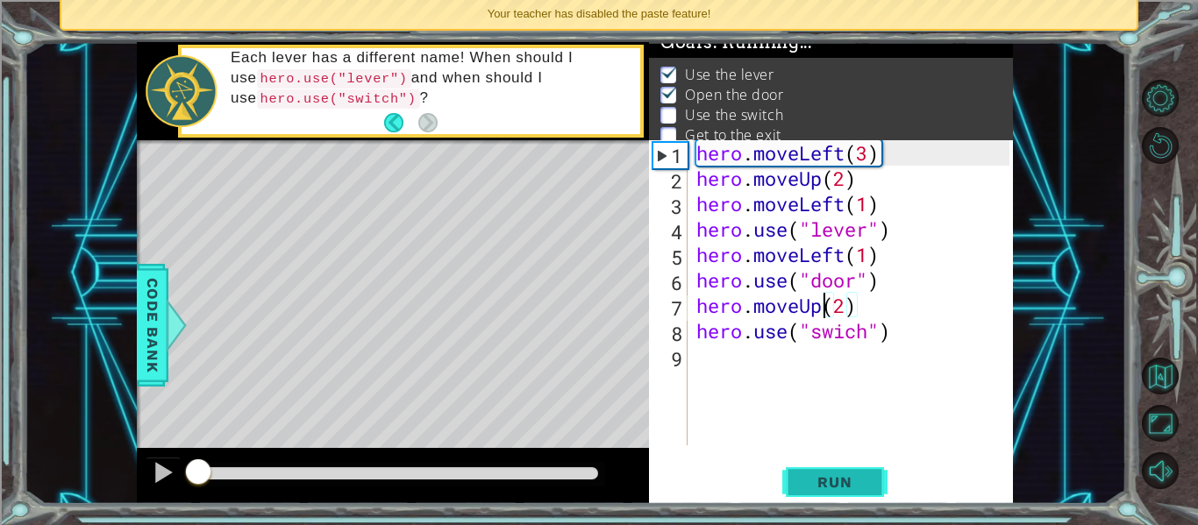
click at [806, 476] on span "Run" at bounding box center [834, 483] width 69 height 18
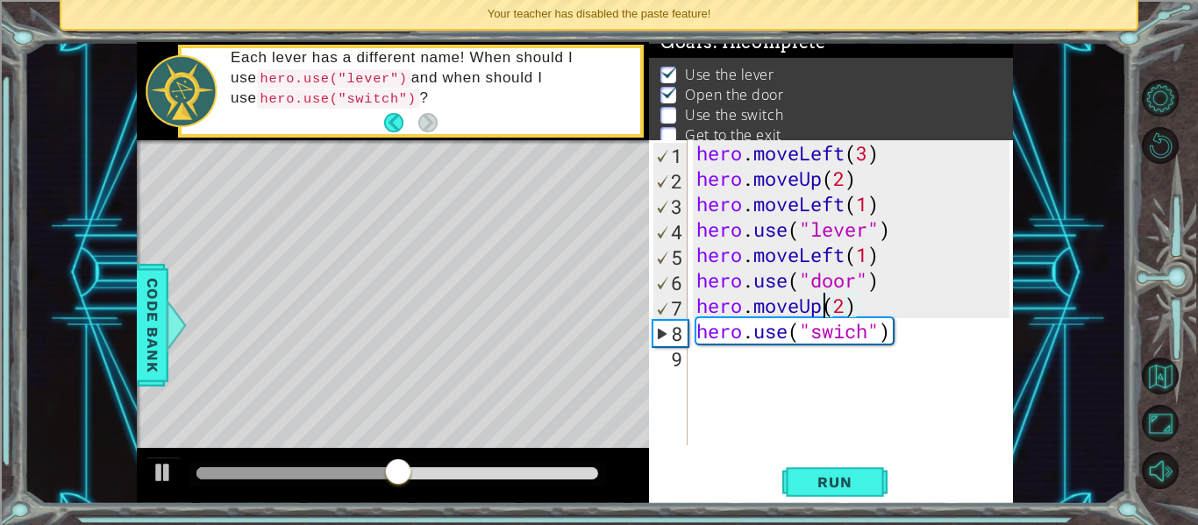
click at [768, 368] on div "hero . moveLeft ( 3 ) hero . moveUp ( 2 ) hero . moveLeft ( 1 ) hero . use ( "l…" at bounding box center [855, 318] width 325 height 356
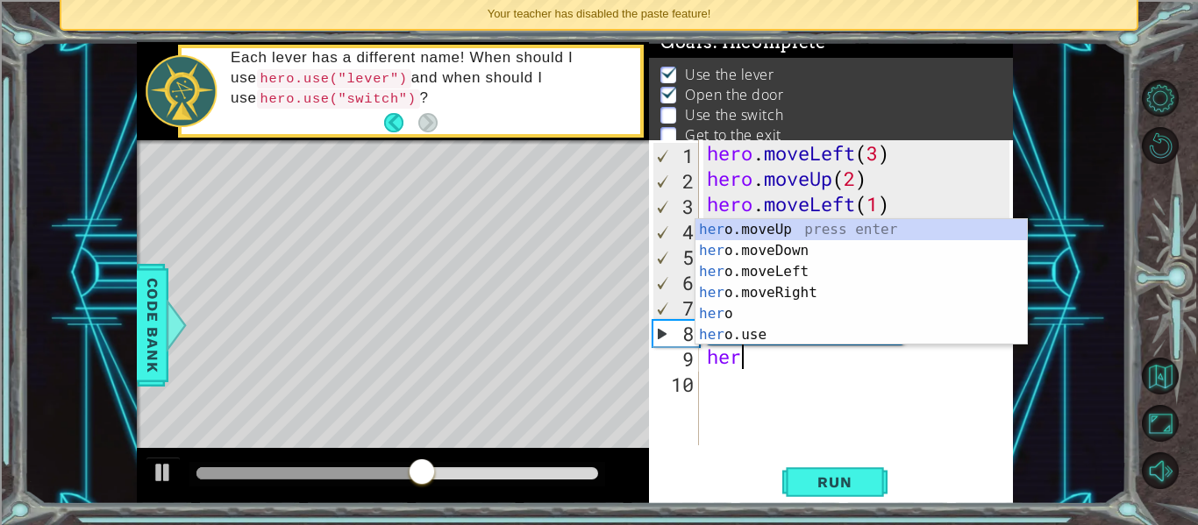
scroll to position [0, 1]
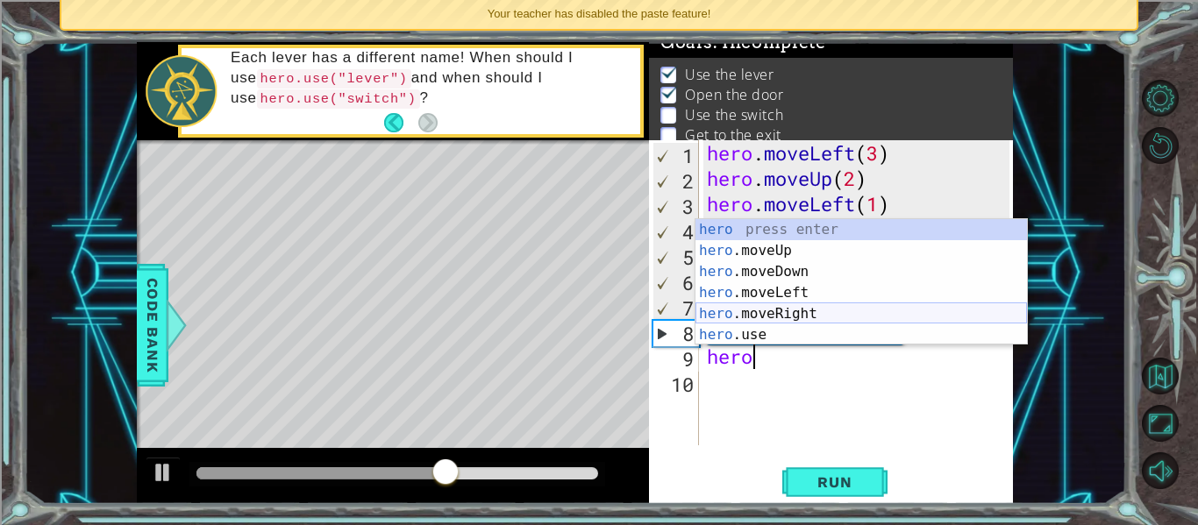
click at [807, 313] on div "hero press enter hero .moveUp press enter hero .moveDown press enter hero .move…" at bounding box center [862, 303] width 332 height 168
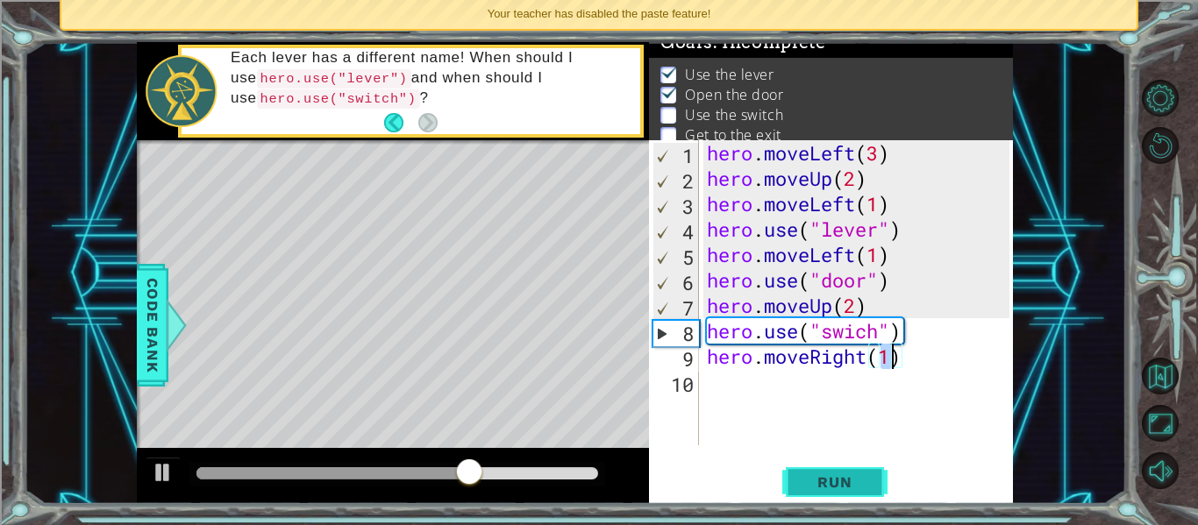
type textarea "hero.moveRight(1)"
click at [843, 466] on button "Run" at bounding box center [834, 483] width 105 height 36
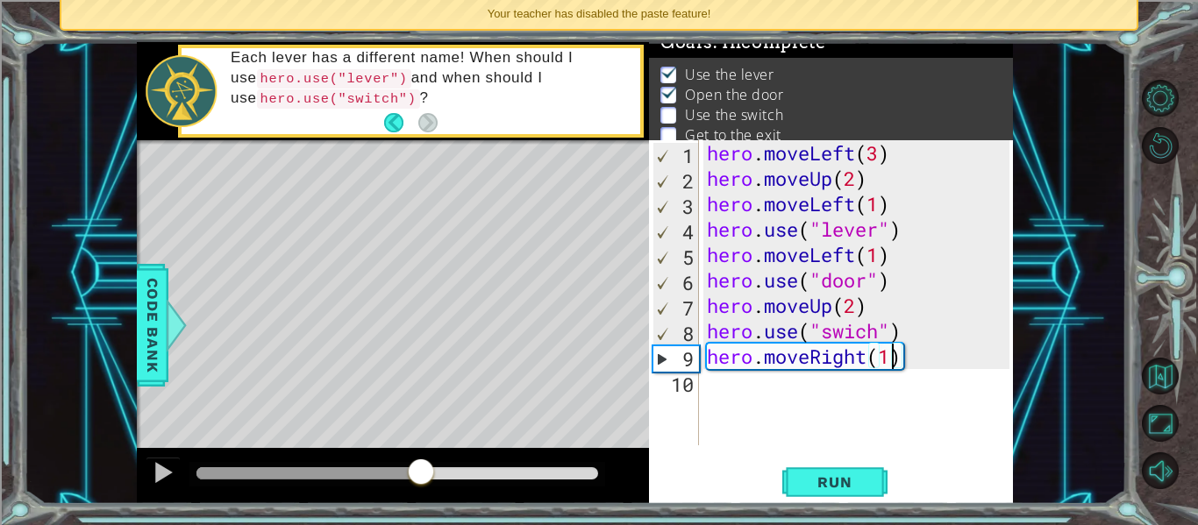
drag, startPoint x: 220, startPoint y: 475, endPoint x: 421, endPoint y: 509, distance: 203.8
click at [421, 509] on div "1 ההההההההההההההההההההההההההההההההההההההההההההההההההההההההההההההההההההההההההההה…" at bounding box center [599, 262] width 1198 height 525
click at [732, 396] on div "hero . moveLeft ( 3 ) hero . moveUp ( 2 ) hero . moveLeft ( 1 ) hero . use ( "l…" at bounding box center [861, 318] width 315 height 356
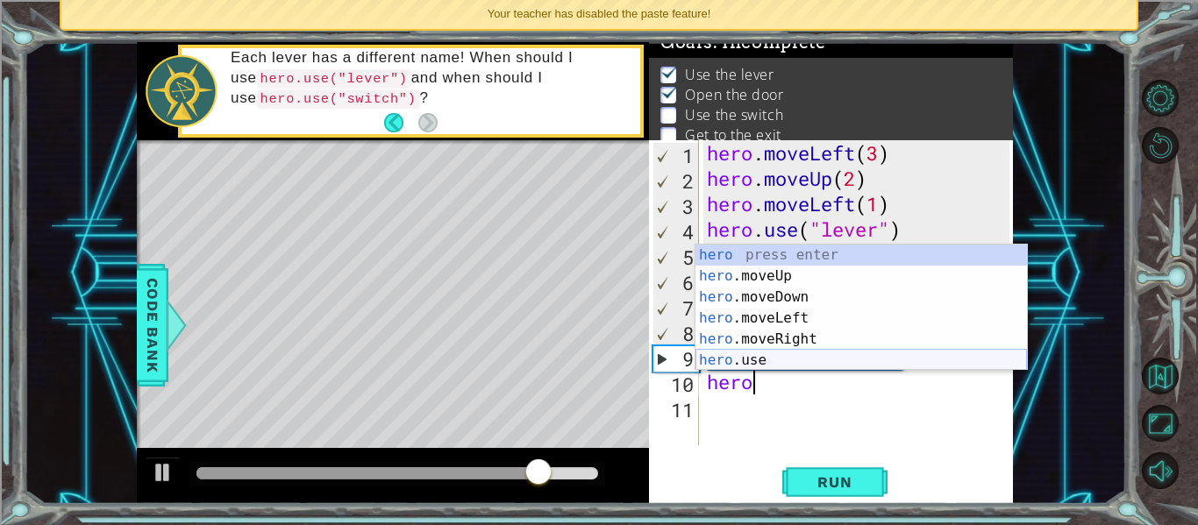
click at [772, 360] on div "hero press enter hero .moveUp press enter hero .moveDown press enter hero .move…" at bounding box center [862, 329] width 332 height 168
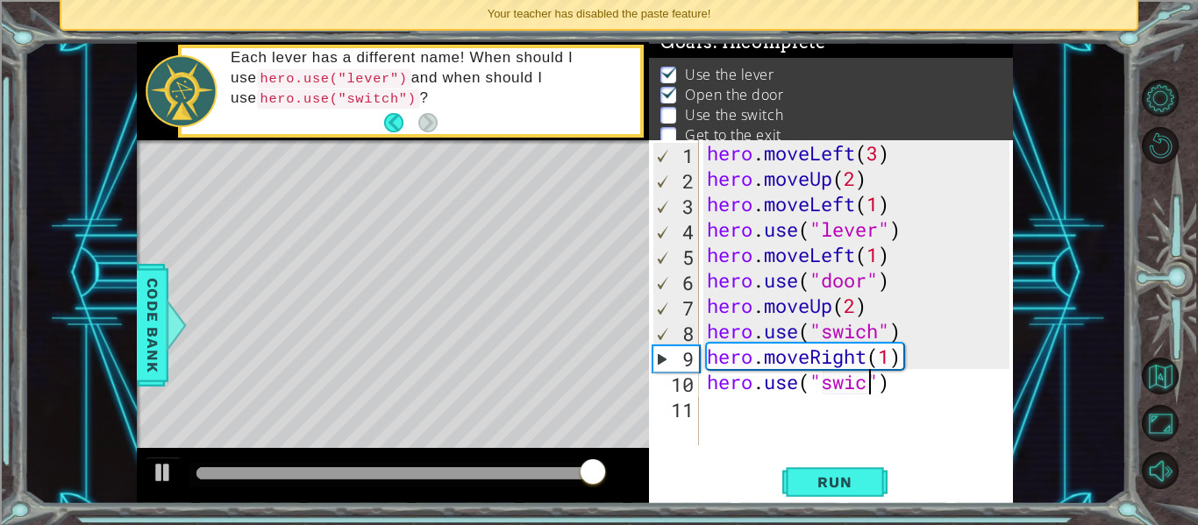
scroll to position [0, 8]
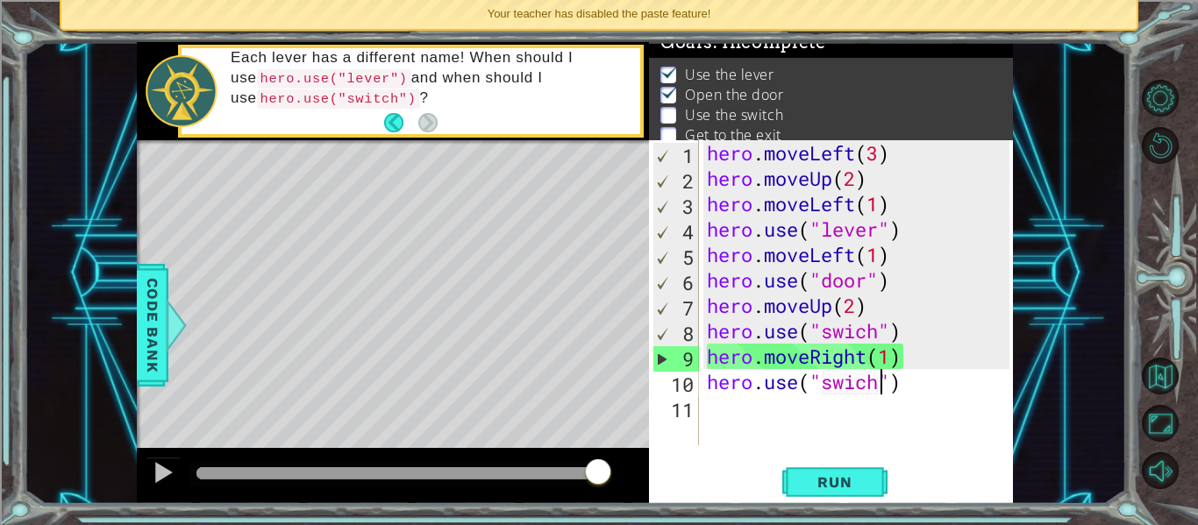
click at [863, 386] on div "hero . moveLeft ( 3 ) hero . moveUp ( 2 ) hero . moveLeft ( 1 ) hero . use ( "l…" at bounding box center [861, 318] width 315 height 356
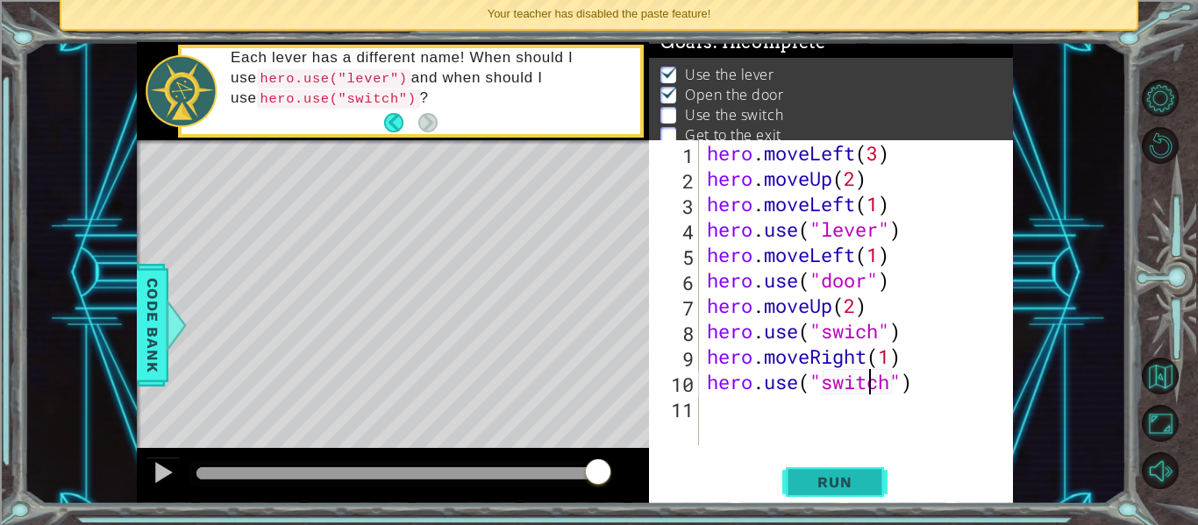
click at [808, 484] on span "Run" at bounding box center [834, 483] width 69 height 18
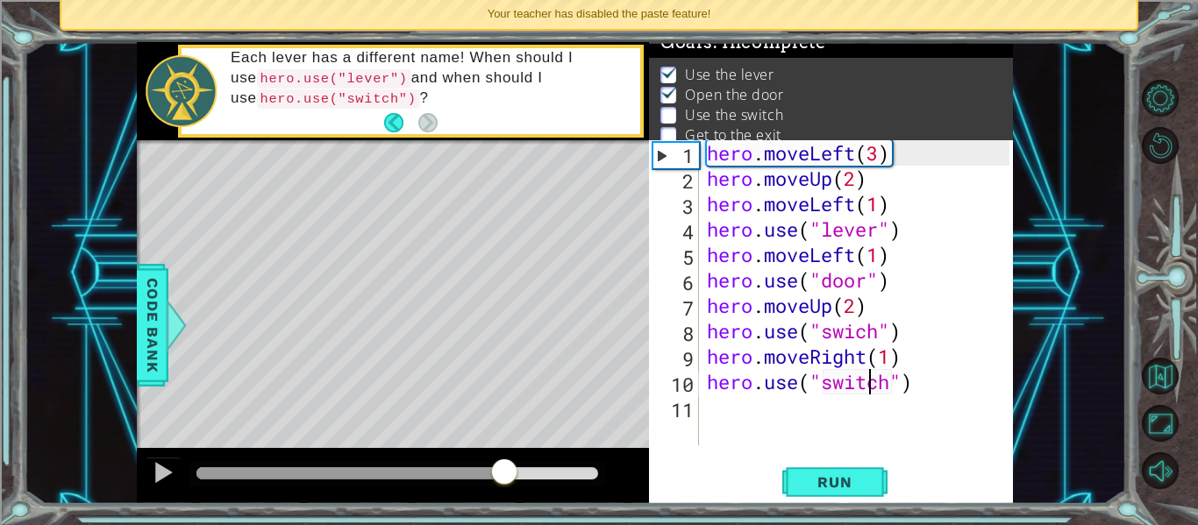
click at [504, 473] on div at bounding box center [397, 474] width 402 height 12
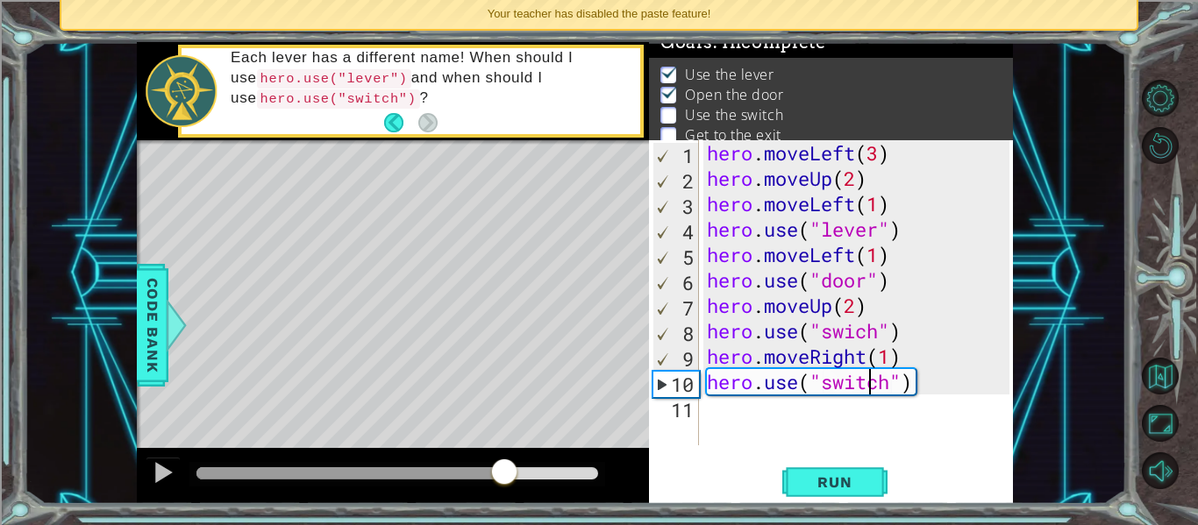
click at [481, 468] on div at bounding box center [350, 474] width 308 height 12
click at [444, 465] on div at bounding box center [397, 474] width 416 height 25
click at [150, 481] on button at bounding box center [163, 475] width 35 height 36
click at [891, 358] on div "hero . moveLeft ( 3 ) hero . moveUp ( 2 ) hero . moveLeft ( 1 ) hero . use ( "l…" at bounding box center [861, 318] width 315 height 356
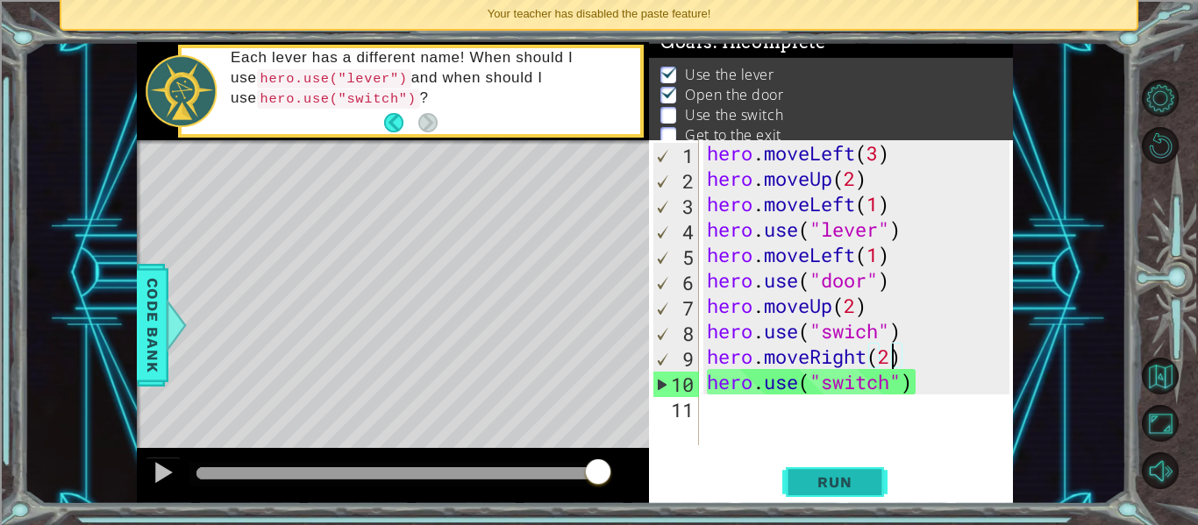
type textarea "hero.moveRight(2)"
click at [861, 481] on span "Run" at bounding box center [834, 483] width 69 height 18
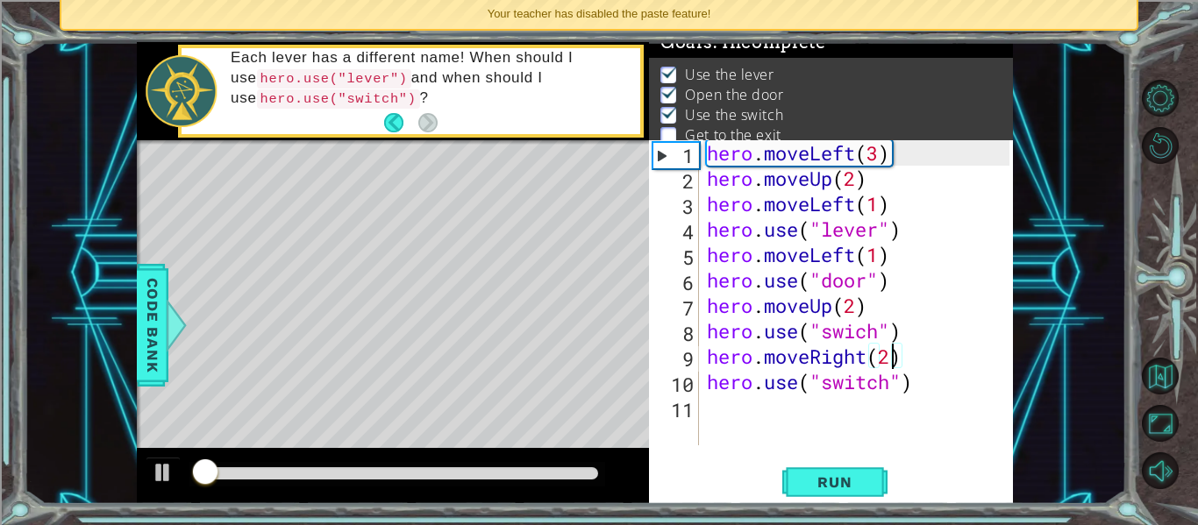
click at [412, 468] on div at bounding box center [397, 474] width 402 height 12
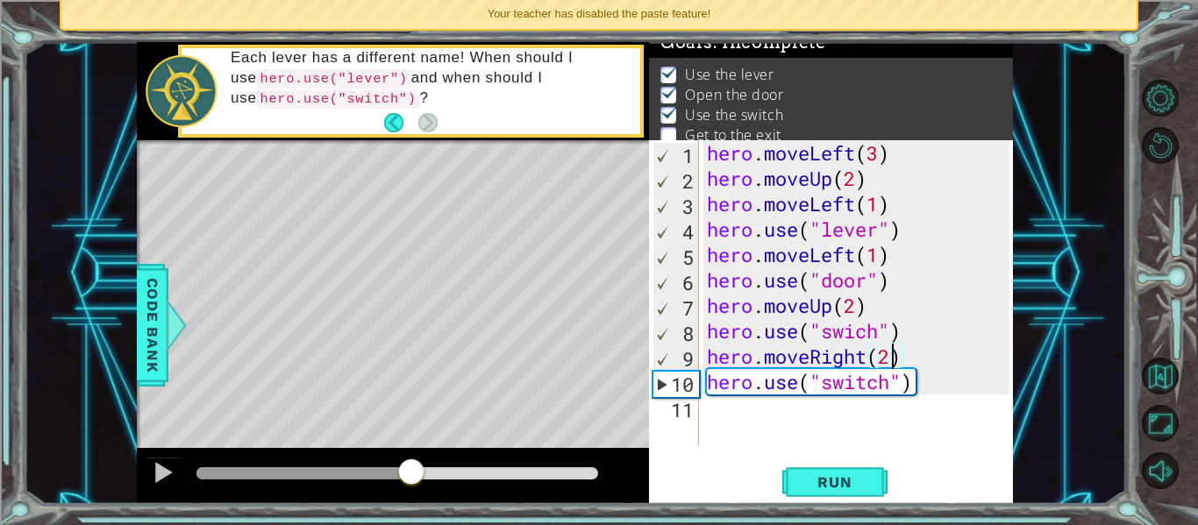
click at [731, 432] on div "hero . moveLeft ( 3 ) hero . moveUp ( 2 ) hero . moveLeft ( 1 ) hero . use ( "l…" at bounding box center [861, 318] width 315 height 356
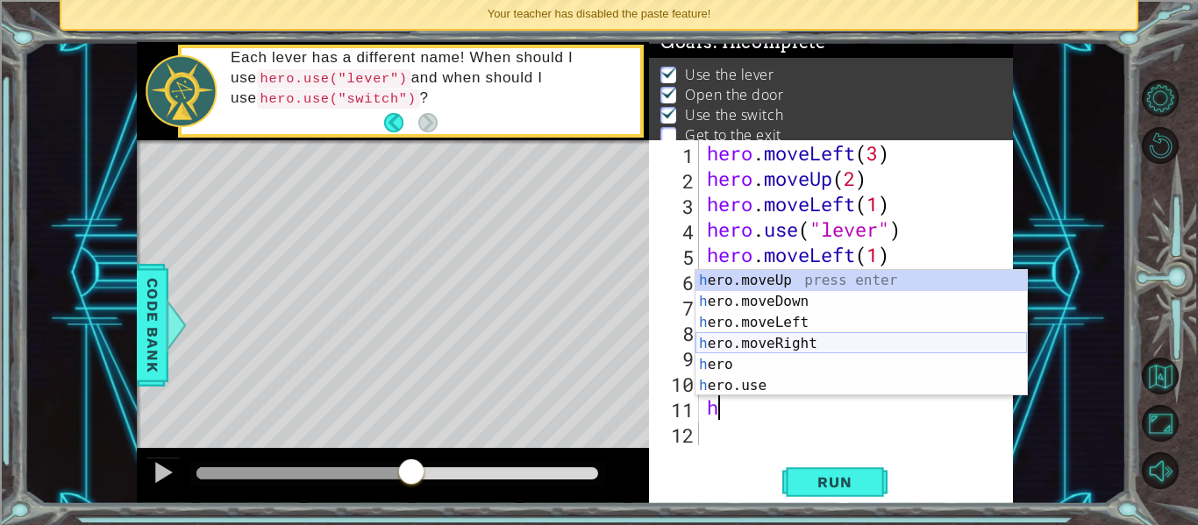
click at [758, 343] on div "h ero.moveUp press enter h ero.moveDown press enter h ero.moveLeft press enter …" at bounding box center [862, 354] width 332 height 168
type textarea "hero.moveRight(1)"
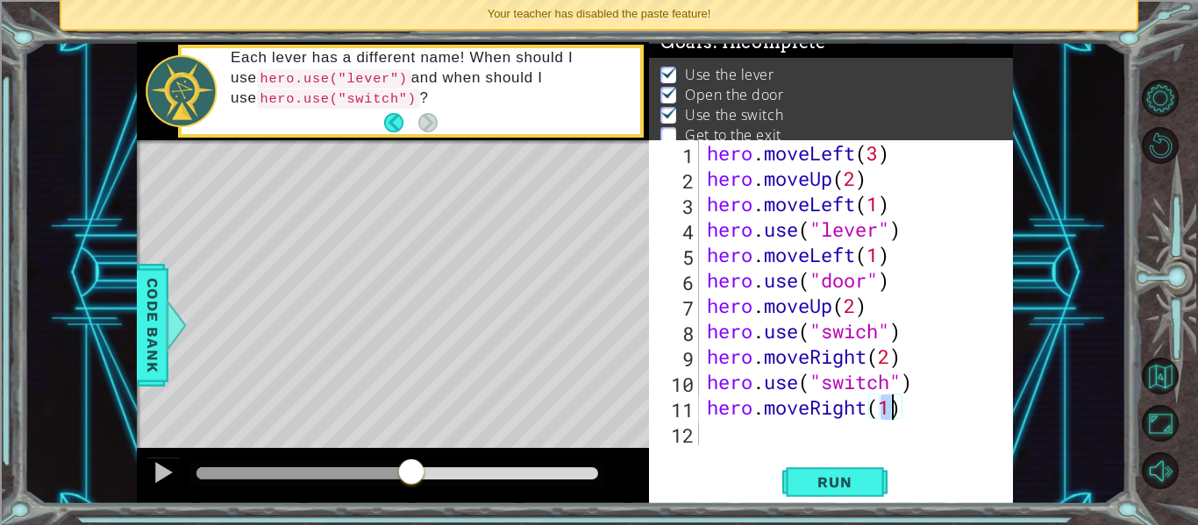
click at [735, 440] on div "hero . moveLeft ( 3 ) hero . moveUp ( 2 ) hero . moveLeft ( 1 ) hero . use ( "l…" at bounding box center [861, 318] width 315 height 356
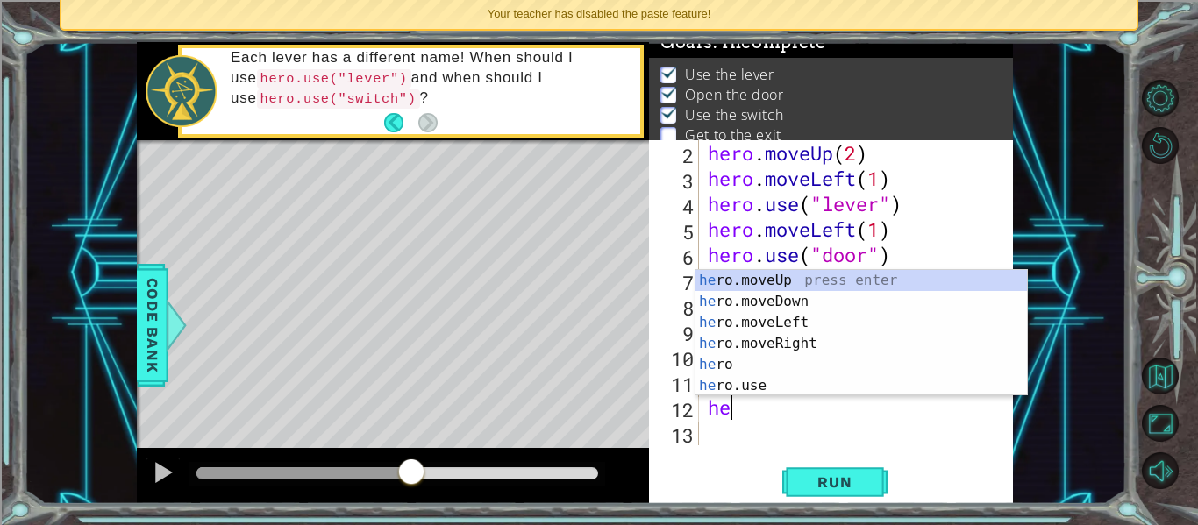
scroll to position [0, 1]
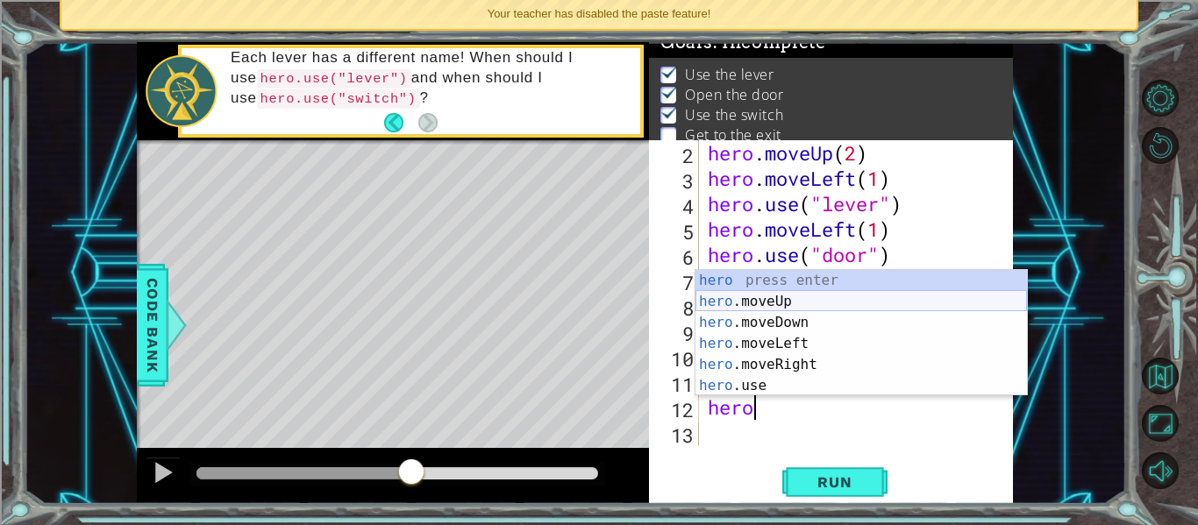
click at [746, 292] on div "hero press enter hero .moveUp press enter hero .moveDown press enter hero .move…" at bounding box center [862, 354] width 332 height 168
type textarea "hero.moveUp(1)"
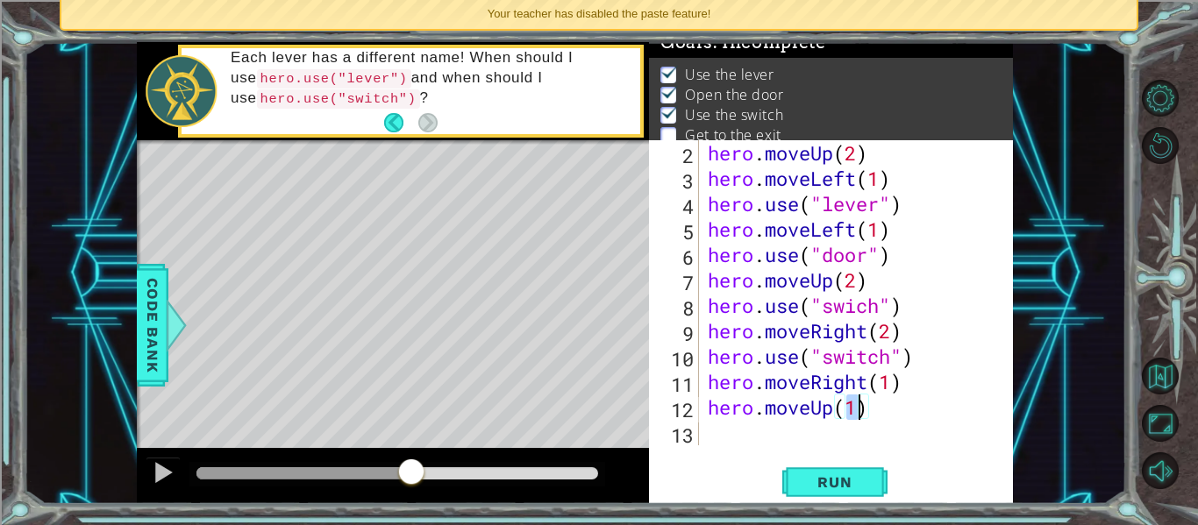
click at [746, 432] on div "hero . moveUp ( 2 ) hero . moveLeft ( 1 ) hero . use ( "lever" ) hero . moveLef…" at bounding box center [861, 318] width 314 height 356
click at [811, 468] on button "Run" at bounding box center [834, 483] width 105 height 36
click at [418, 482] on div at bounding box center [397, 474] width 416 height 25
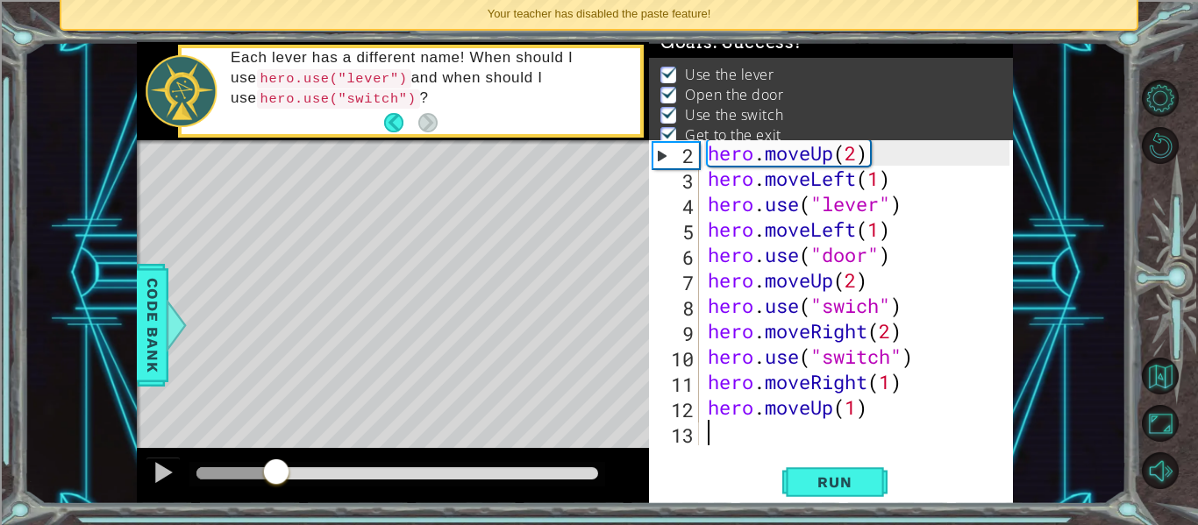
click at [412, 471] on div at bounding box center [397, 474] width 402 height 12
click at [154, 472] on div at bounding box center [163, 472] width 23 height 23
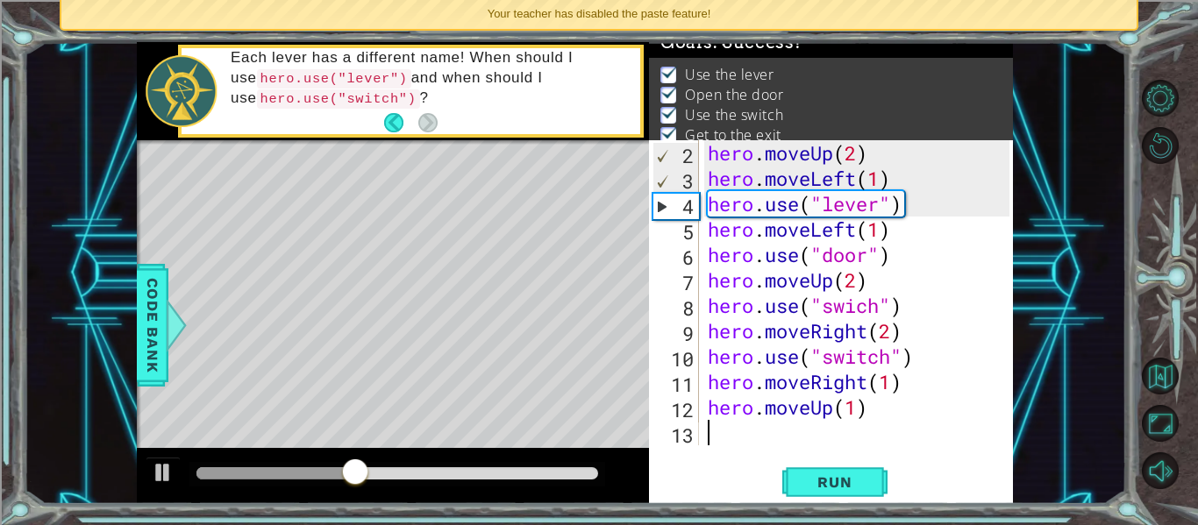
click at [506, 477] on div at bounding box center [397, 474] width 402 height 12
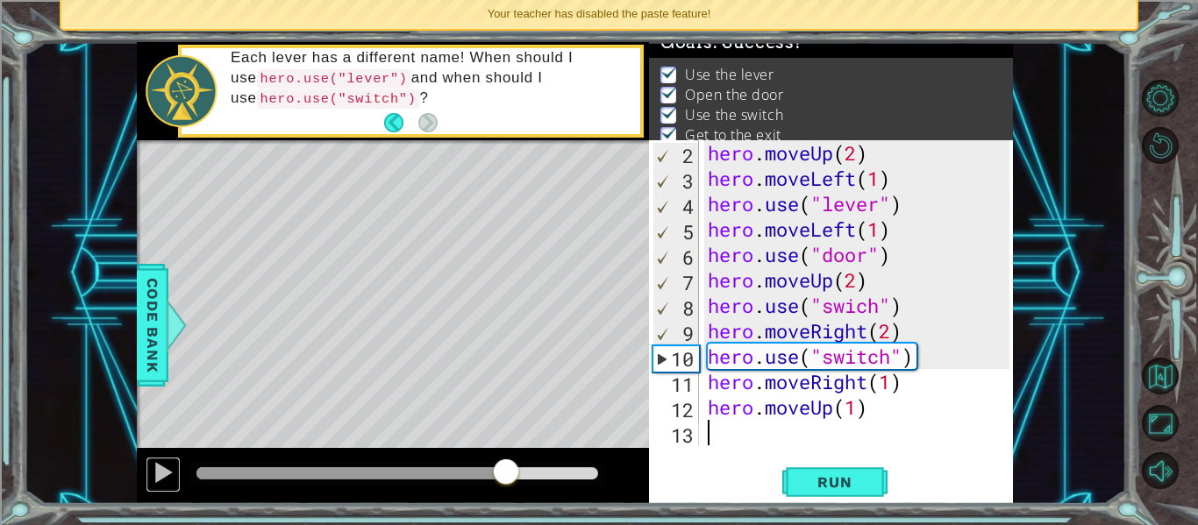
click at [169, 492] on button at bounding box center [163, 475] width 35 height 36
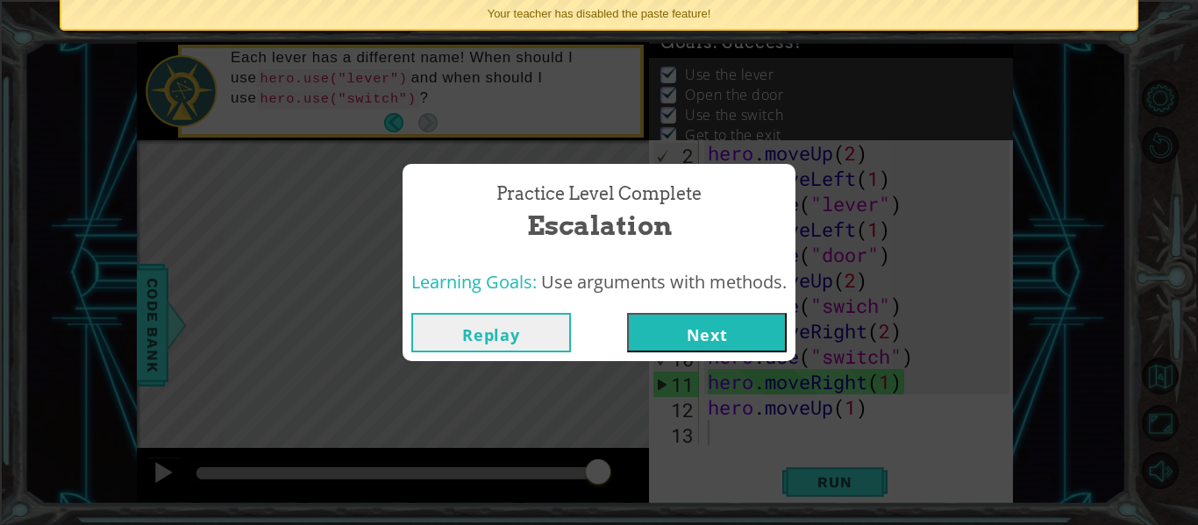
click at [657, 319] on button "Next" at bounding box center [707, 332] width 160 height 39
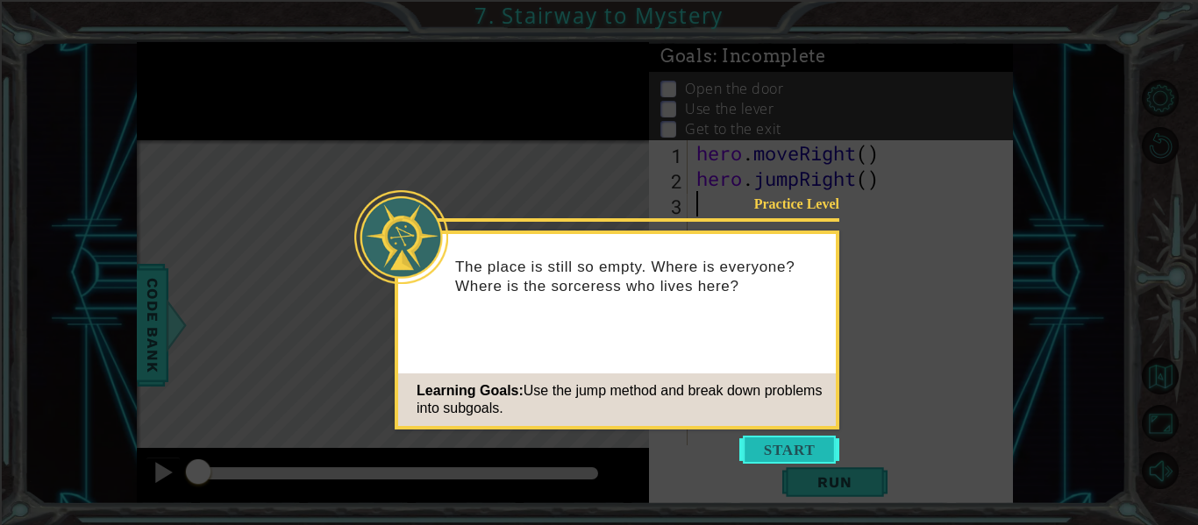
click at [771, 440] on button "Start" at bounding box center [789, 450] width 100 height 28
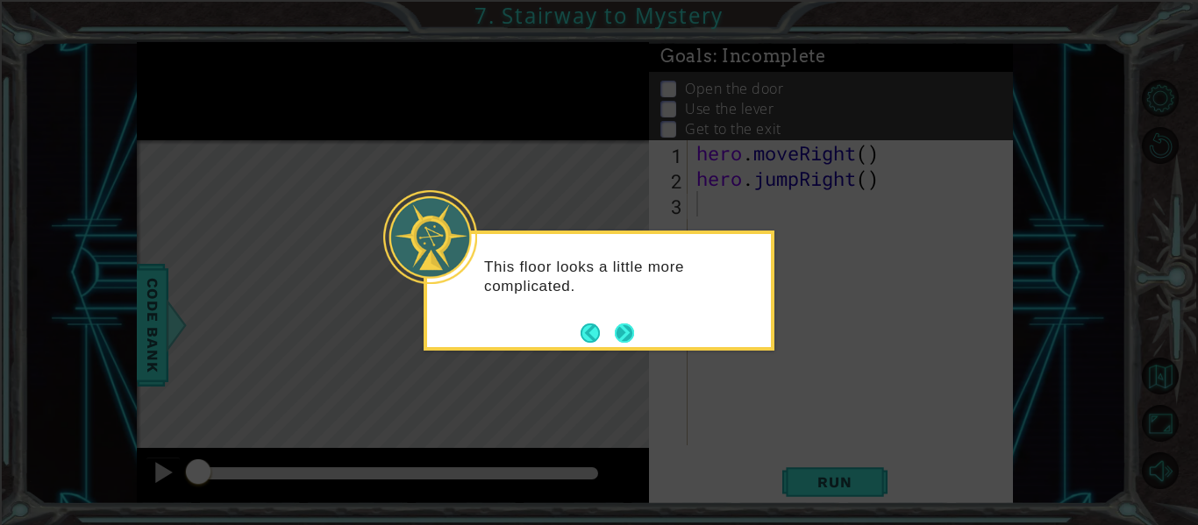
click at [627, 324] on button "Next" at bounding box center [624, 333] width 19 height 19
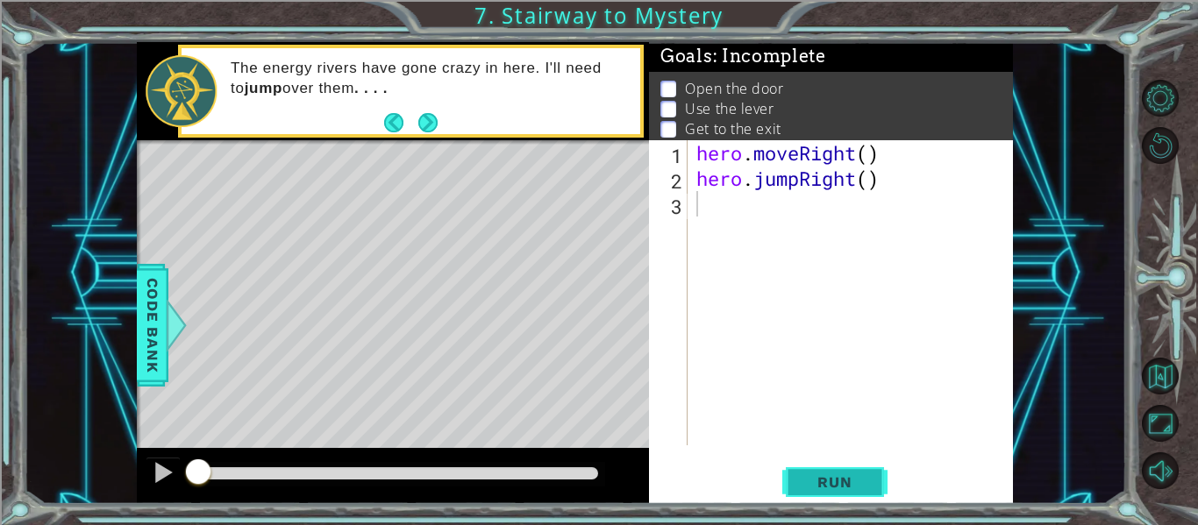
click at [795, 473] on button "Run" at bounding box center [834, 483] width 105 height 36
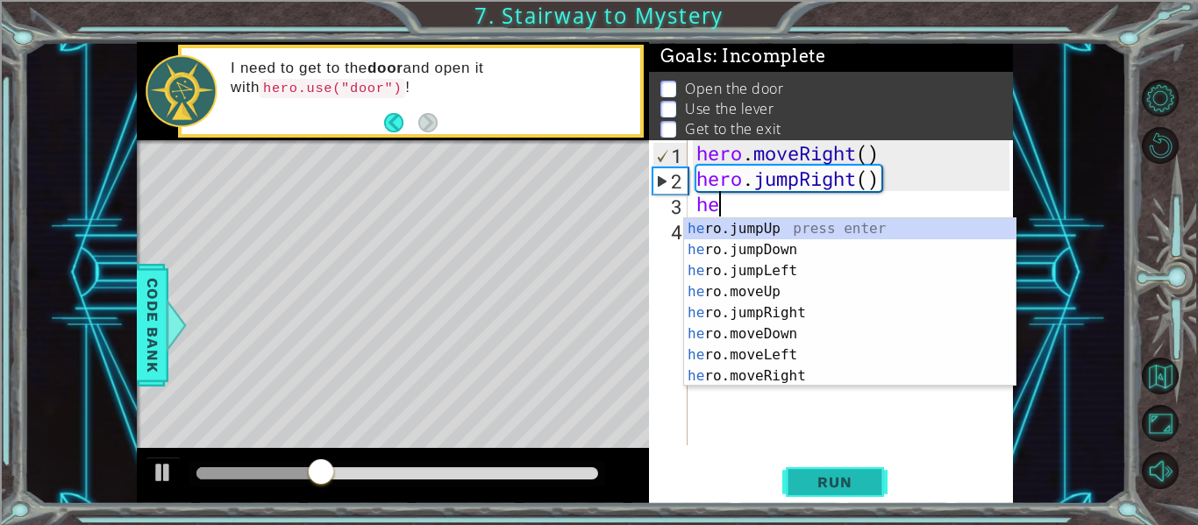
scroll to position [0, 1]
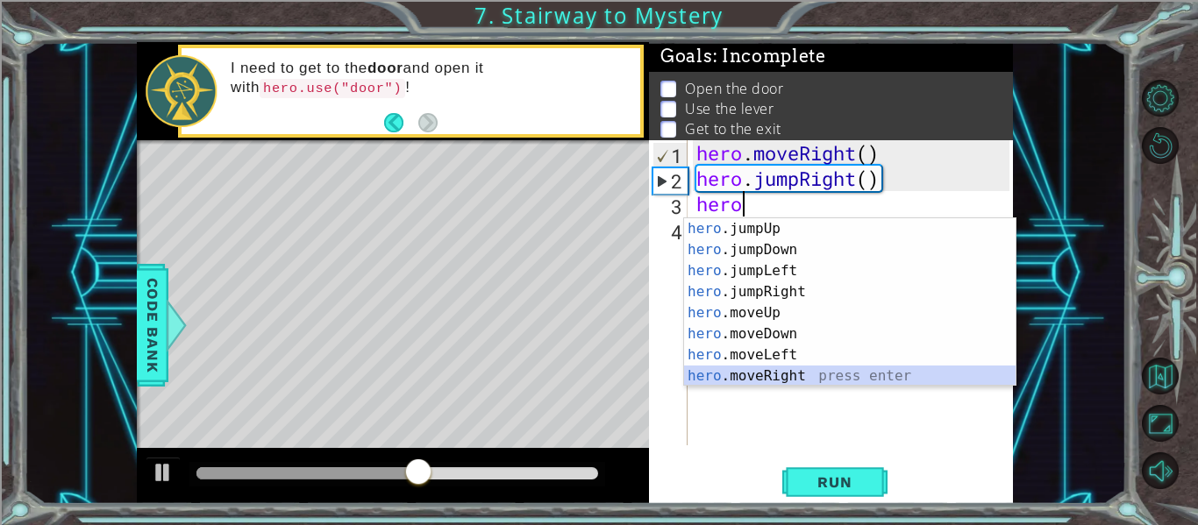
click at [801, 369] on div "hero .jumpUp press enter hero .jumpDown press enter hero .jumpLeft press enter …" at bounding box center [850, 323] width 332 height 211
type textarea "hero.moveRight(1)"
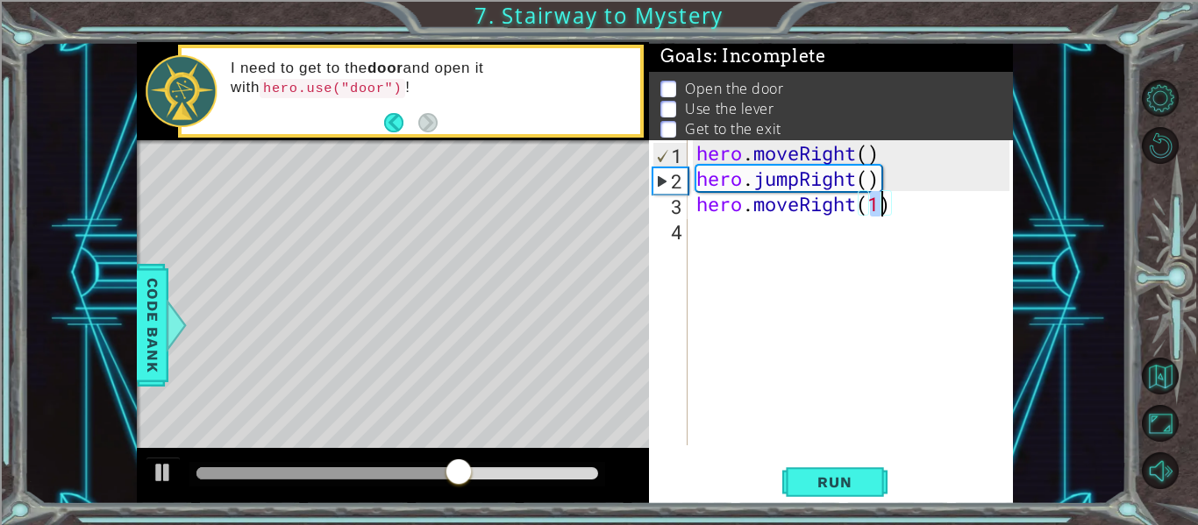
click at [754, 243] on div "hero . moveRight ( ) hero . jumpRight ( ) hero . moveRight ( 1 )" at bounding box center [855, 318] width 325 height 356
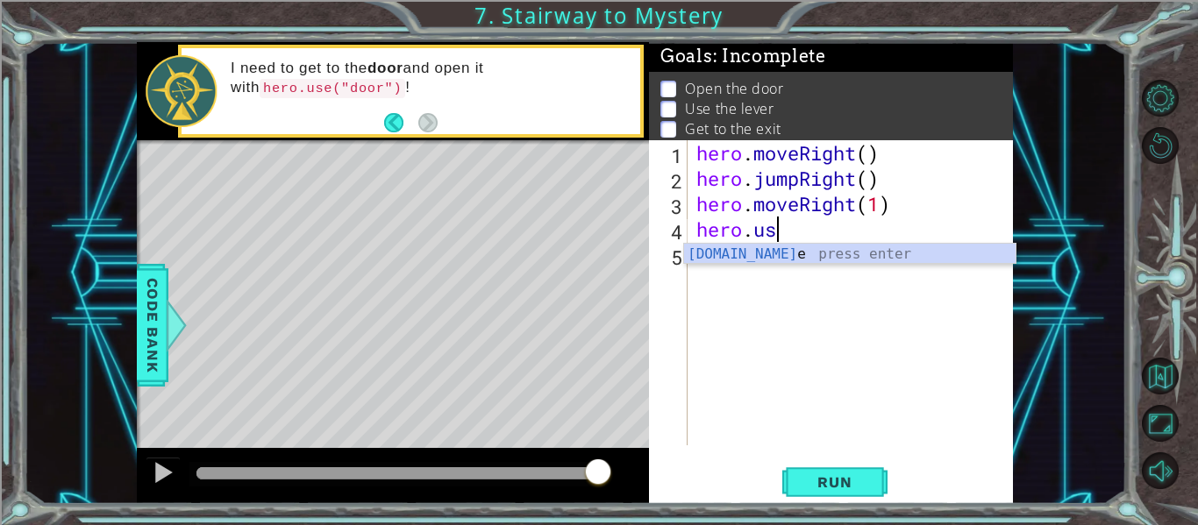
scroll to position [0, 4]
click at [800, 262] on div "hero.use press enter" at bounding box center [850, 275] width 332 height 63
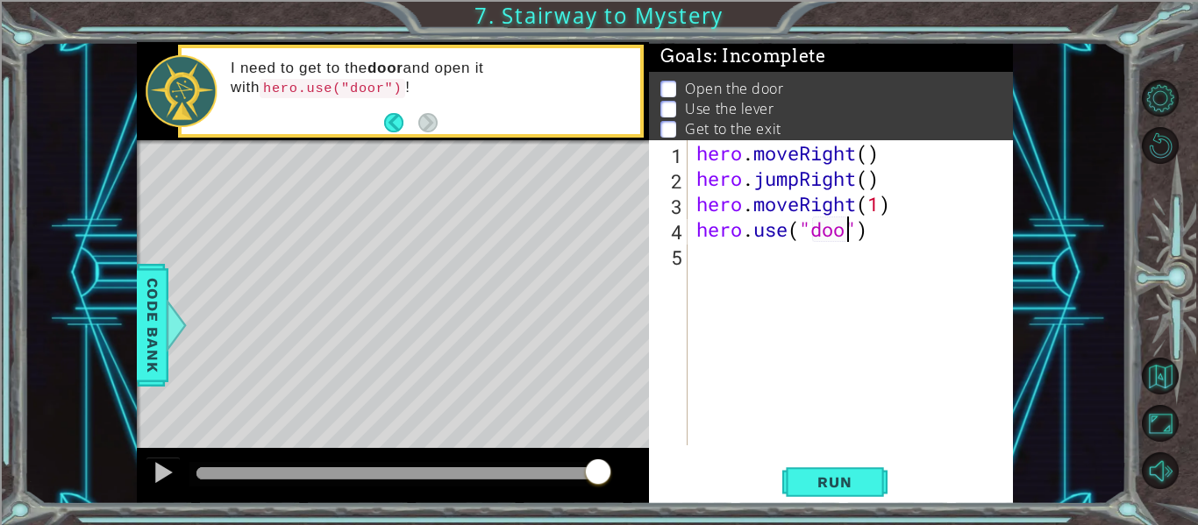
scroll to position [0, 8]
click at [852, 468] on button "Run" at bounding box center [834, 483] width 105 height 36
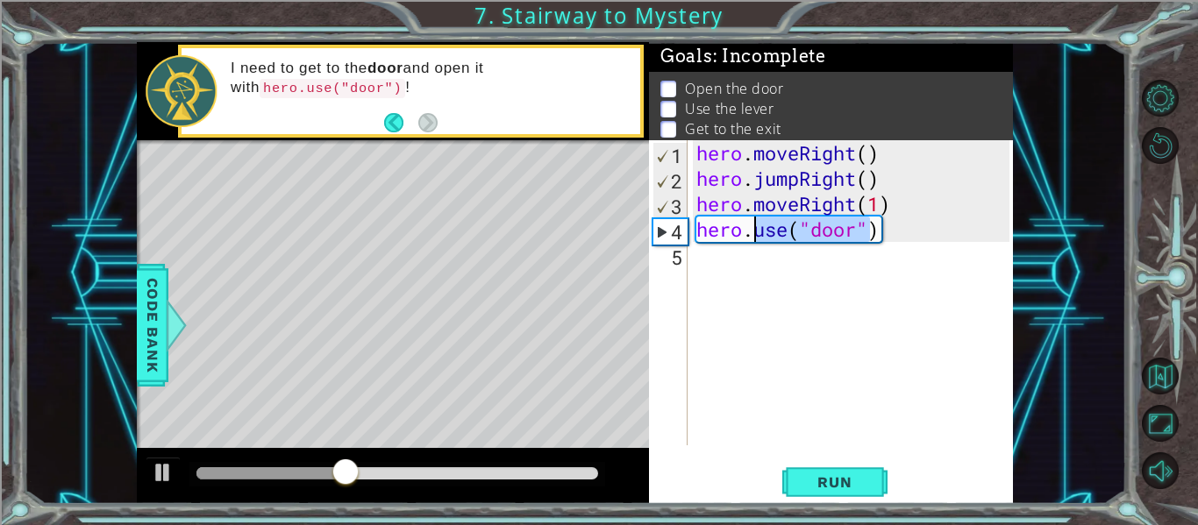
drag, startPoint x: 868, startPoint y: 225, endPoint x: 754, endPoint y: 230, distance: 115.0
click at [754, 230] on div "hero . moveRight ( ) hero . jumpRight ( ) hero . moveRight ( 1 ) hero . use ( "…" at bounding box center [855, 318] width 325 height 356
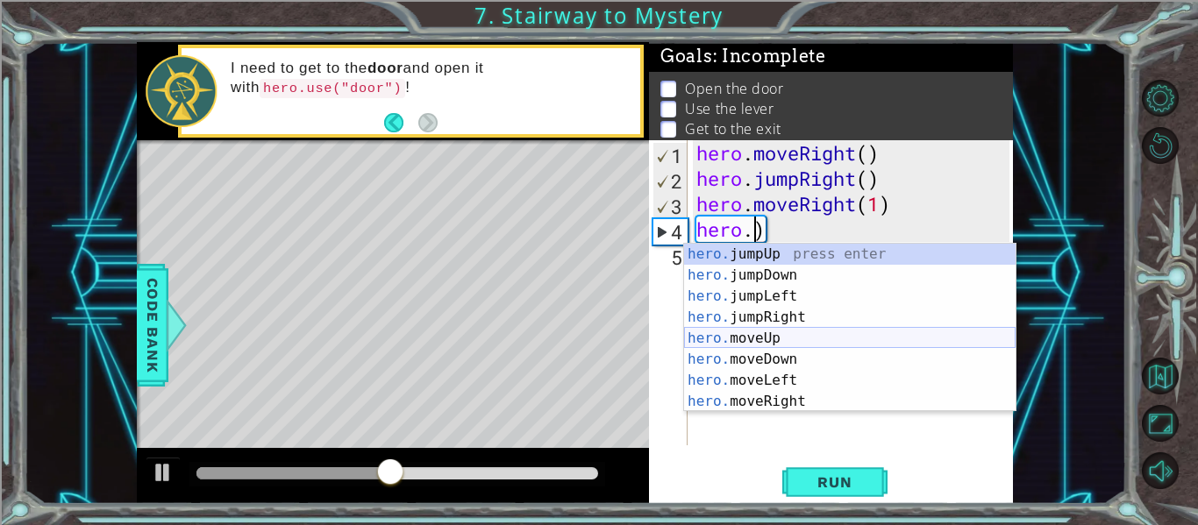
click at [796, 340] on div "hero. jumpUp press enter hero. jumpDown press enter hero. jumpLeft press enter …" at bounding box center [850, 349] width 332 height 211
type textarea "hero.moveUp(1)"
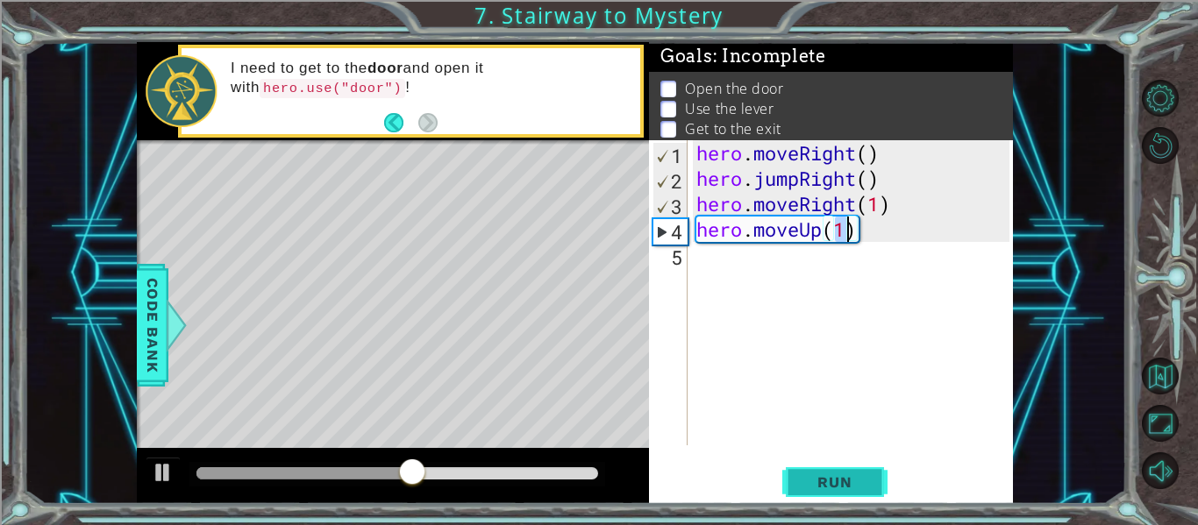
click at [836, 477] on span "Run" at bounding box center [834, 483] width 69 height 18
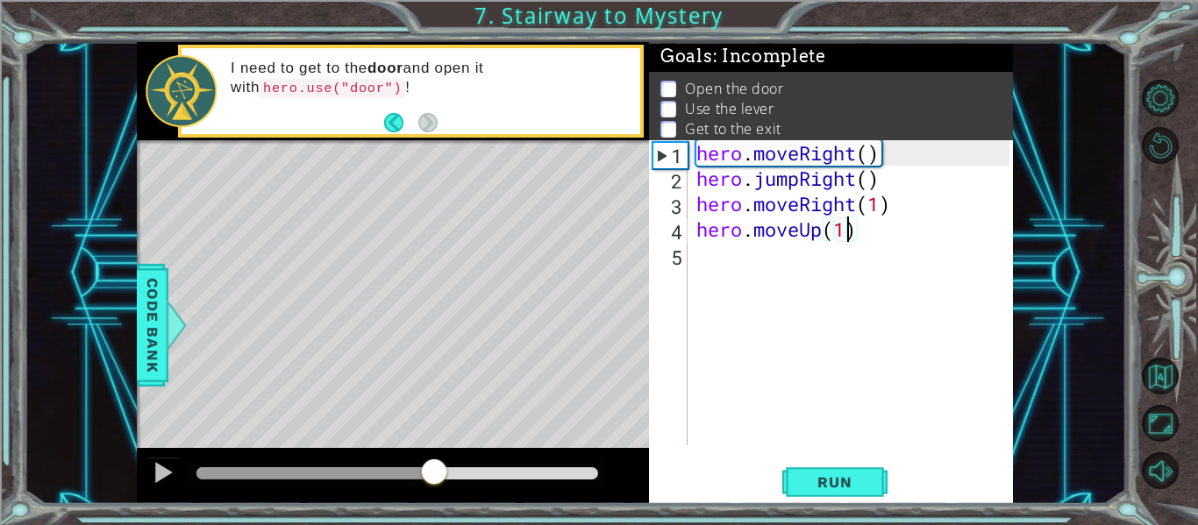
click at [434, 478] on div at bounding box center [397, 474] width 402 height 12
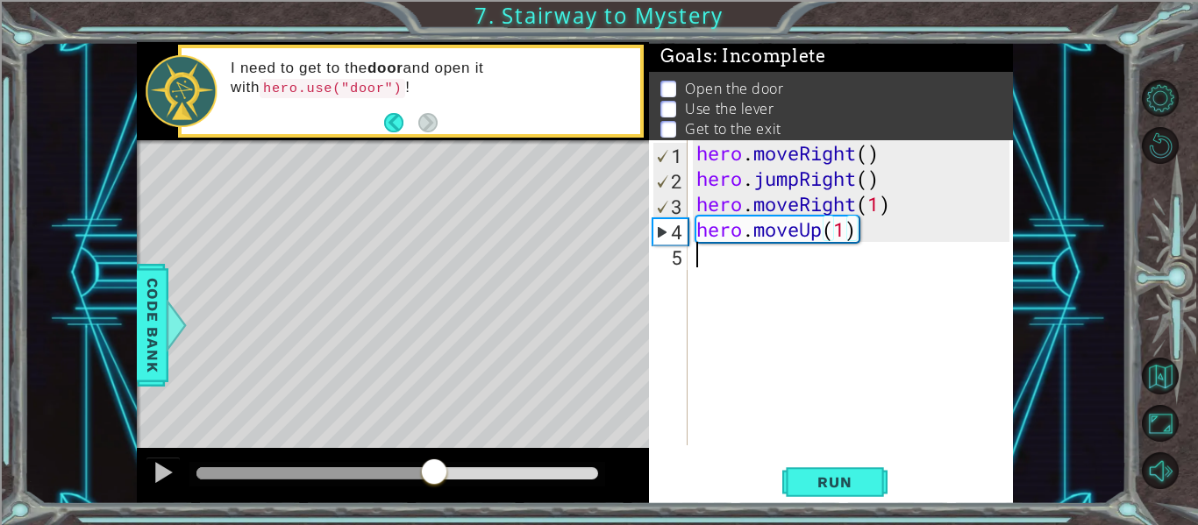
click at [709, 259] on div "hero . moveRight ( ) hero . jumpRight ( ) hero . moveRight ( 1 ) hero . moveUp …" at bounding box center [855, 318] width 325 height 356
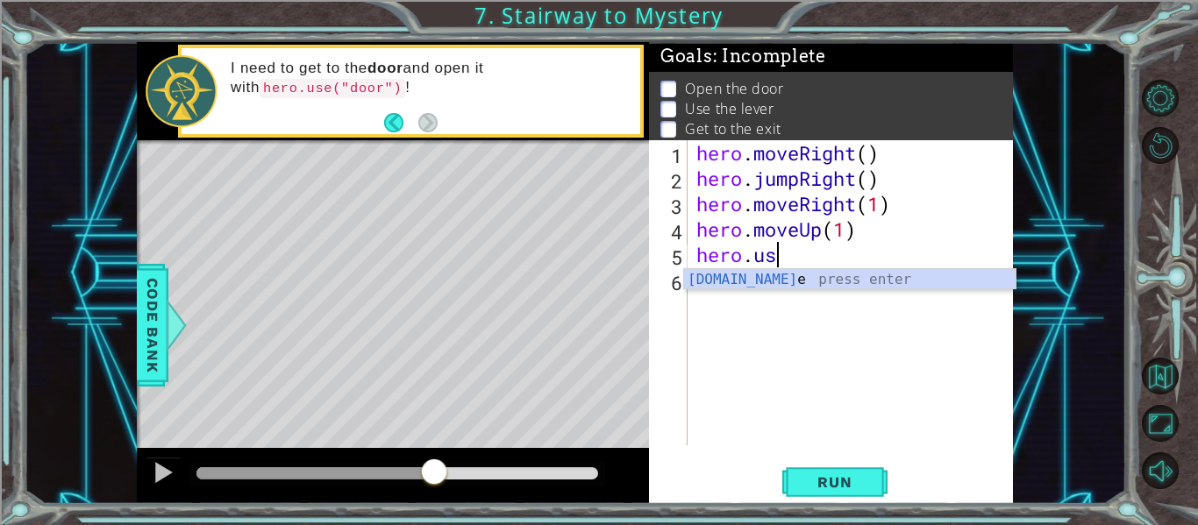
scroll to position [0, 4]
click at [834, 280] on div "hero.use press enter" at bounding box center [850, 300] width 332 height 63
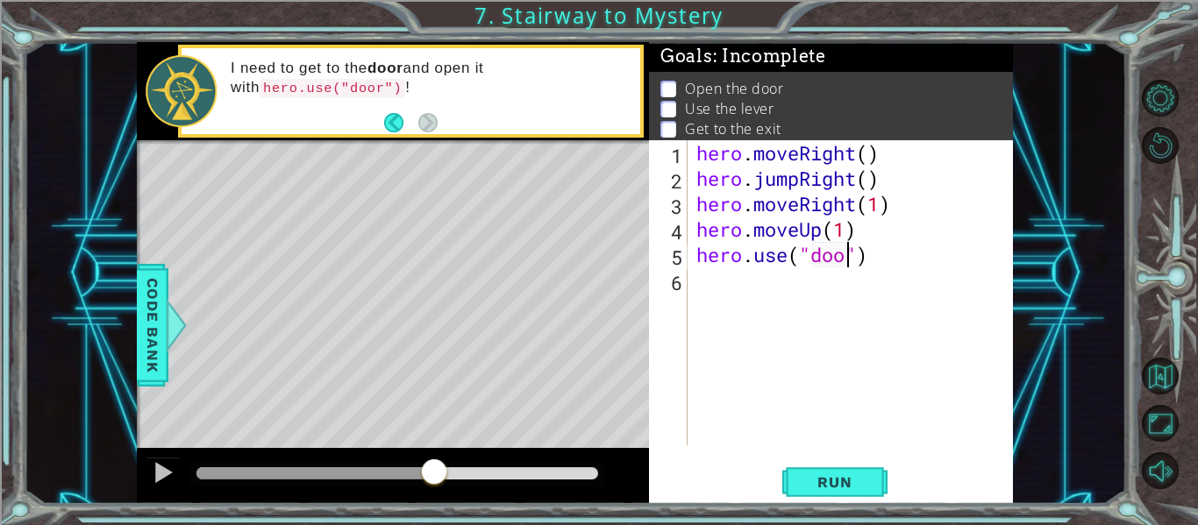
type textarea "hero.use("door")"
click at [723, 289] on div "hero . moveRight ( ) hero . jumpRight ( ) hero . moveRight ( 1 ) hero . moveUp …" at bounding box center [855, 318] width 325 height 356
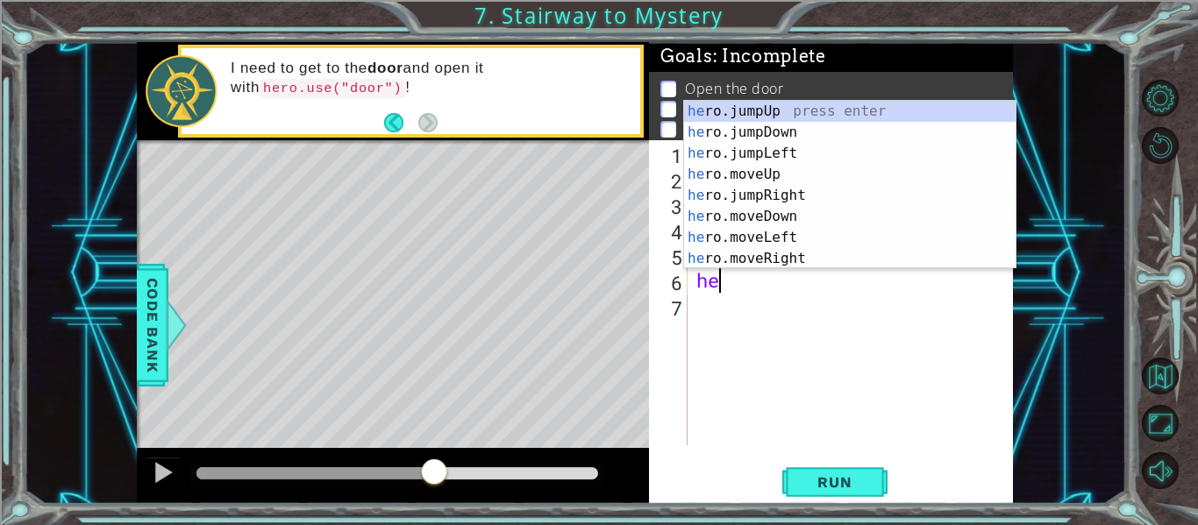
scroll to position [0, 1]
click at [756, 195] on div "hero .jumpUp press enter hero .jumpDown press enter hero .jumpLeft press enter …" at bounding box center [850, 206] width 332 height 211
type textarea "hero.moveUp(1)"
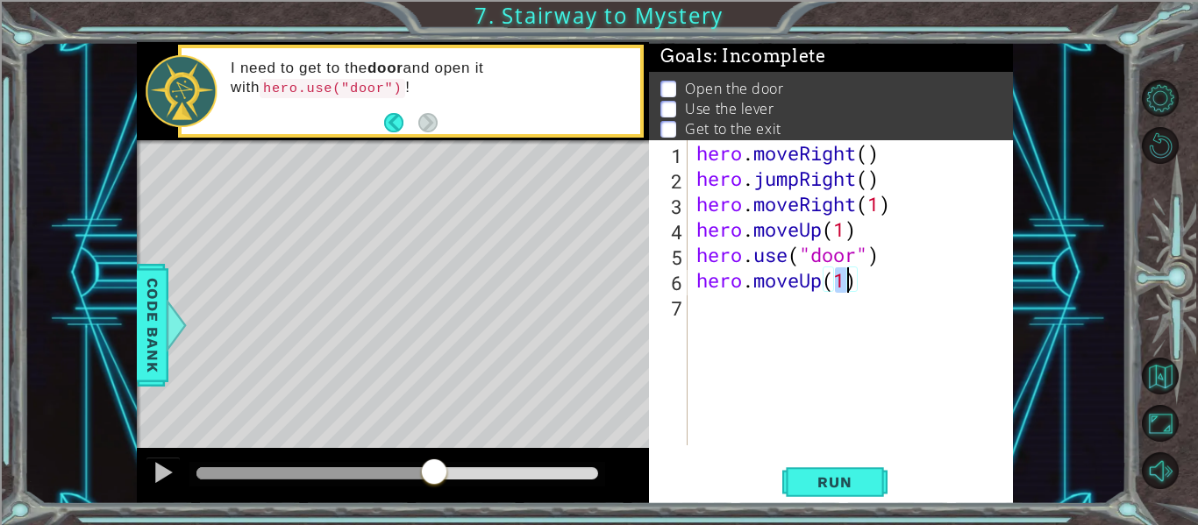
click at [708, 318] on div "hero . moveRight ( ) hero . jumpRight ( ) hero . moveRight ( 1 ) hero . moveUp …" at bounding box center [855, 318] width 325 height 356
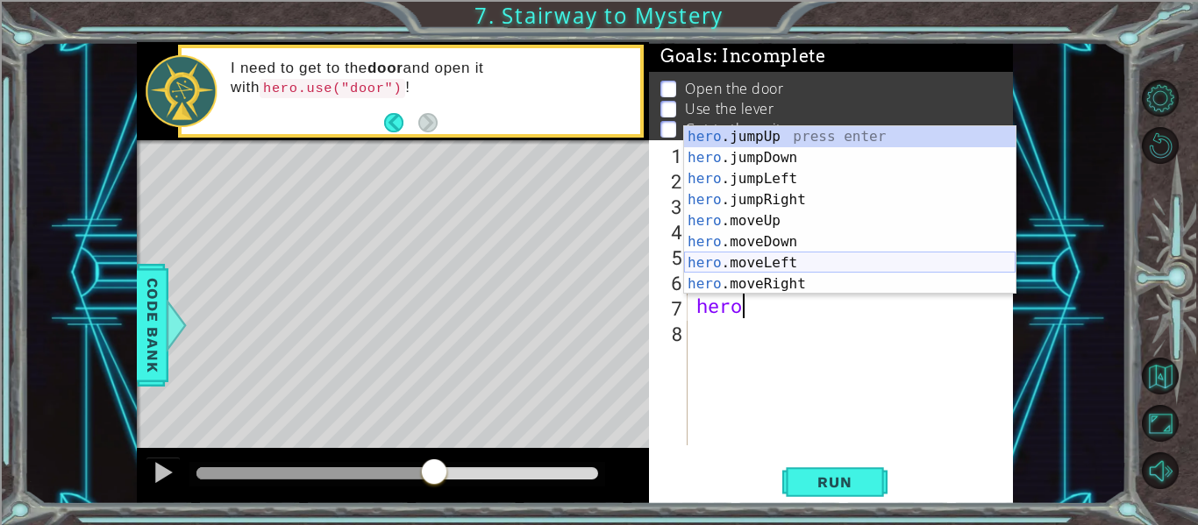
click at [787, 261] on div "hero .jumpUp press enter hero .jumpDown press enter hero .jumpLeft press enter …" at bounding box center [850, 231] width 332 height 211
type textarea "hero.moveLeft(1)"
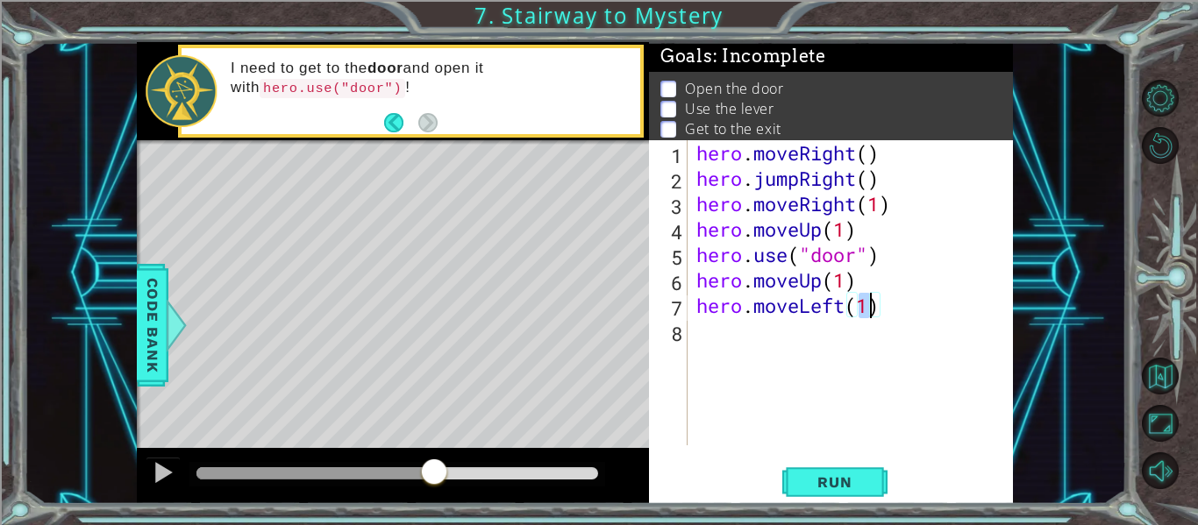
click at [728, 331] on div "hero . moveRight ( ) hero . jumpRight ( ) hero . moveRight ( 1 ) hero . moveUp …" at bounding box center [855, 318] width 325 height 356
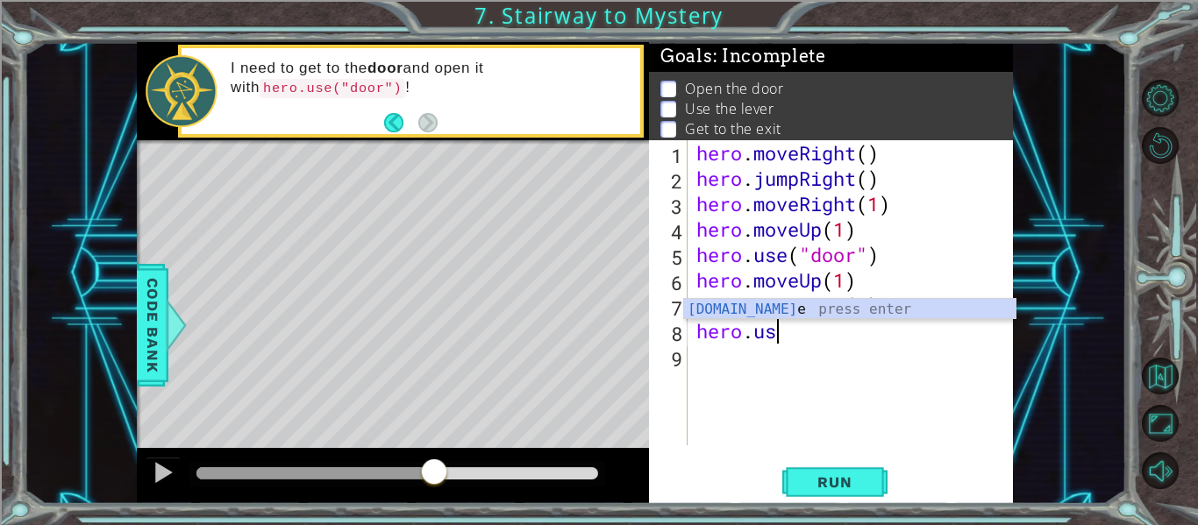
scroll to position [0, 4]
click at [818, 308] on div "hero.use press enter" at bounding box center [850, 330] width 332 height 63
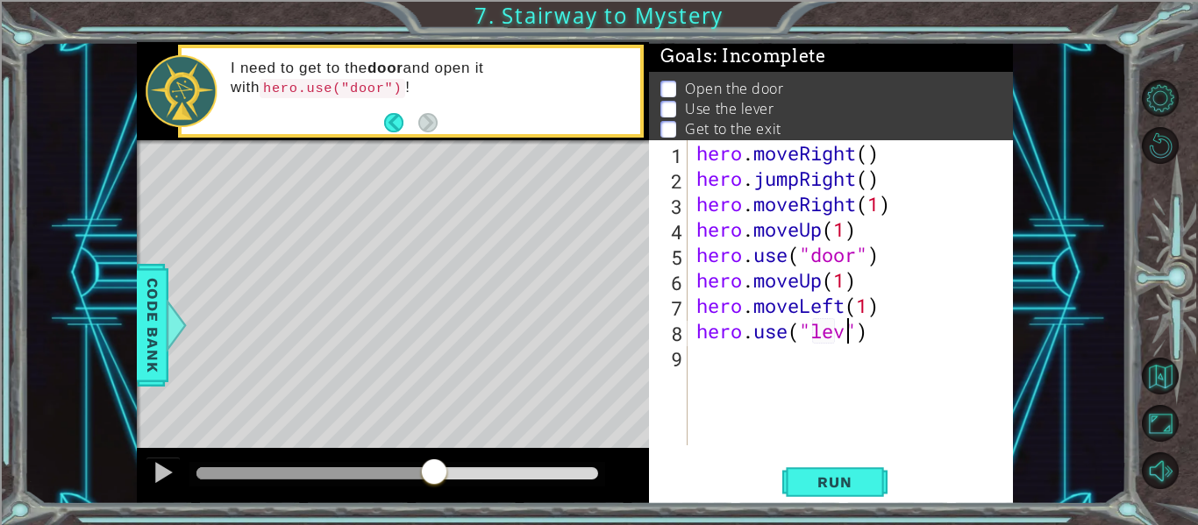
scroll to position [0, 8]
type textarea "hero.use("lever")"
click at [791, 484] on button "Run" at bounding box center [834, 483] width 105 height 36
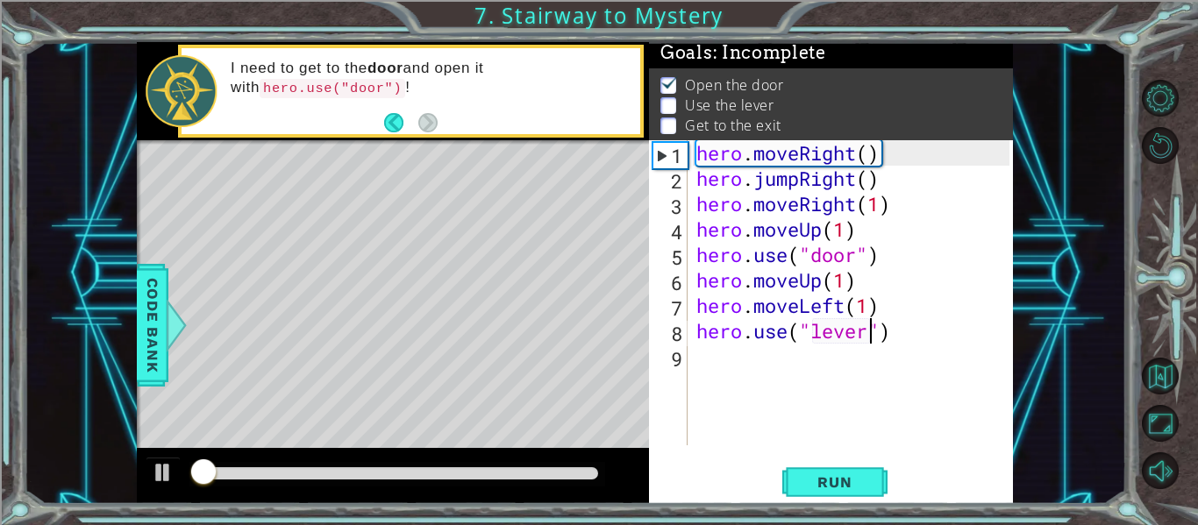
scroll to position [4, 0]
click at [511, 465] on div at bounding box center [397, 474] width 416 height 25
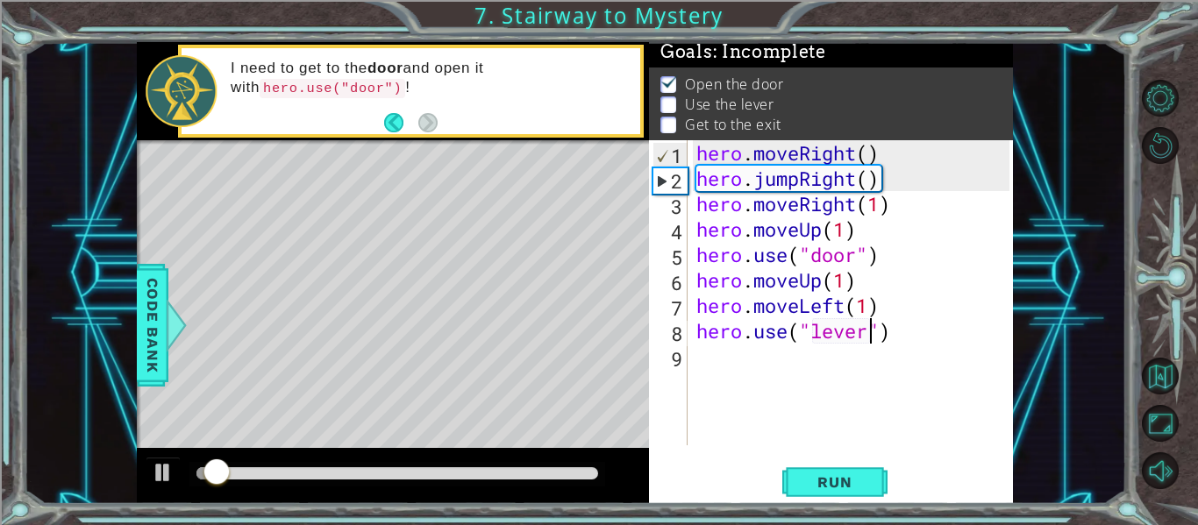
click at [519, 468] on div at bounding box center [397, 474] width 402 height 12
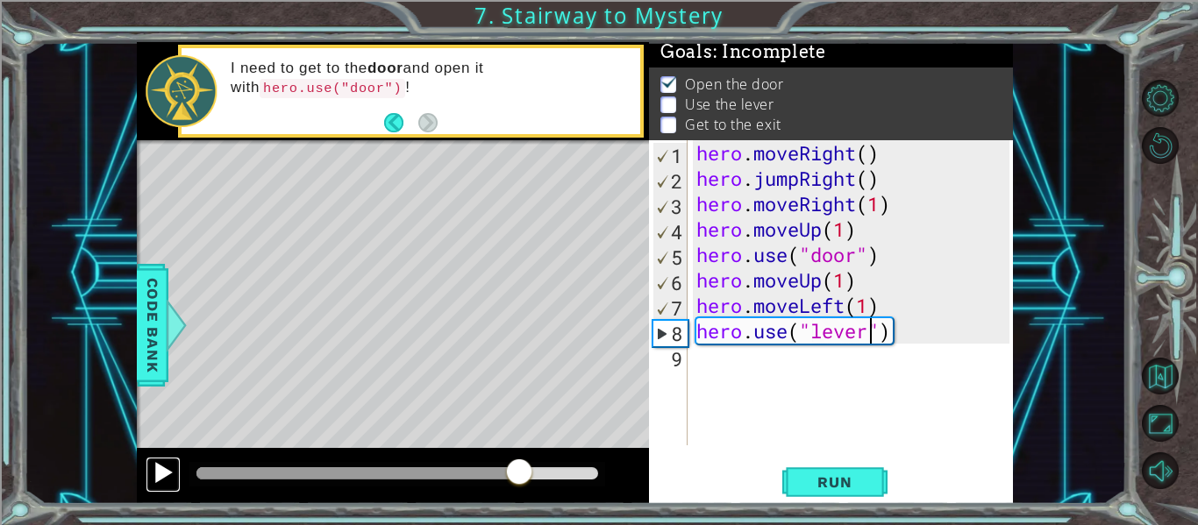
click at [155, 480] on div at bounding box center [163, 472] width 23 height 23
